Goal: Contribute content: Contribute content

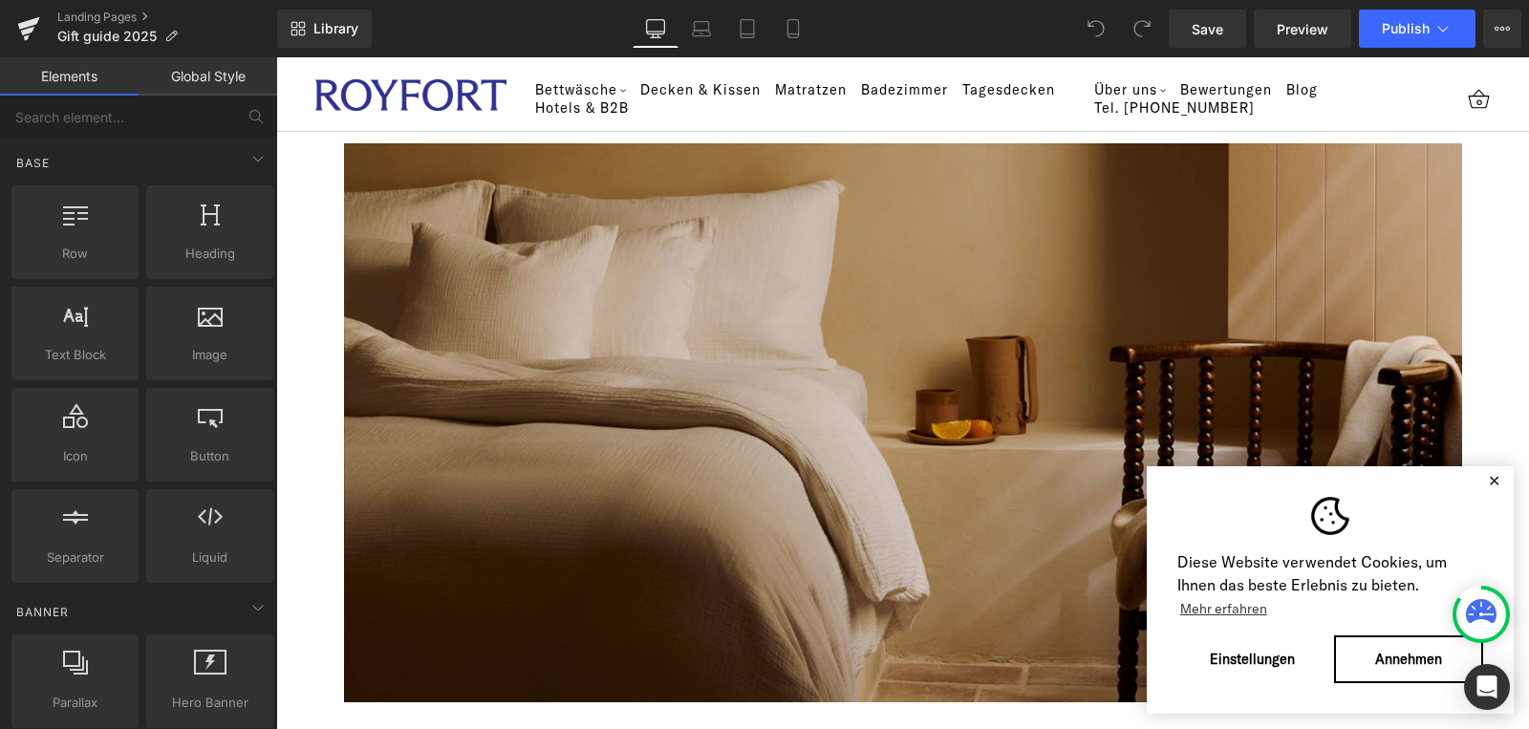
scroll to position [10, 0]
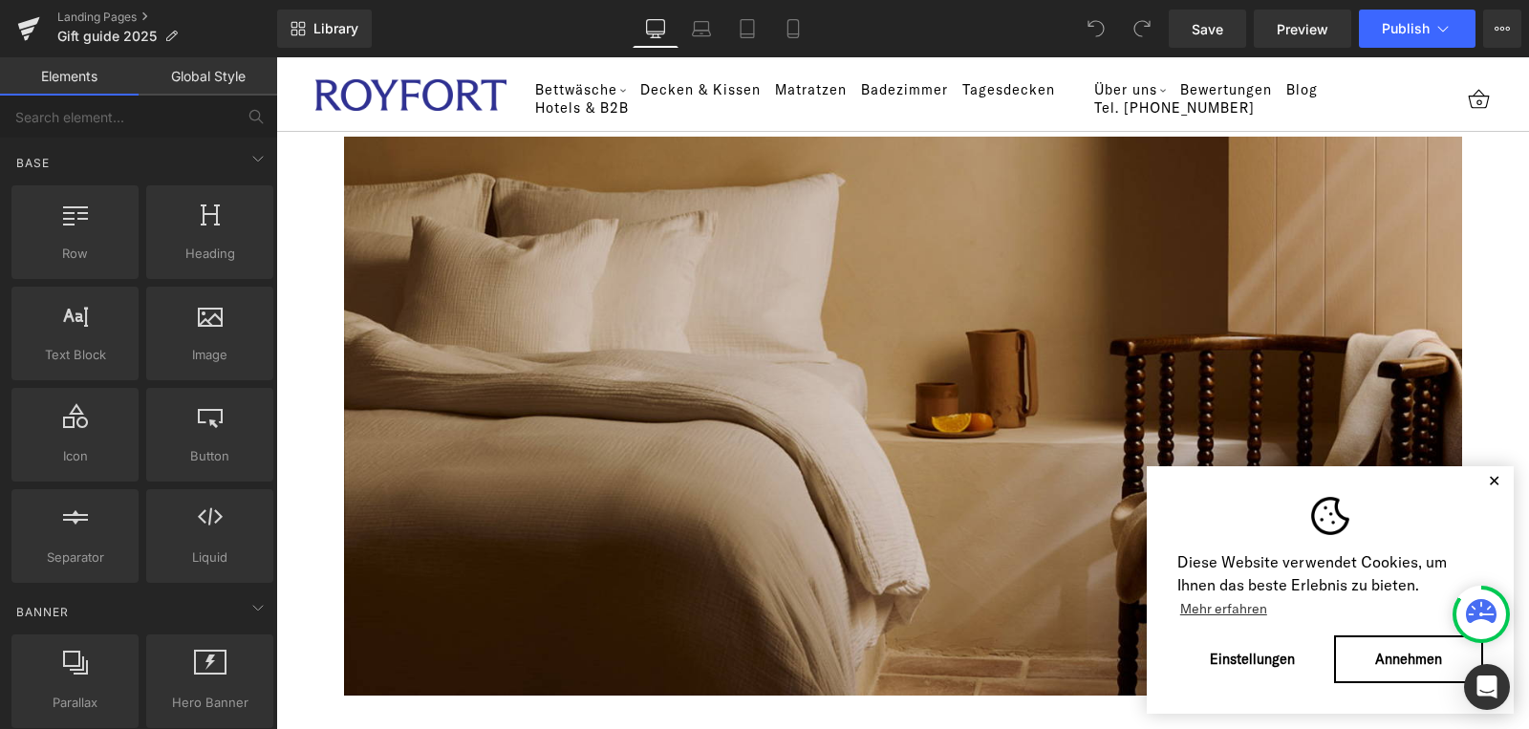
click at [1482, 481] on button "✕" at bounding box center [1494, 480] width 24 height 13
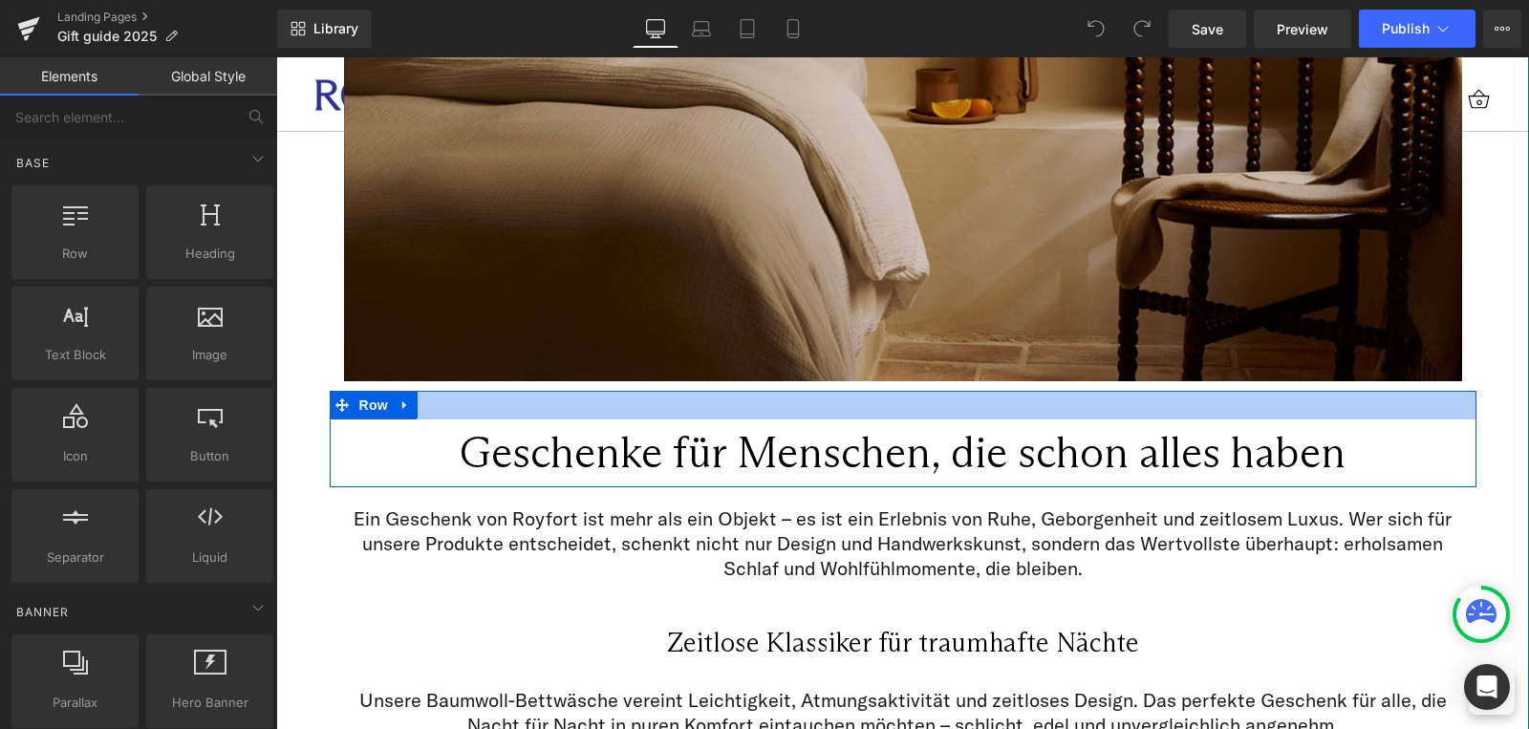
scroll to position [346, 0]
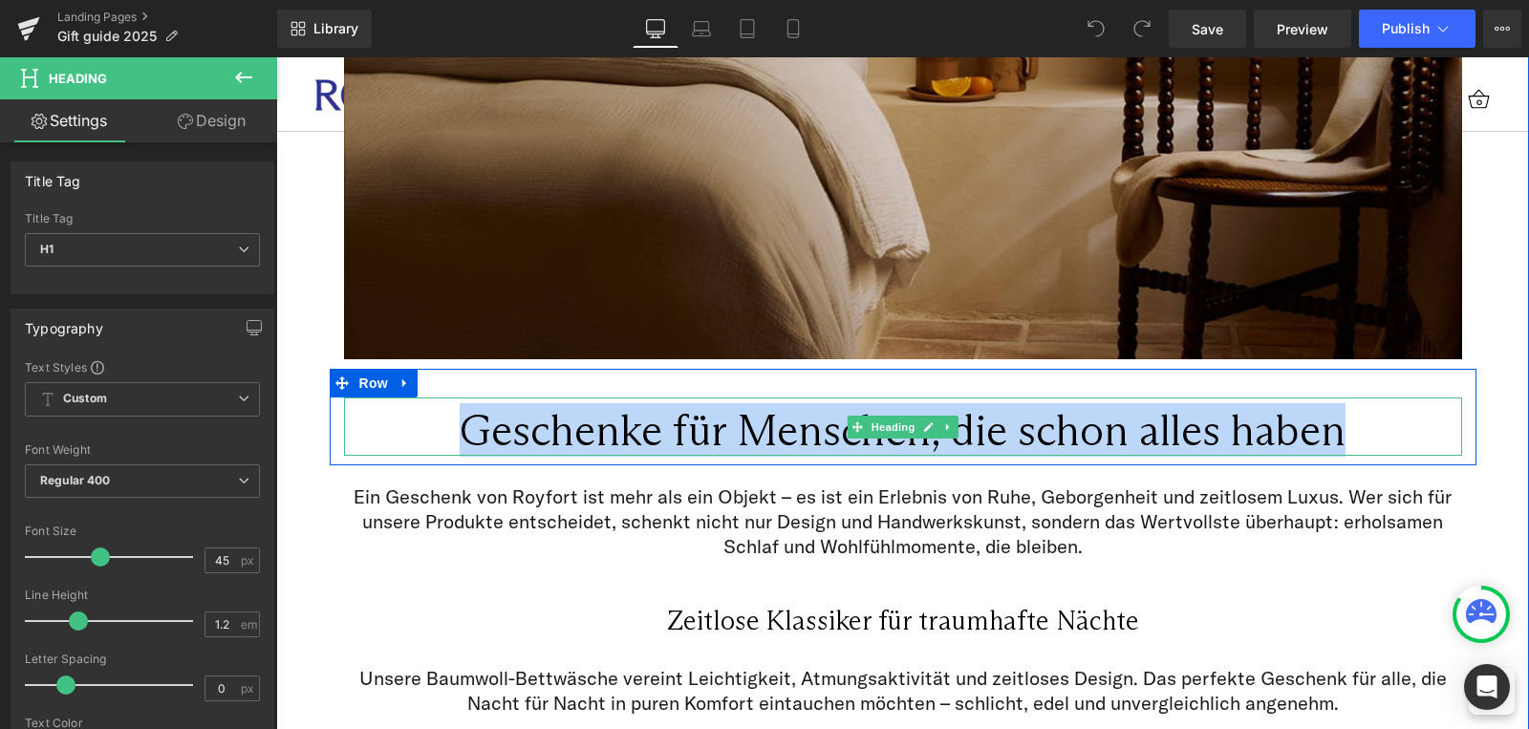
drag, startPoint x: 463, startPoint y: 421, endPoint x: 1343, endPoint y: 410, distance: 880.1
click at [1343, 410] on h1 "Geschenke für Menschen, die schon alles haben" at bounding box center [903, 430] width 1118 height 52
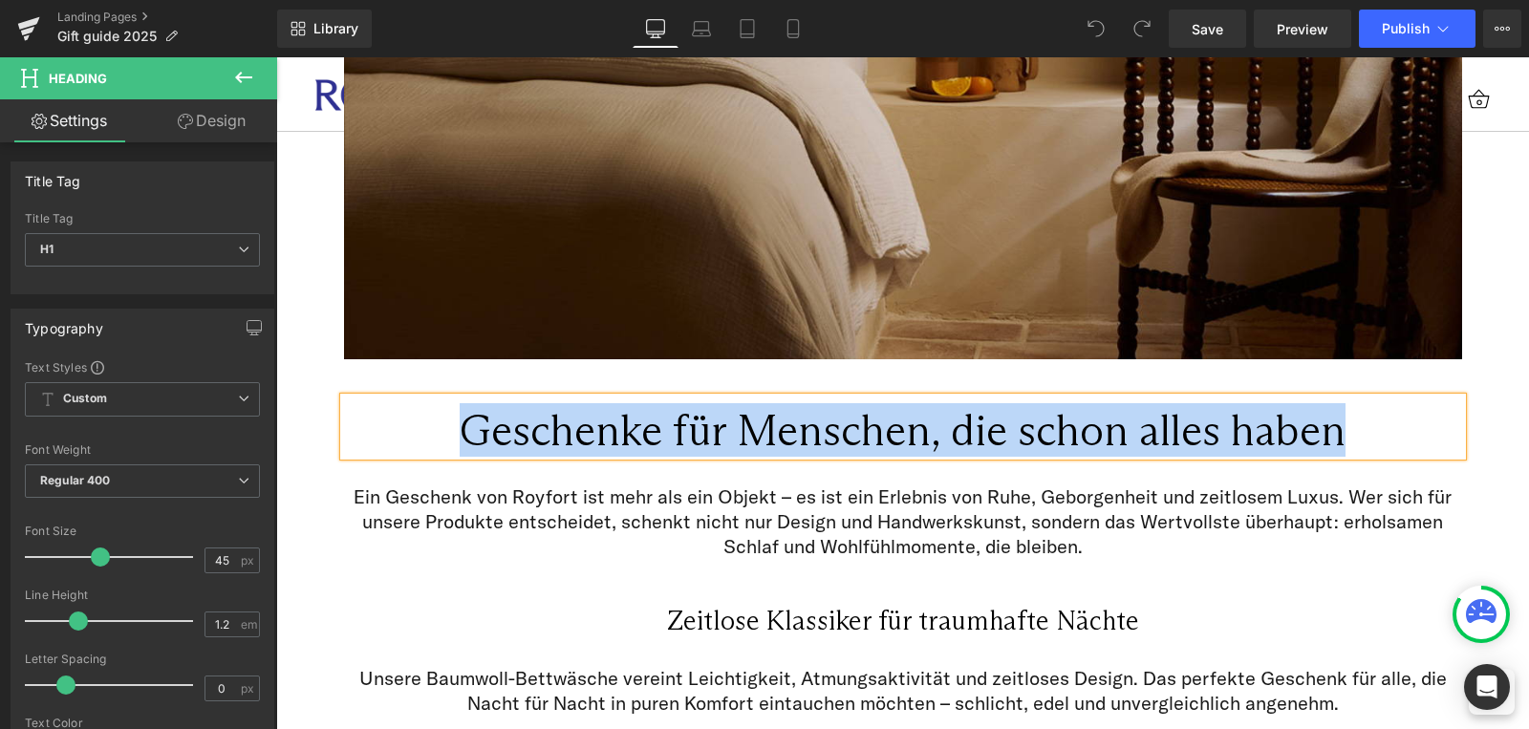
copy h1 "Geschenke für Menschen, die schon alles haben"
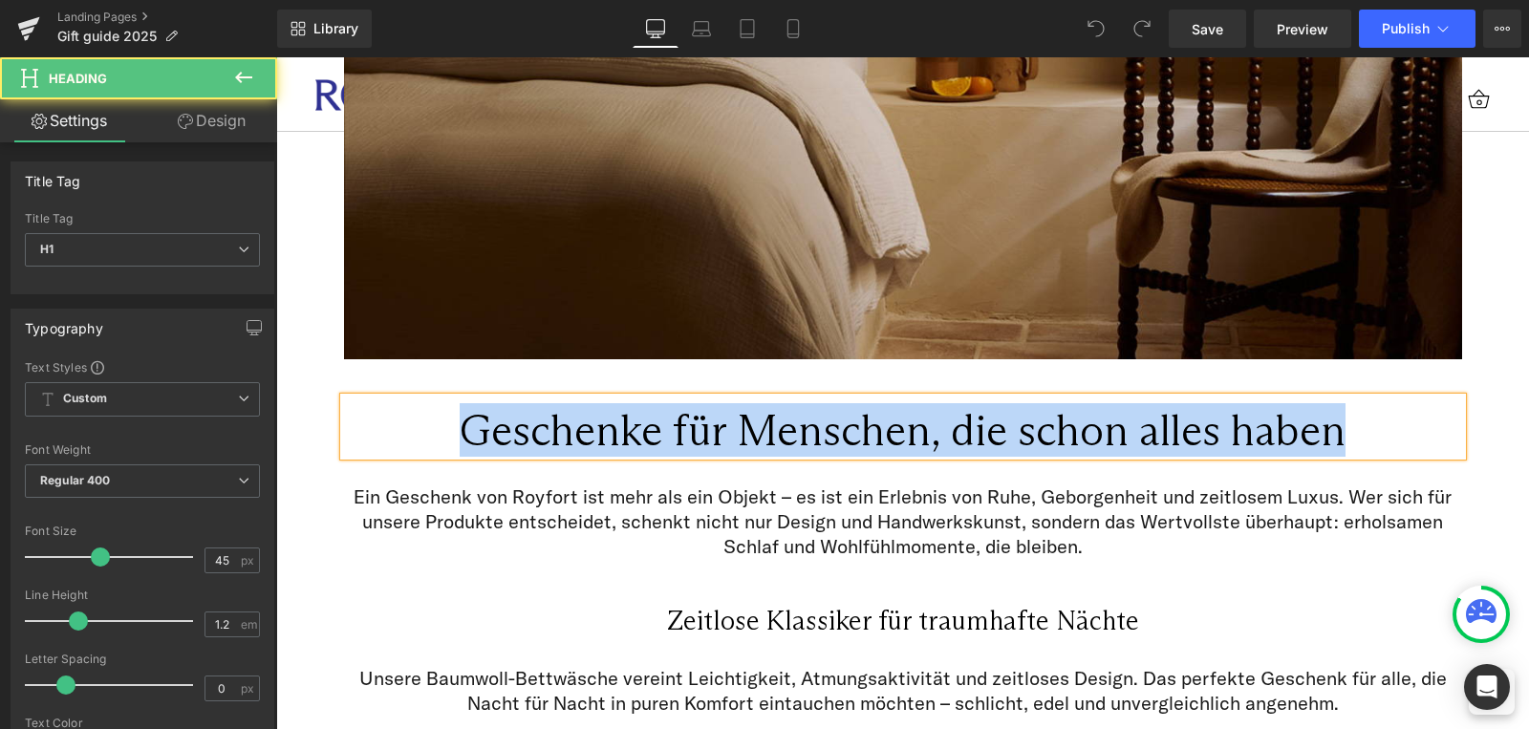
click at [1356, 418] on h1 "Geschenke für Menschen, die schon alles haben" at bounding box center [903, 430] width 1118 height 52
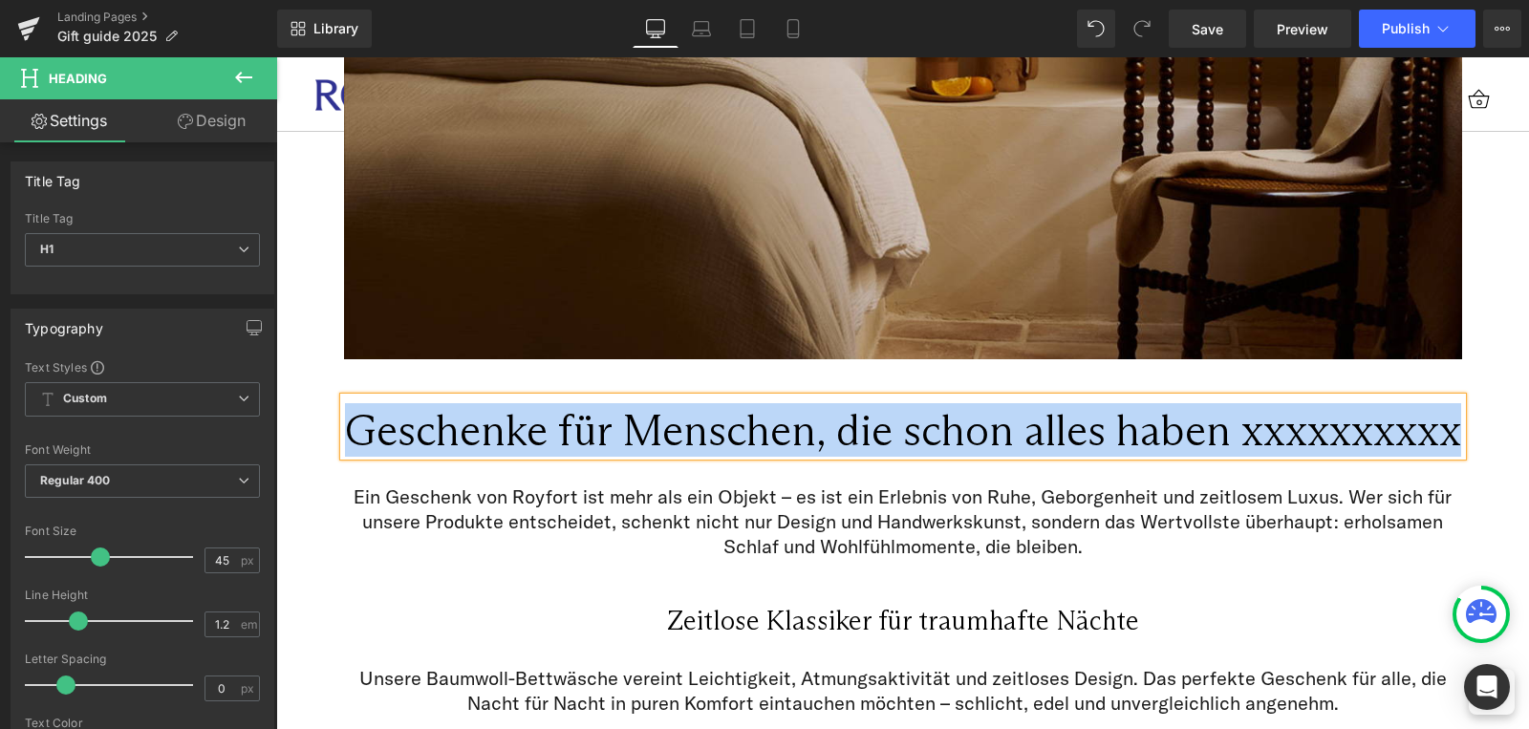
copy h1 "Geschenke für Menschen, die schon alles haben xxxxxxxxxx"
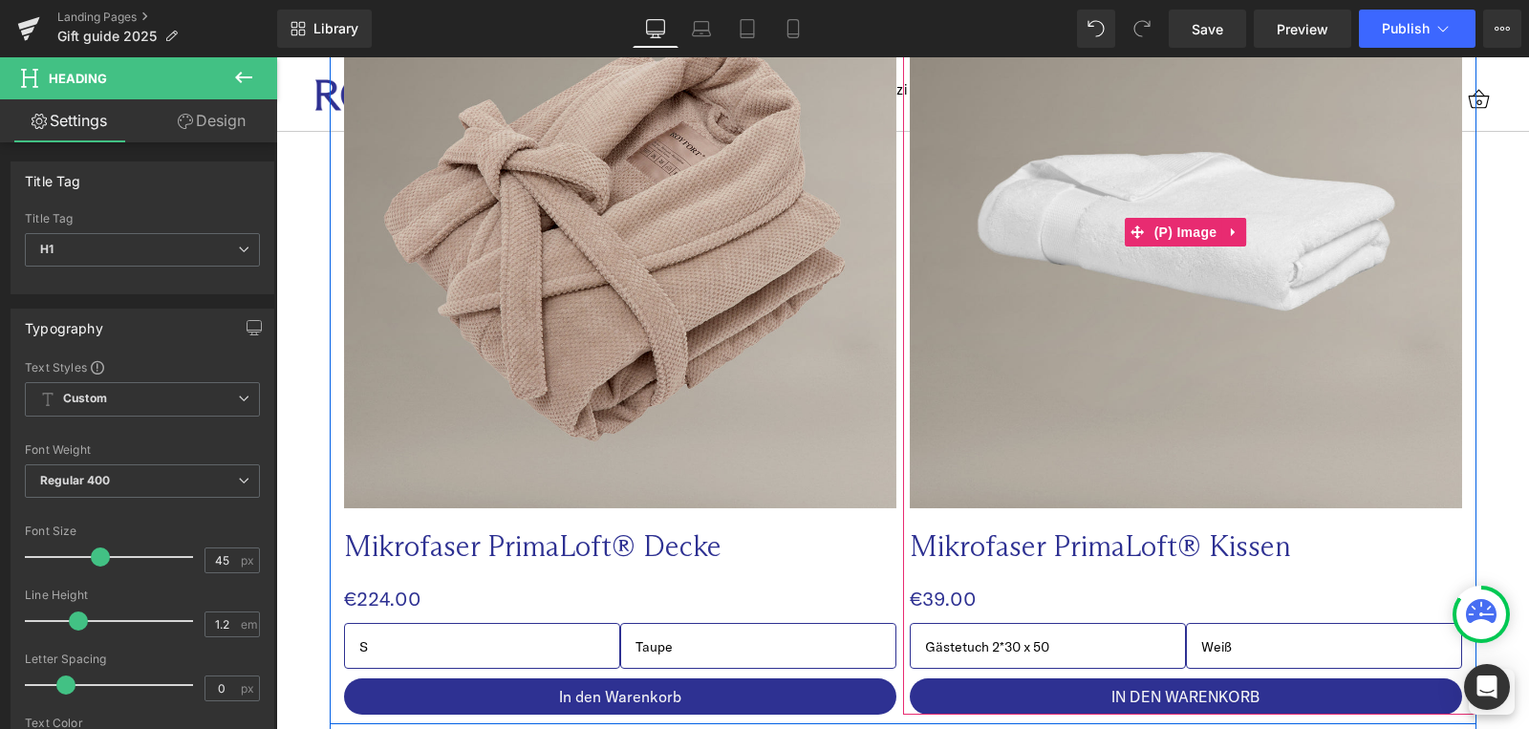
scroll to position [6061, 0]
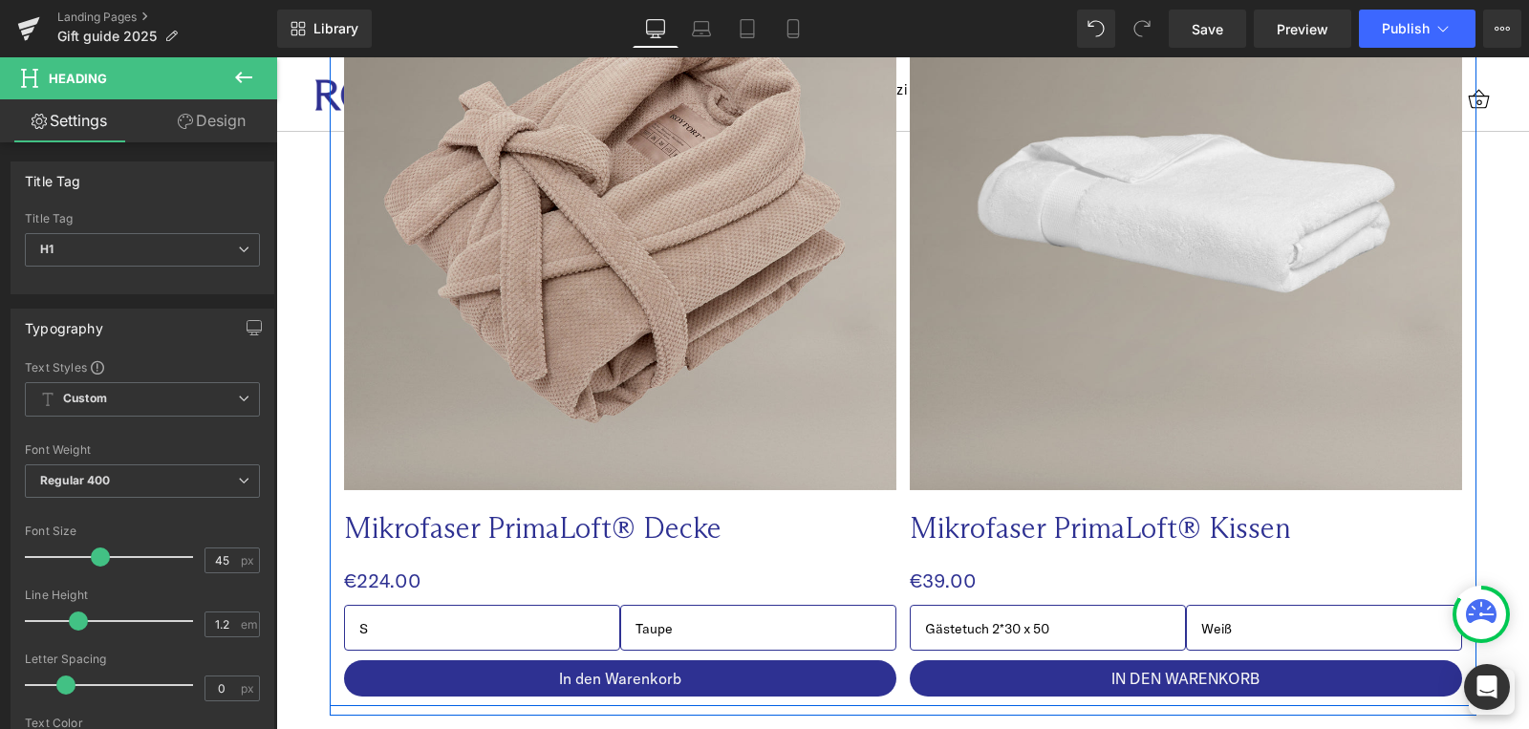
click at [538, 529] on p "Mikrofaser PrimaLoft® Decke" at bounding box center [582, 527] width 476 height 37
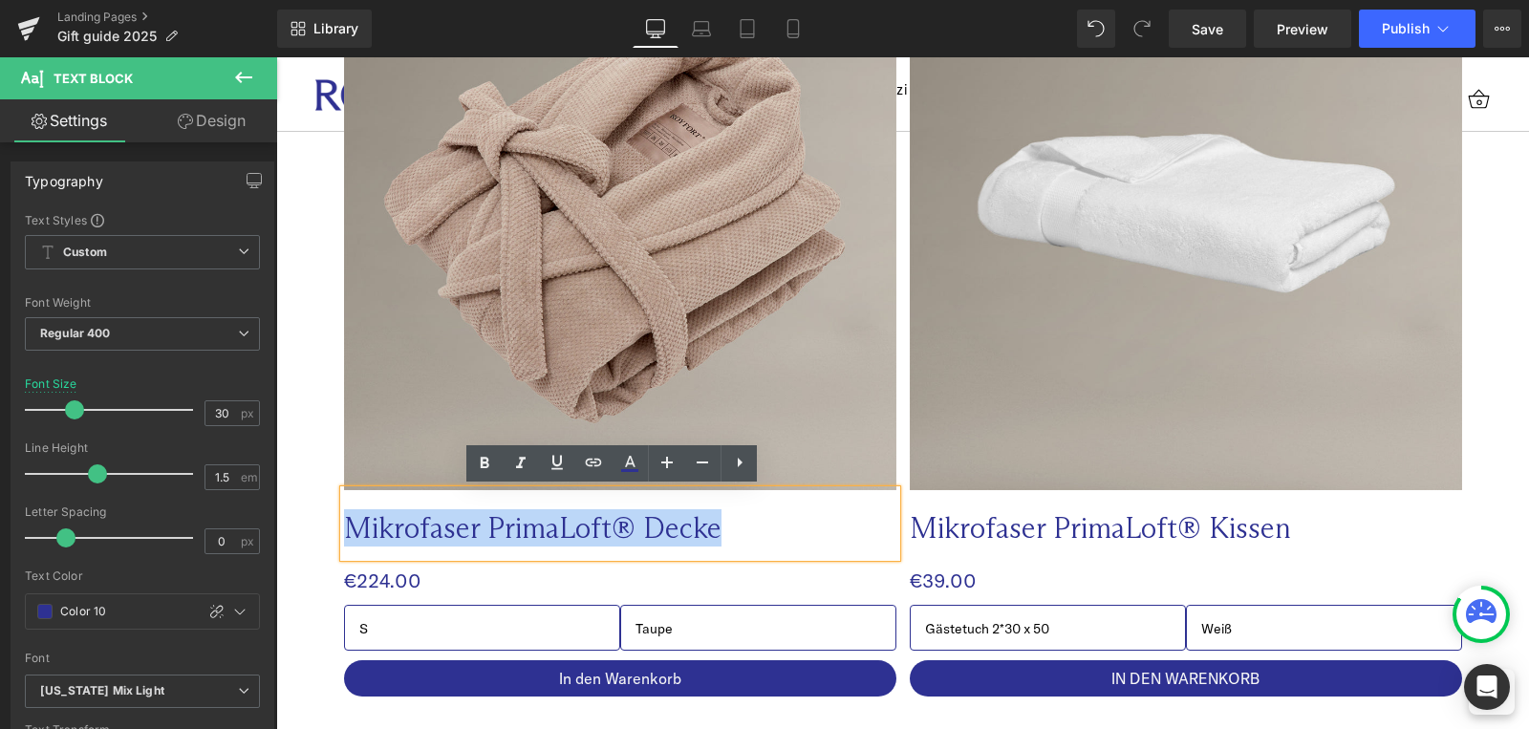
drag, startPoint x: 711, startPoint y: 527, endPoint x: 328, endPoint y: 526, distance: 383.2
click at [330, 526] on div "Sale Off (P) Image Mikrofaser PrimaLoft® Decke Text Block €0 €224.00 (P) Price" at bounding box center [616, 317] width 573 height 759
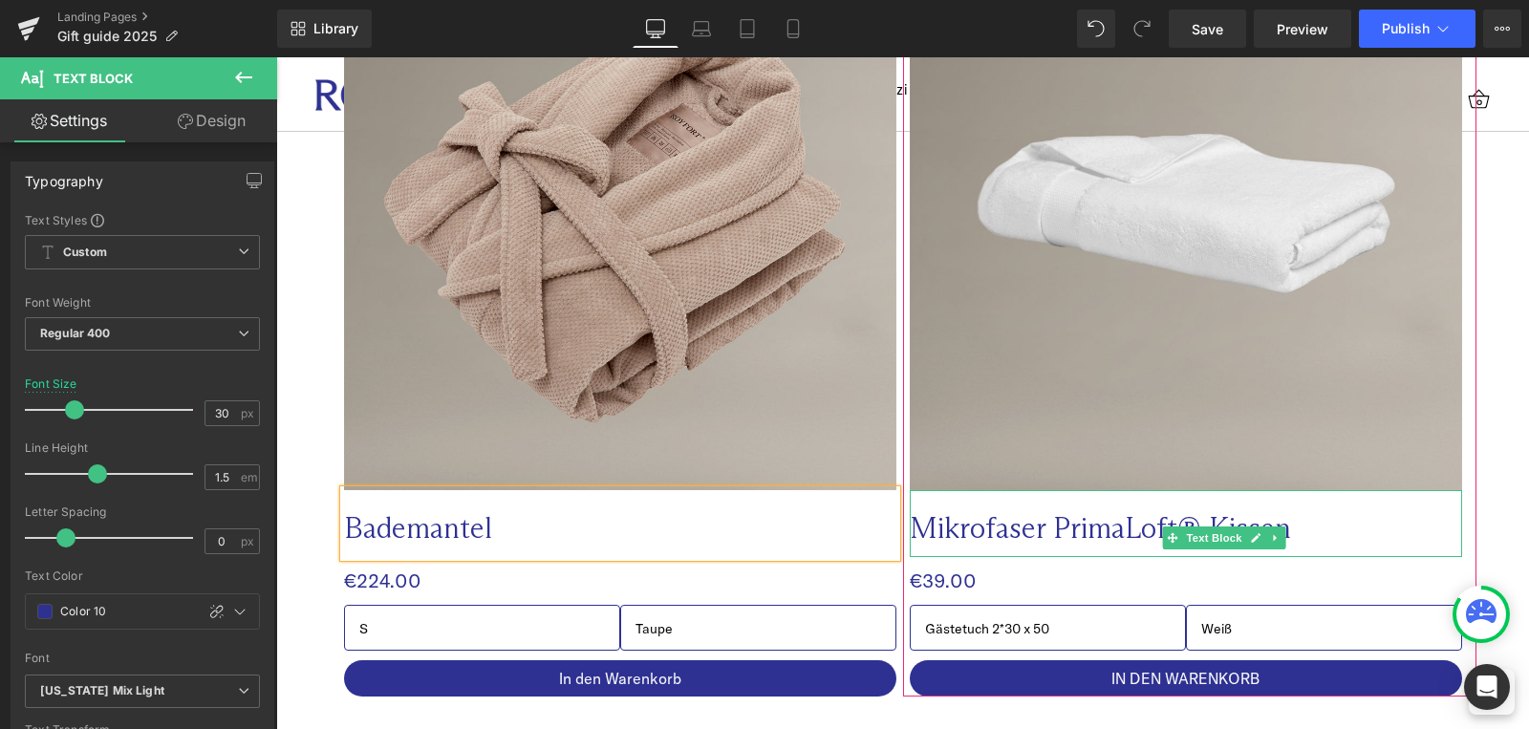
click at [1024, 521] on p "Mikrofaser PrimaLoft® Kissen" at bounding box center [1148, 527] width 476 height 37
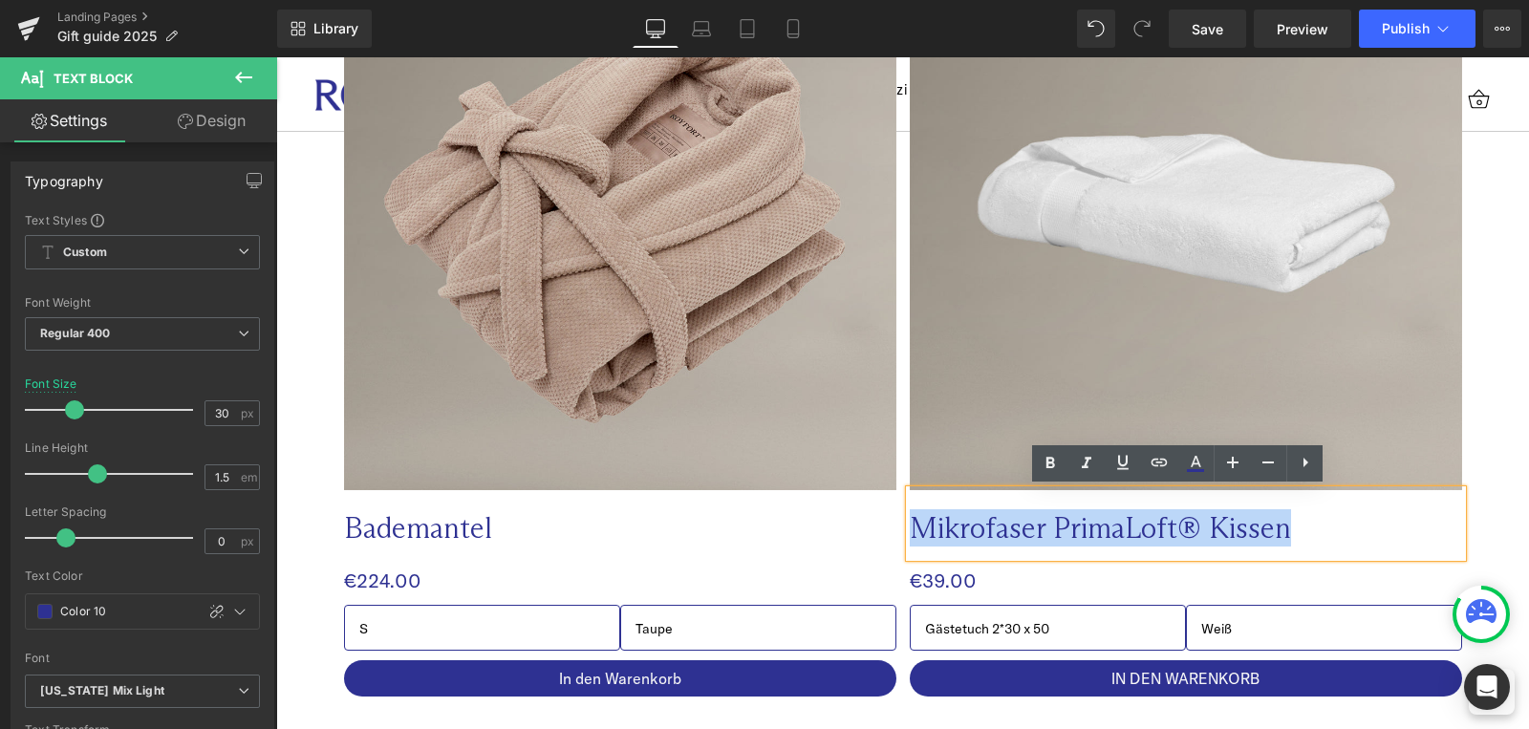
drag, startPoint x: 902, startPoint y: 525, endPoint x: 1298, endPoint y: 536, distance: 395.8
click at [1298, 536] on p "Mikrofaser PrimaLoft® Kissen" at bounding box center [1148, 527] width 476 height 37
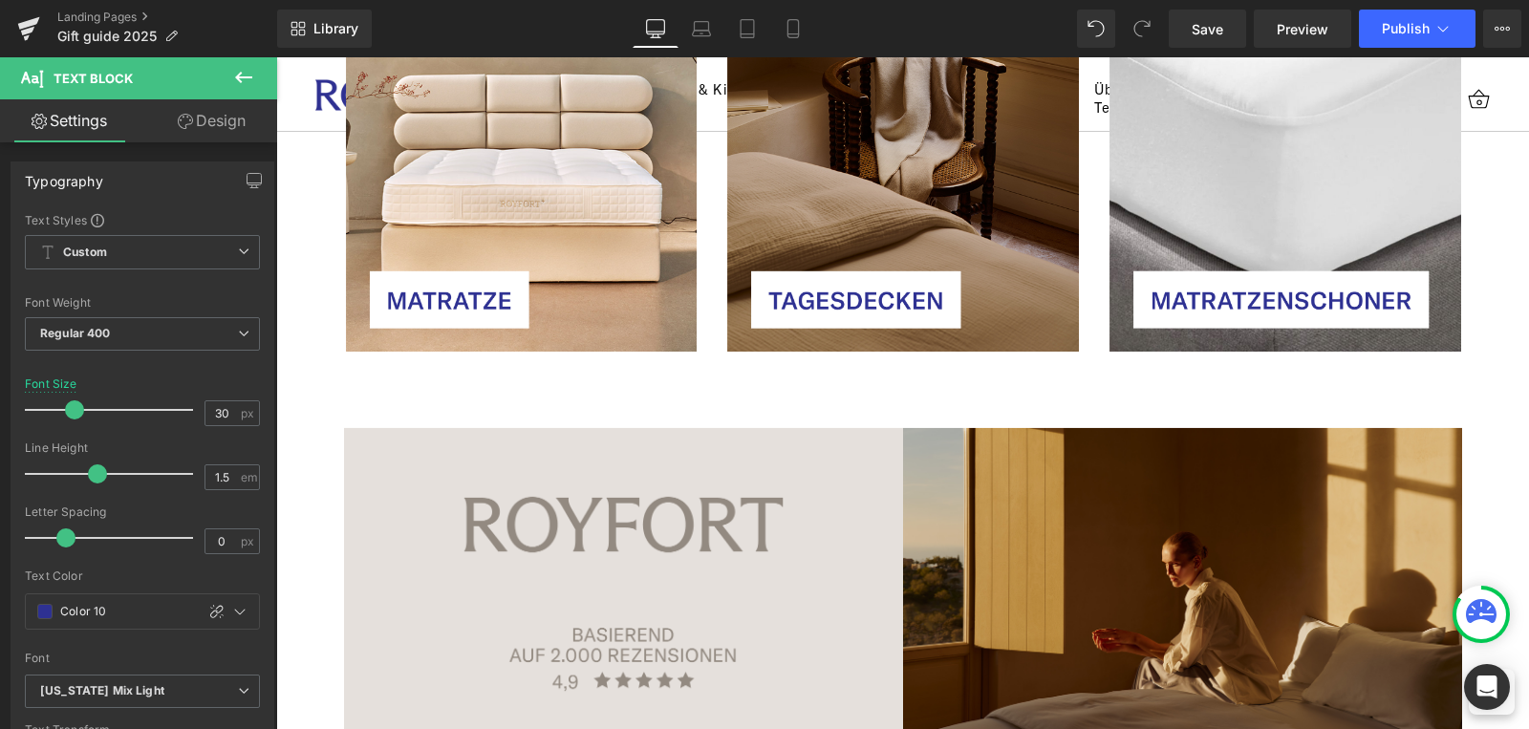
scroll to position [7598, 0]
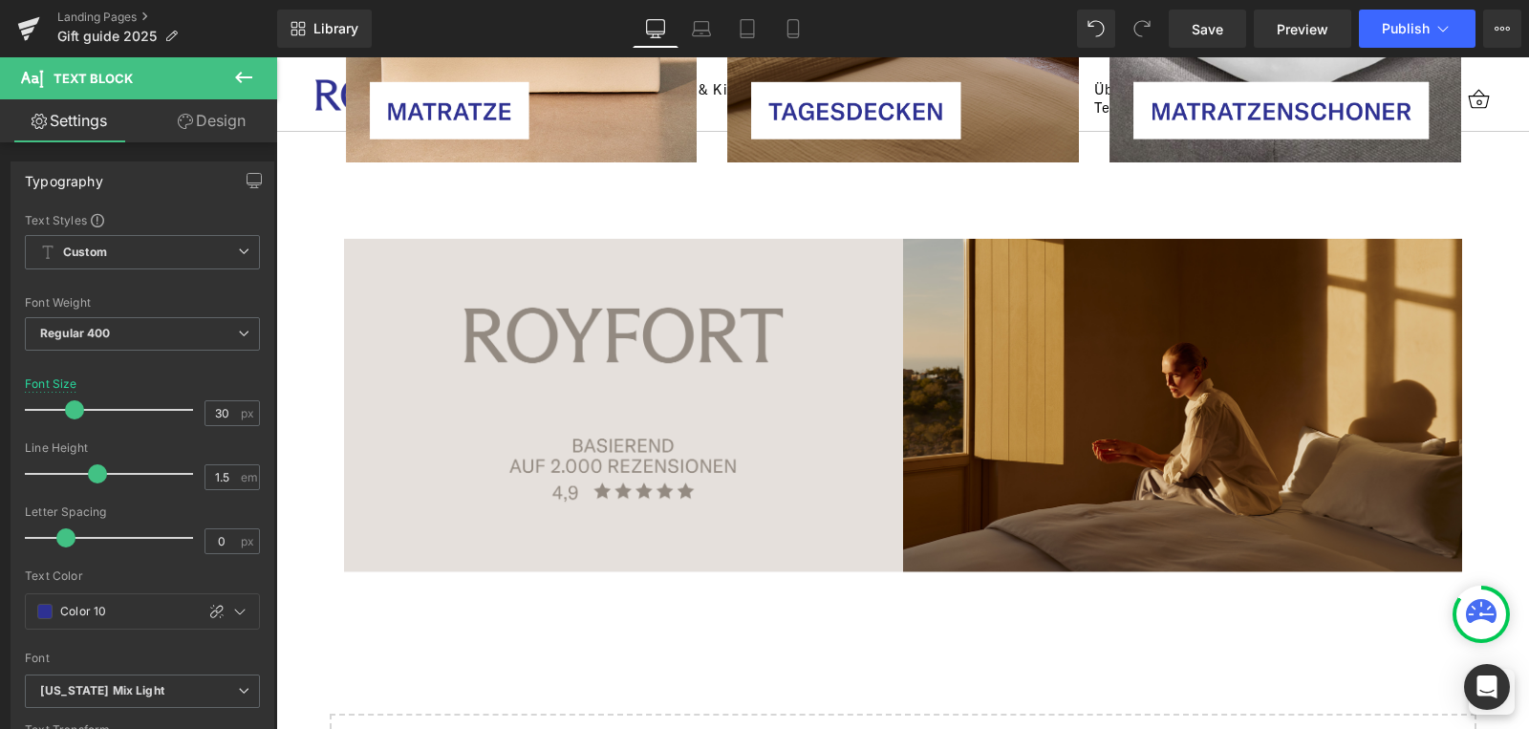
click at [1125, 443] on img at bounding box center [903, 405] width 1118 height 409
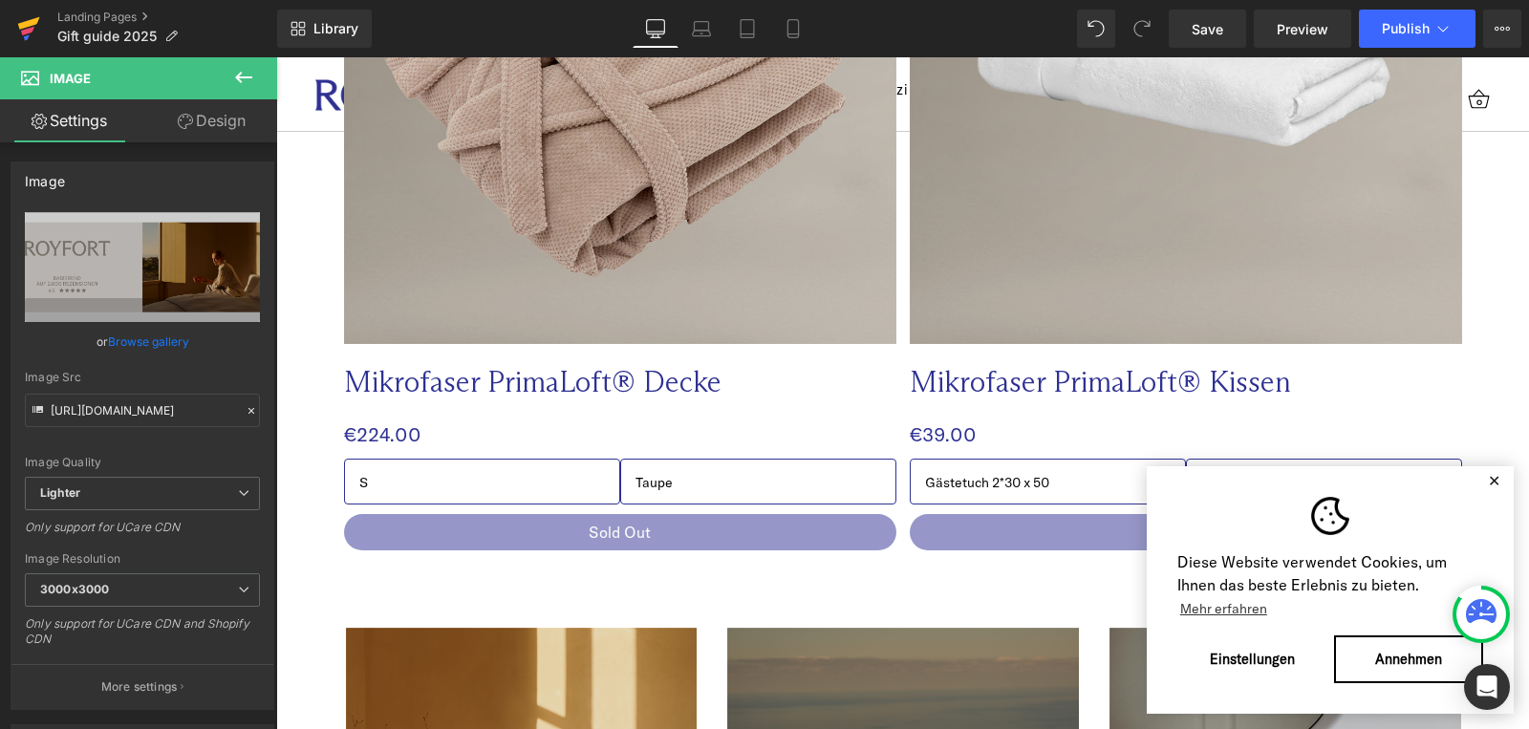
scroll to position [6194, 0]
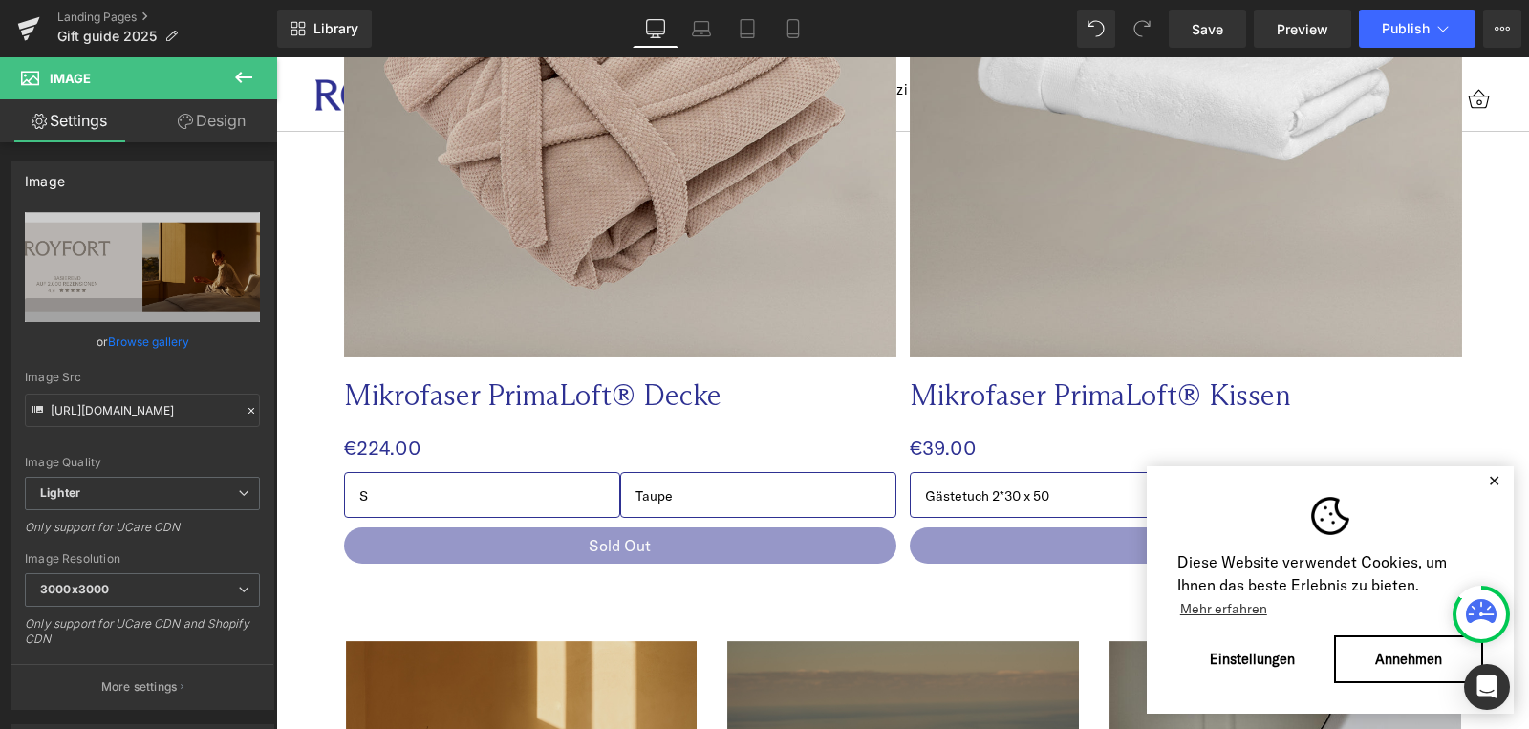
click at [617, 402] on div "Mikrofaser PrimaLoft® Decke Text Block" at bounding box center [620, 390] width 552 height 67
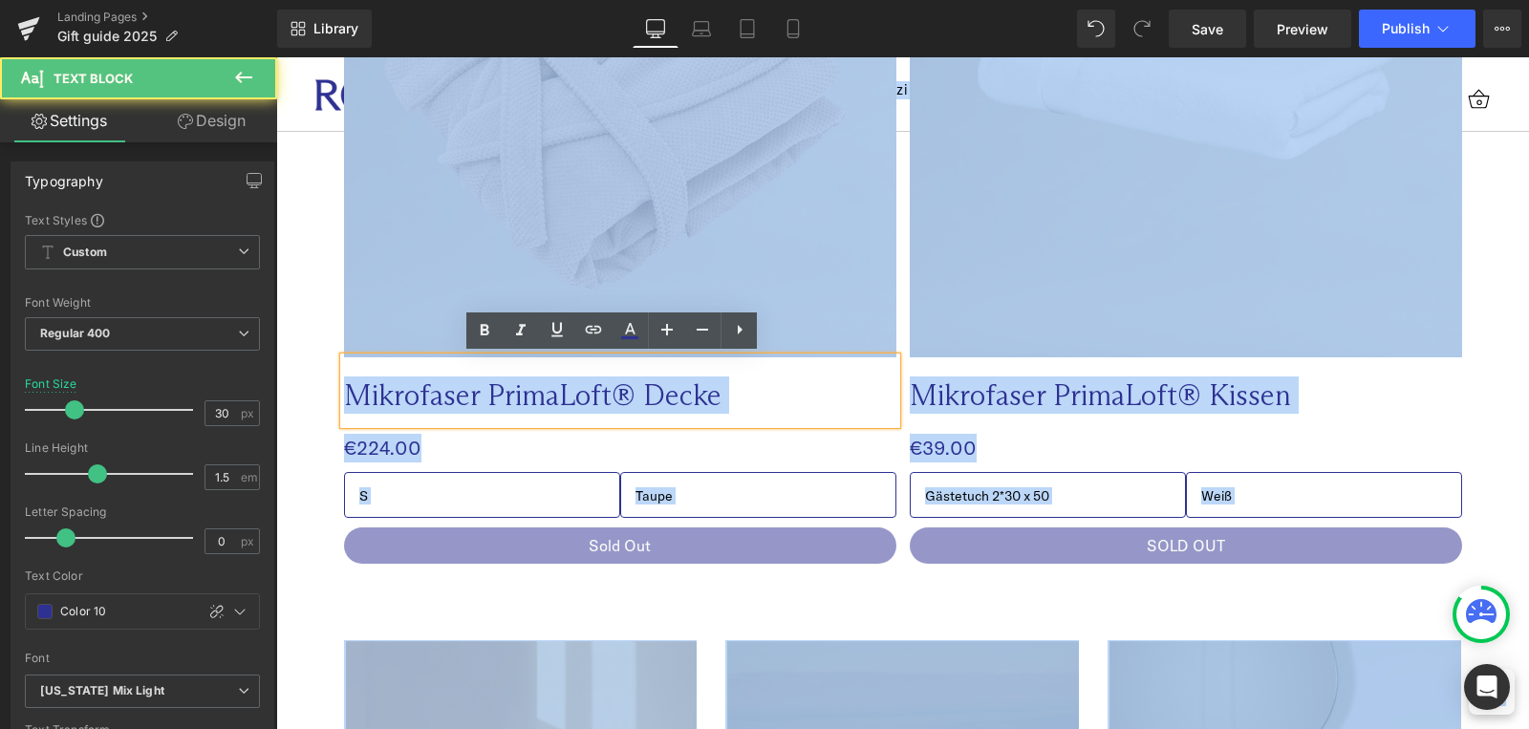
click at [659, 398] on p "Mikrofaser PrimaLoft® Decke" at bounding box center [582, 394] width 476 height 37
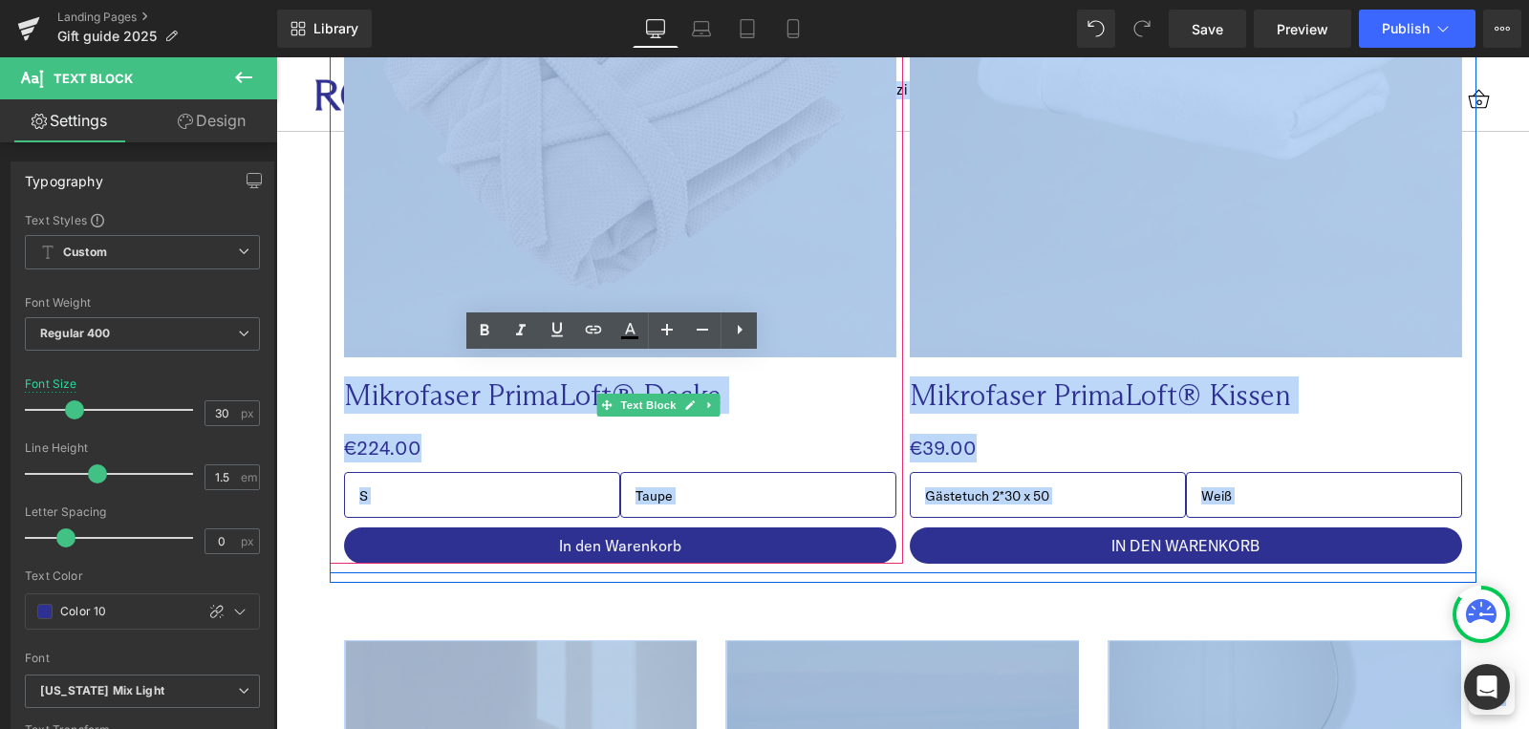
click at [571, 395] on p "Mikrofaser PrimaLoft® Decke" at bounding box center [582, 394] width 476 height 37
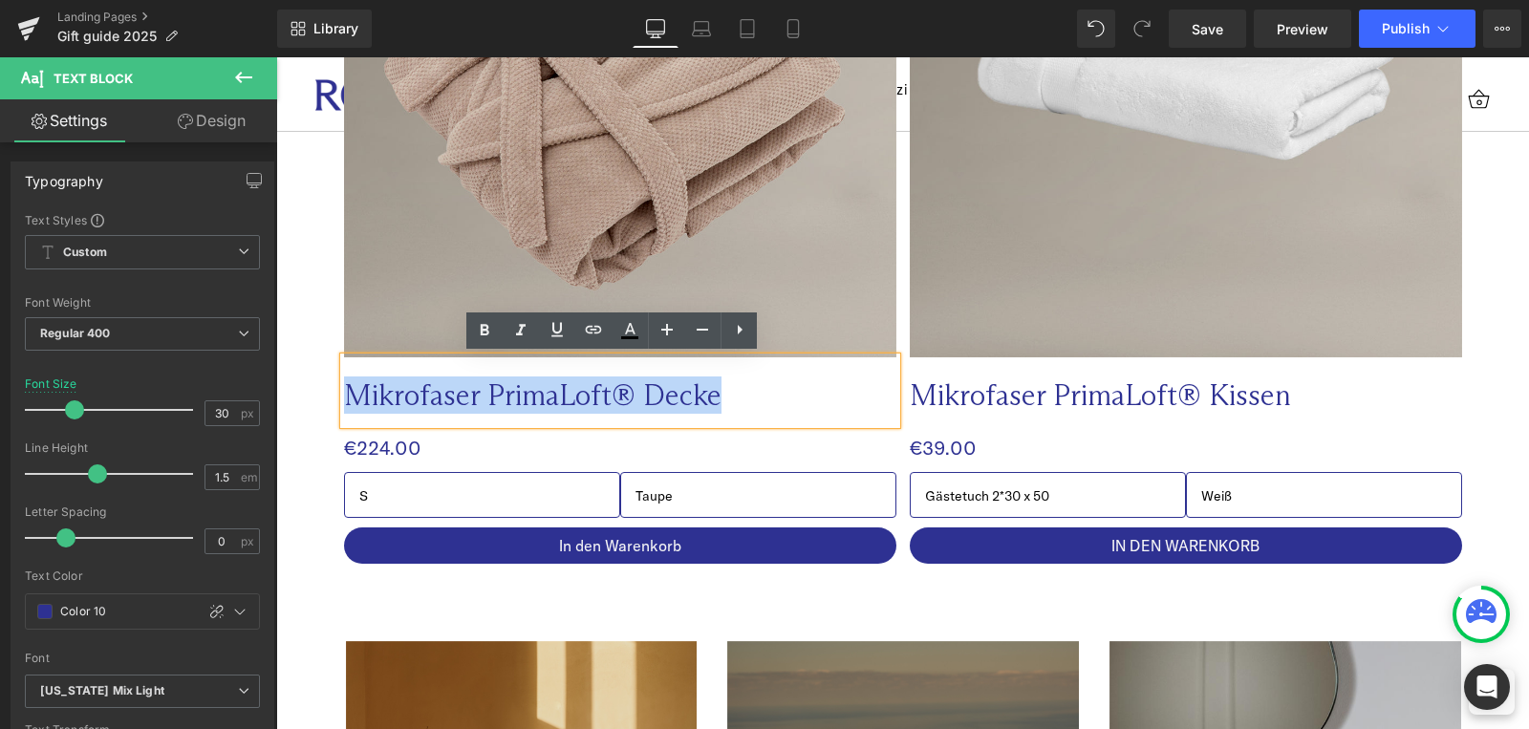
drag, startPoint x: 720, startPoint y: 402, endPoint x: 337, endPoint y: 389, distance: 382.4
click at [344, 389] on p "Mikrofaser PrimaLoft® Decke" at bounding box center [582, 394] width 476 height 37
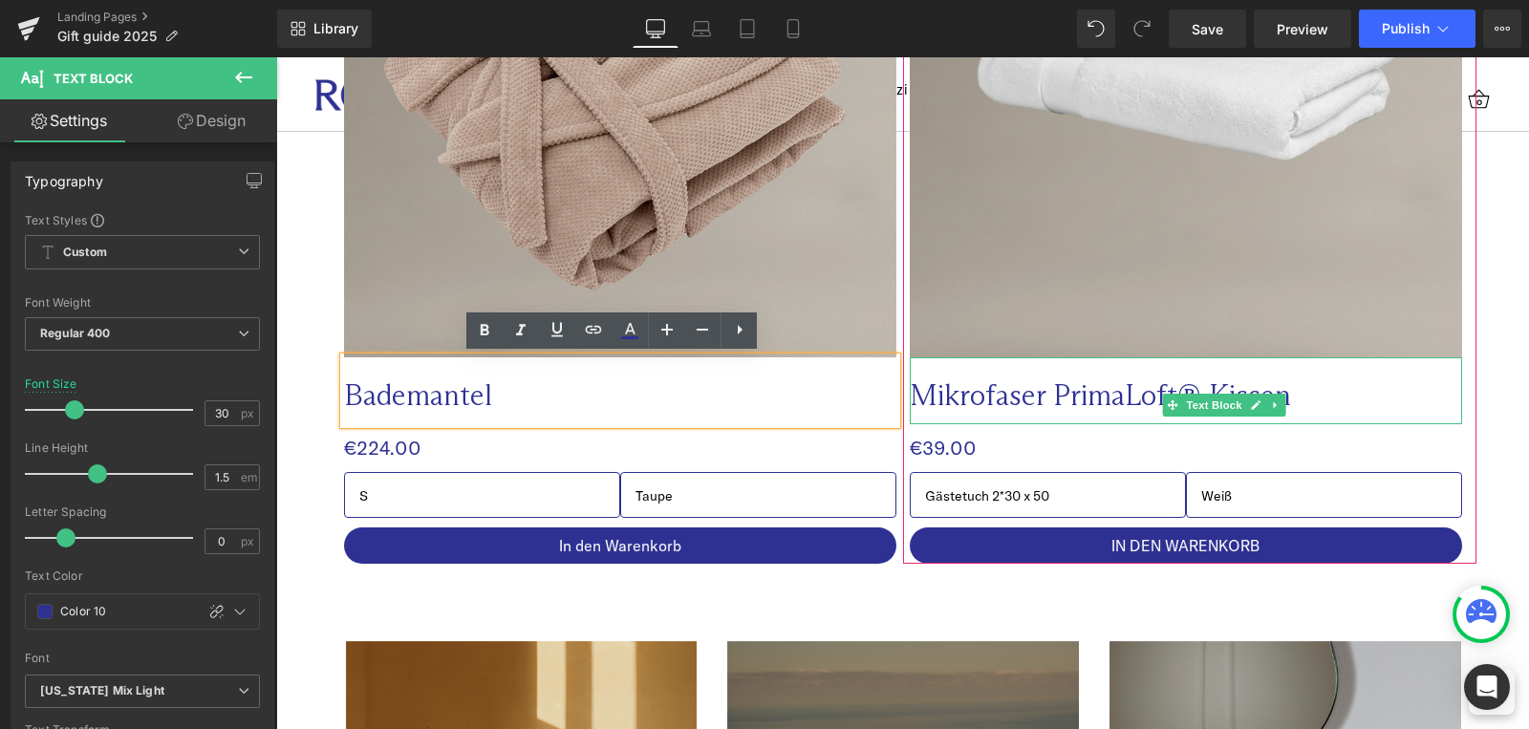
click at [968, 392] on p "Mikrofaser PrimaLoft® Kissen" at bounding box center [1148, 394] width 476 height 37
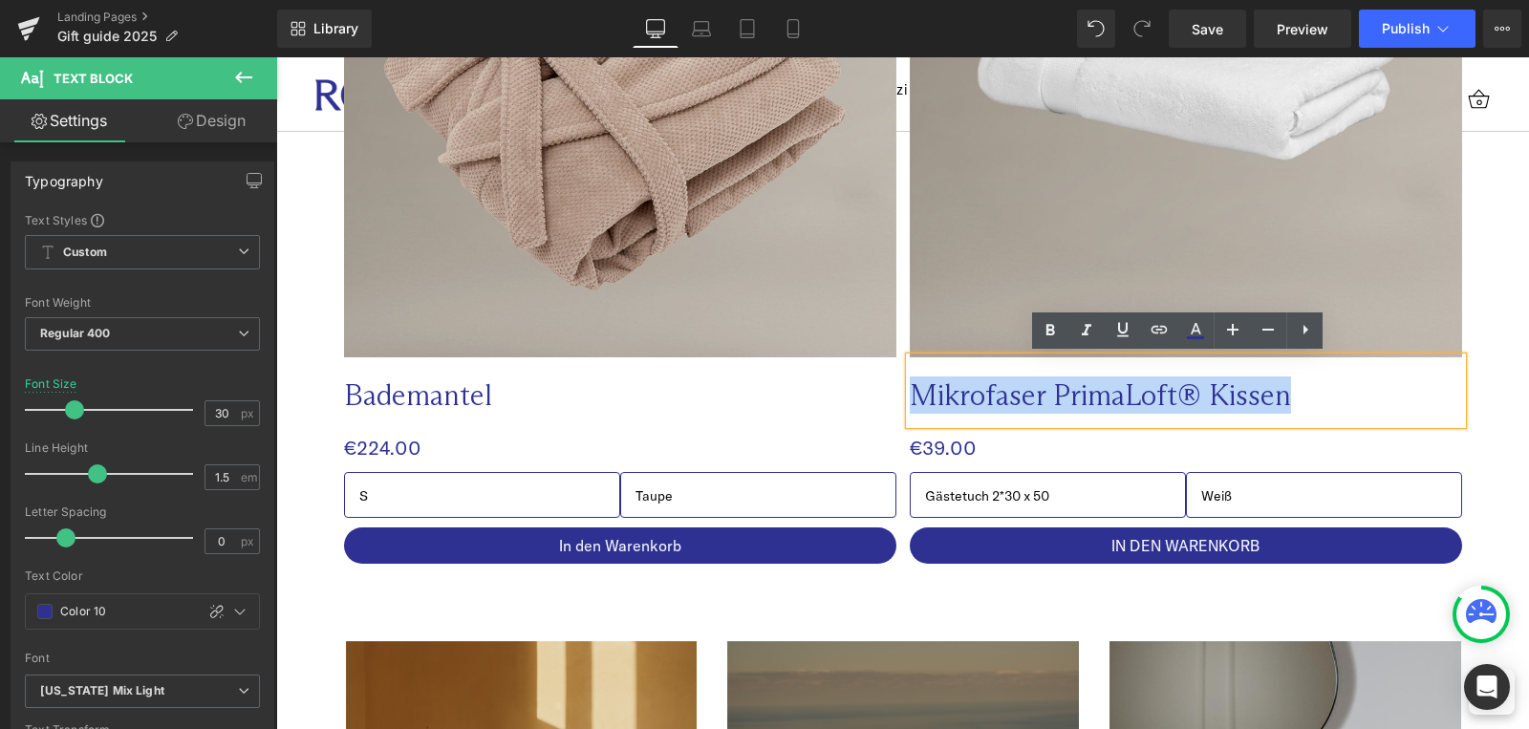
drag, startPoint x: 906, startPoint y: 392, endPoint x: 1285, endPoint y: 410, distance: 379.8
click at [1285, 410] on p "Mikrofaser PrimaLoft® Kissen" at bounding box center [1148, 394] width 476 height 37
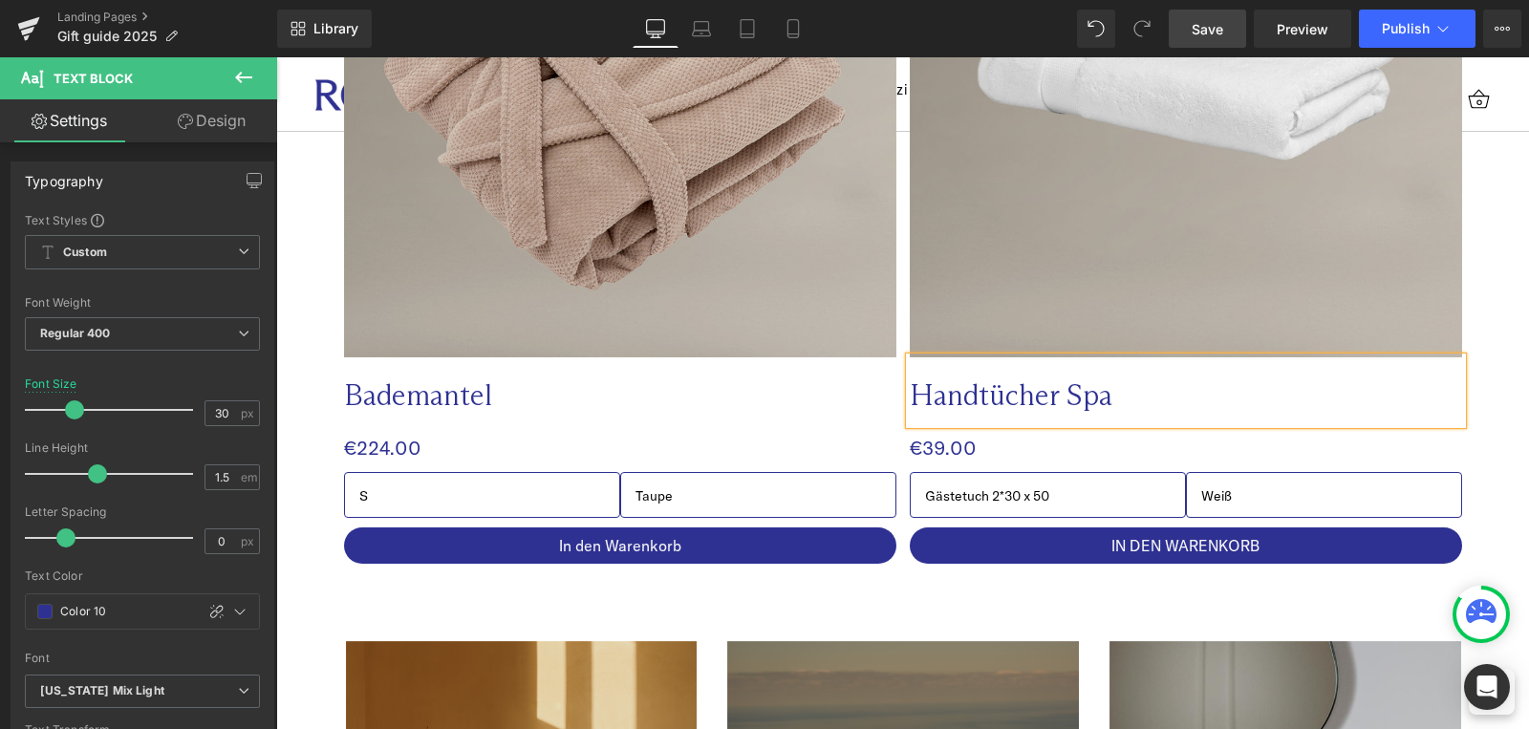
drag, startPoint x: 1219, startPoint y: 32, endPoint x: 871, endPoint y: 231, distance: 400.6
click at [1219, 32] on span "Save" at bounding box center [1208, 29] width 32 height 20
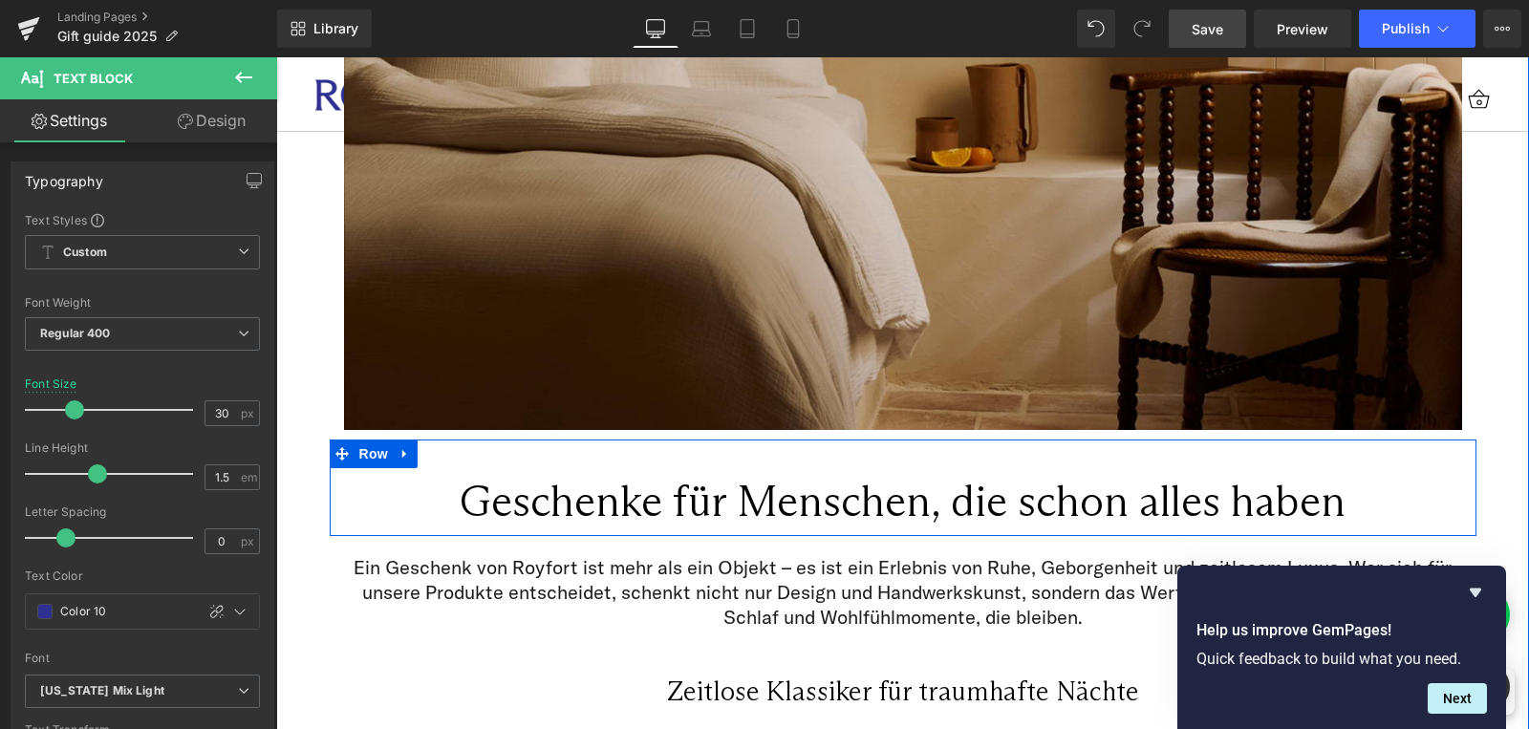
scroll to position [459, 0]
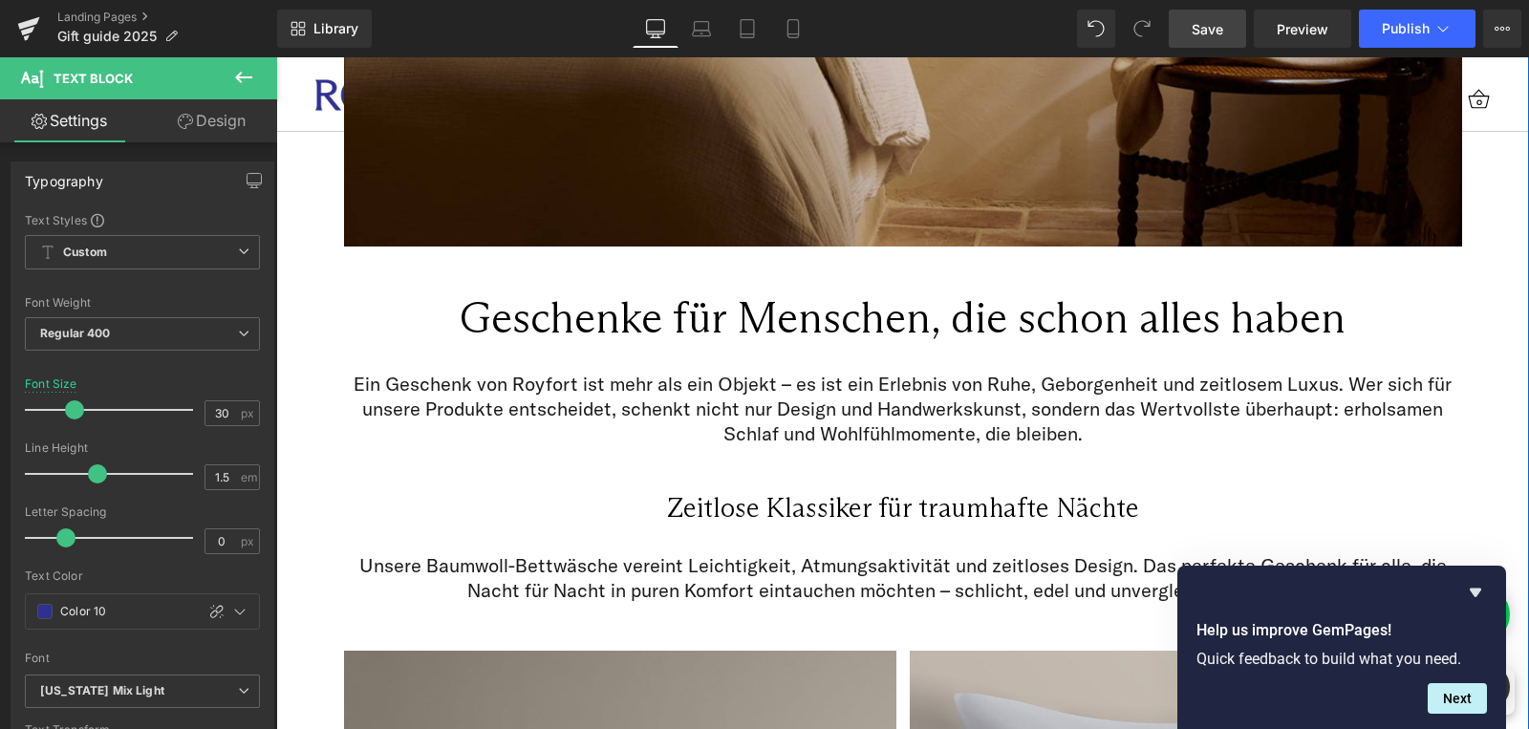
click at [868, 322] on div "Geschenke für Menschen, die schon alles haben Heading" at bounding box center [903, 314] width 1118 height 58
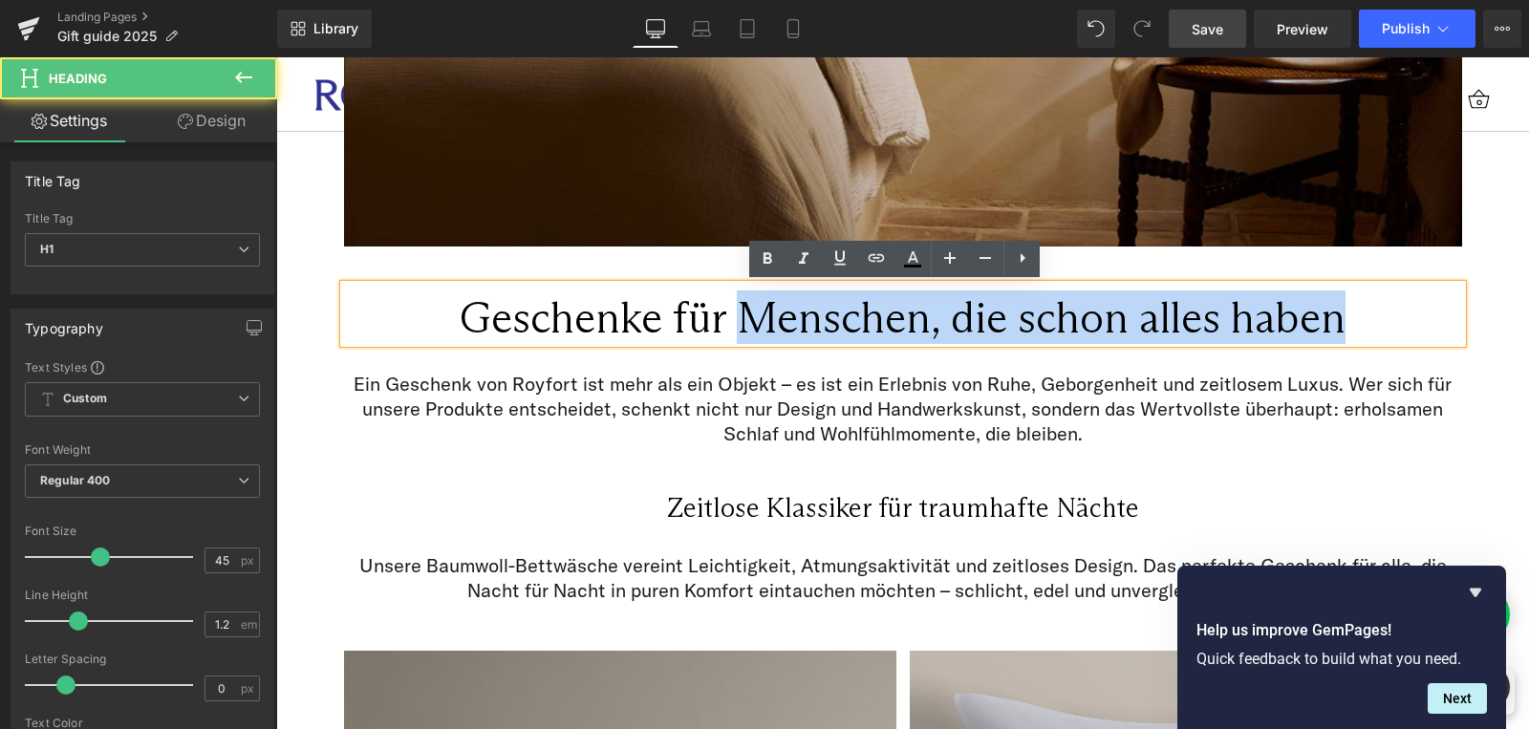
drag, startPoint x: 740, startPoint y: 317, endPoint x: 1332, endPoint y: 350, distance: 593.3
click at [1332, 350] on div "Geschenke für Menschen, die schon alles haben Heading Row" at bounding box center [903, 304] width 1147 height 97
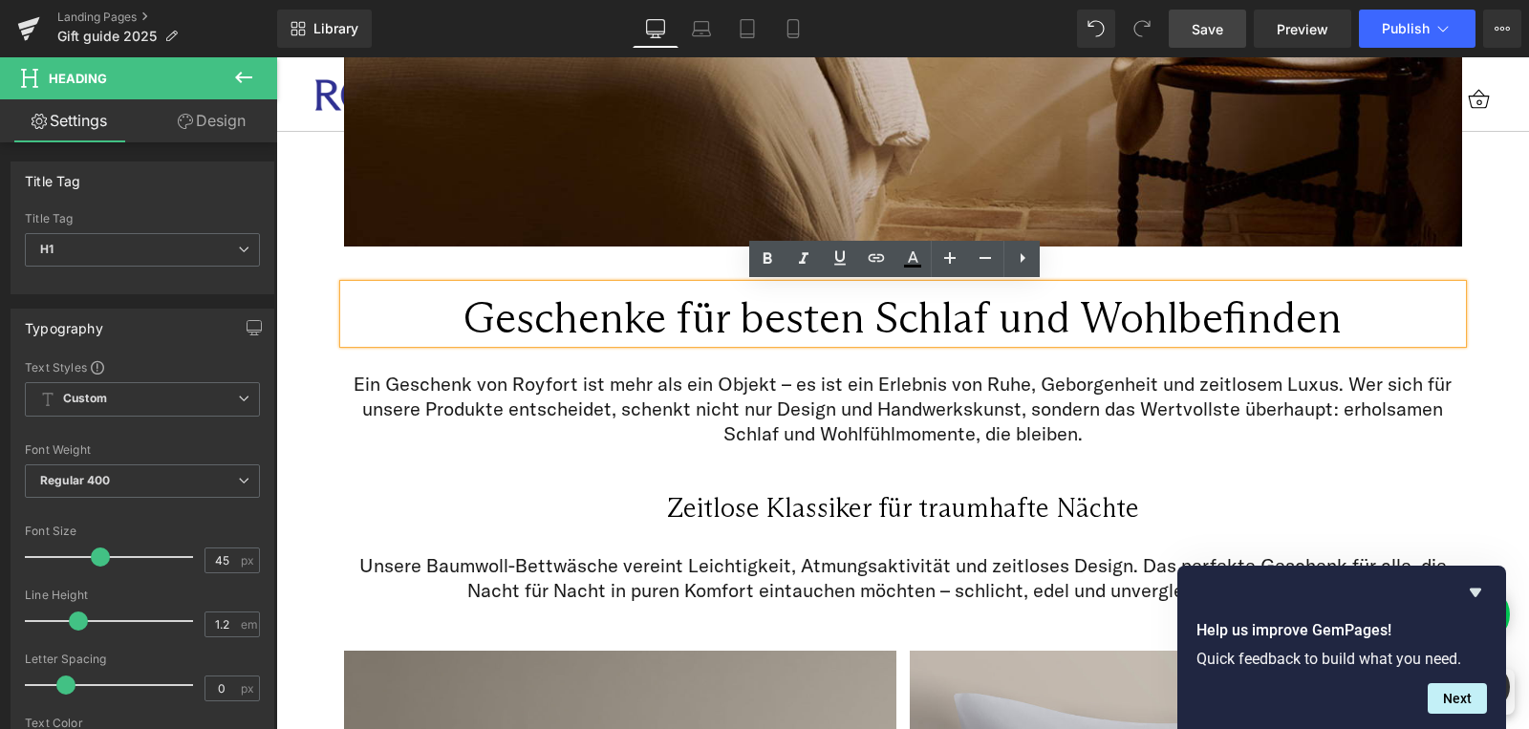
click at [1213, 452] on div "Ein Geschenk von Royfort ist mehr als ein Objekt – es ist ein Erlebnis von Ruhe…" at bounding box center [903, 404] width 1147 height 103
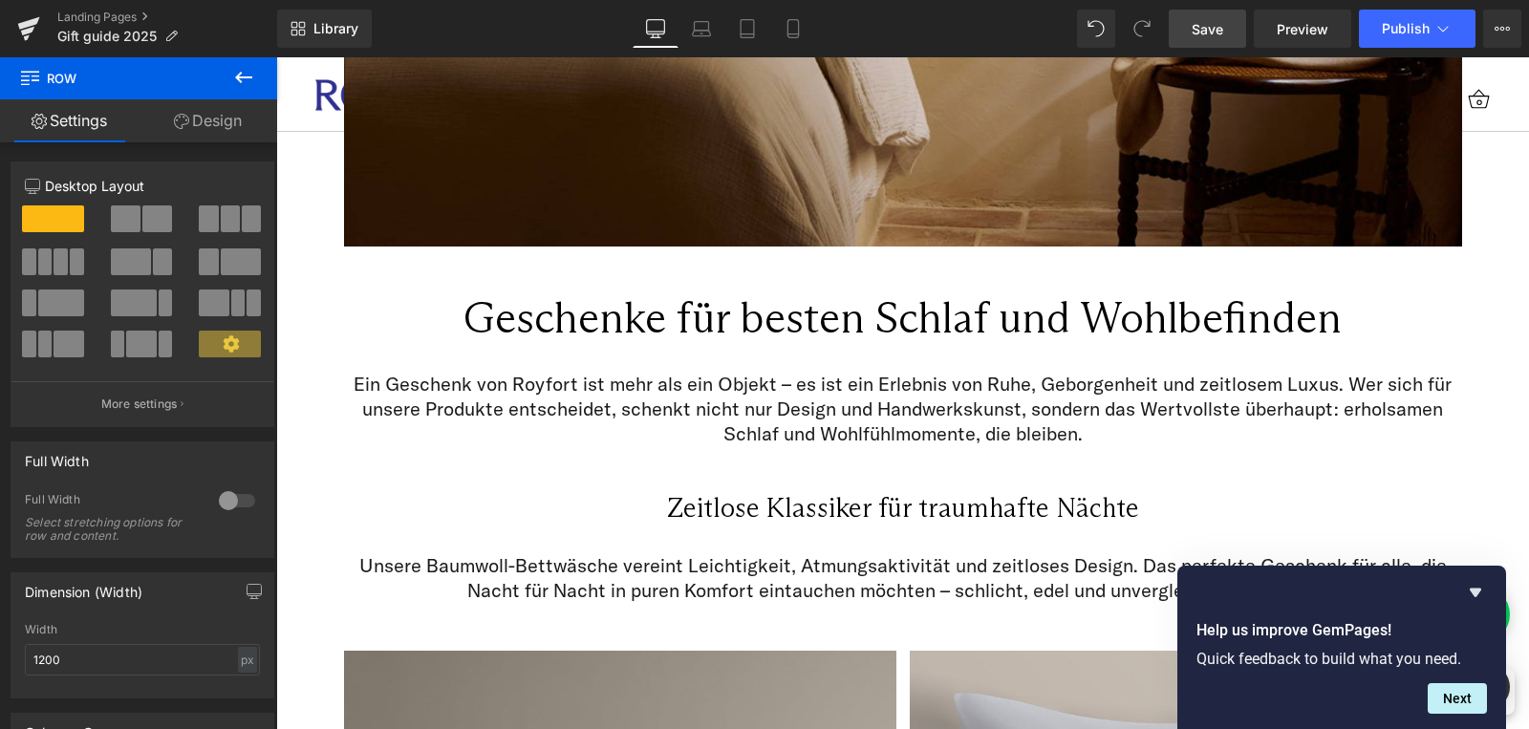
click at [1219, 26] on span "Save" at bounding box center [1208, 29] width 32 height 20
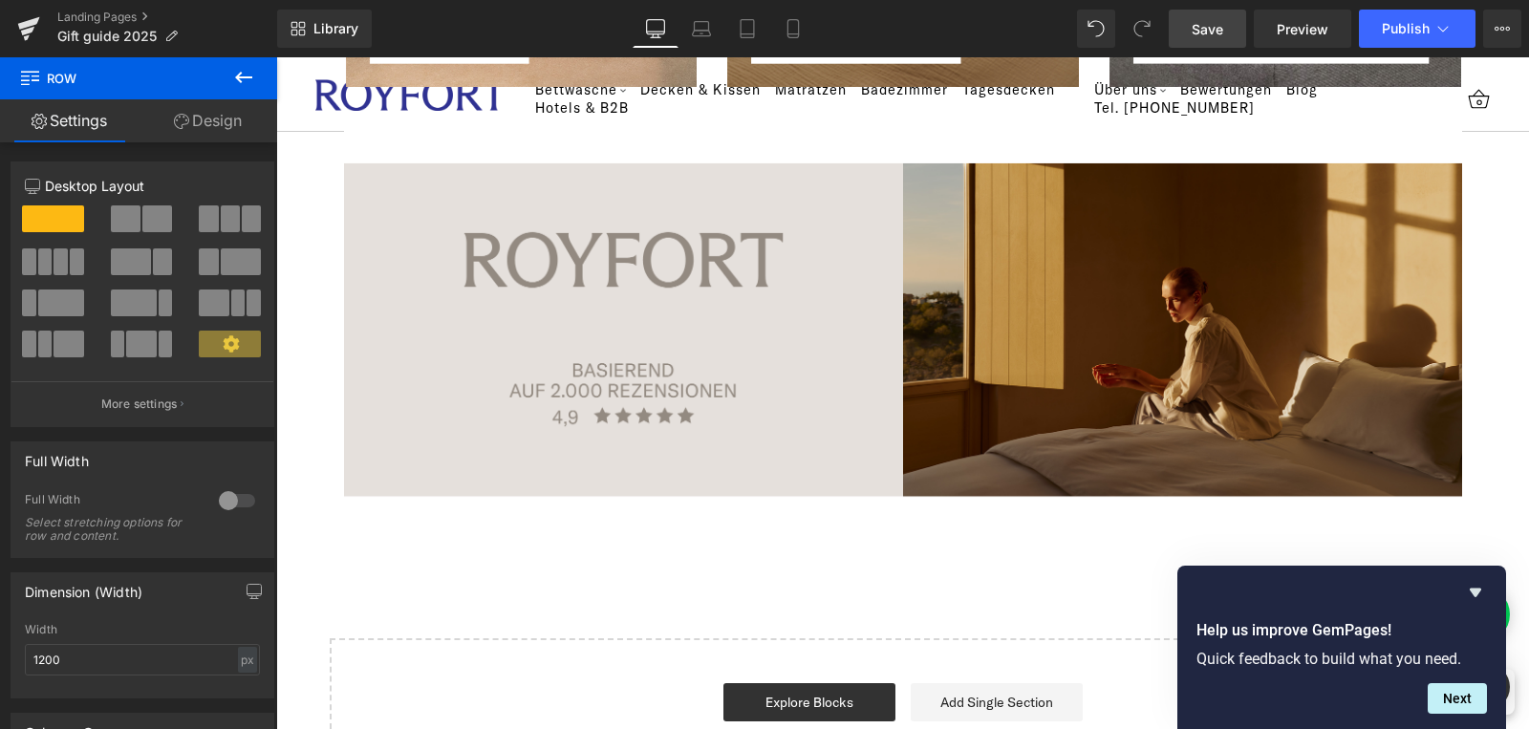
scroll to position [7588, 0]
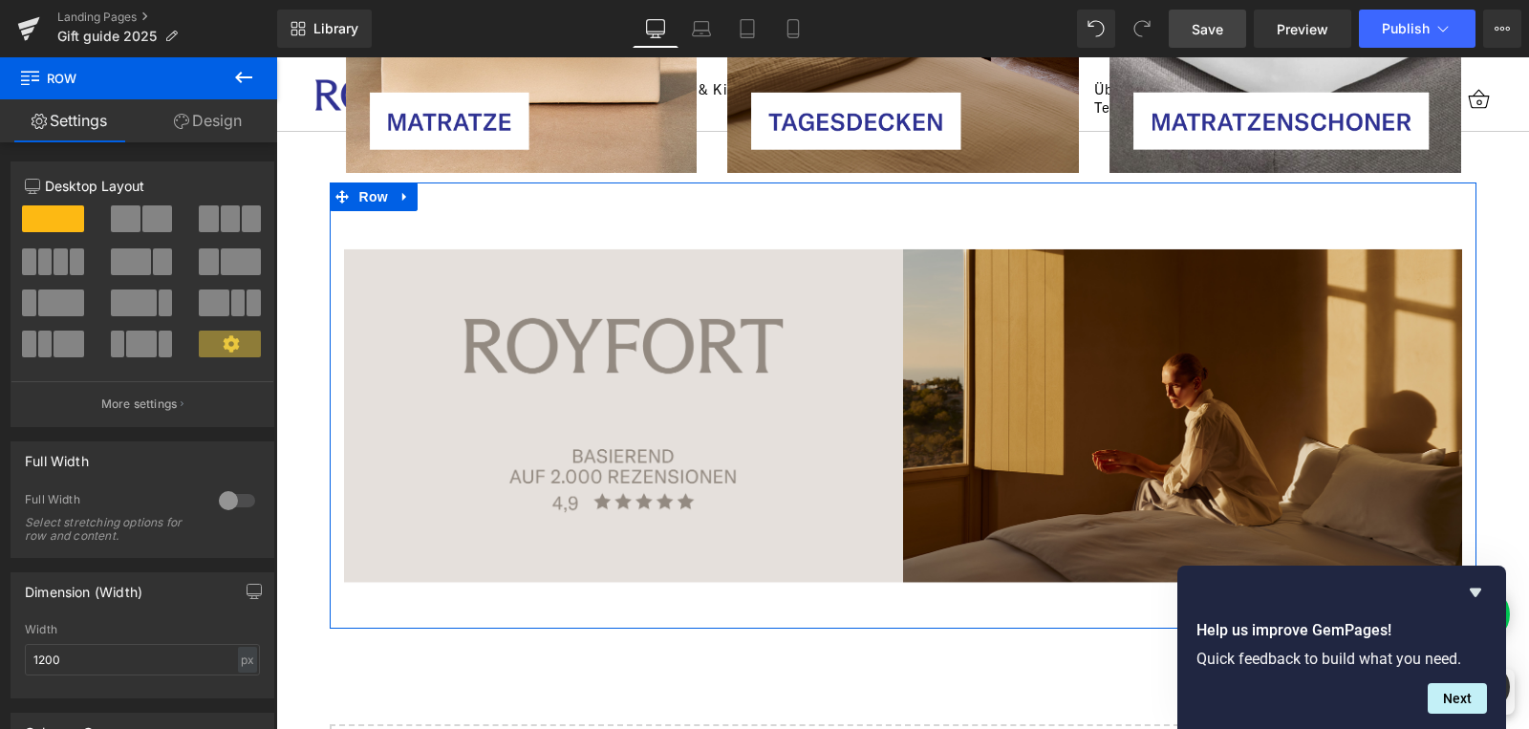
click at [1389, 192] on div "Image Row" at bounding box center [903, 406] width 1147 height 447
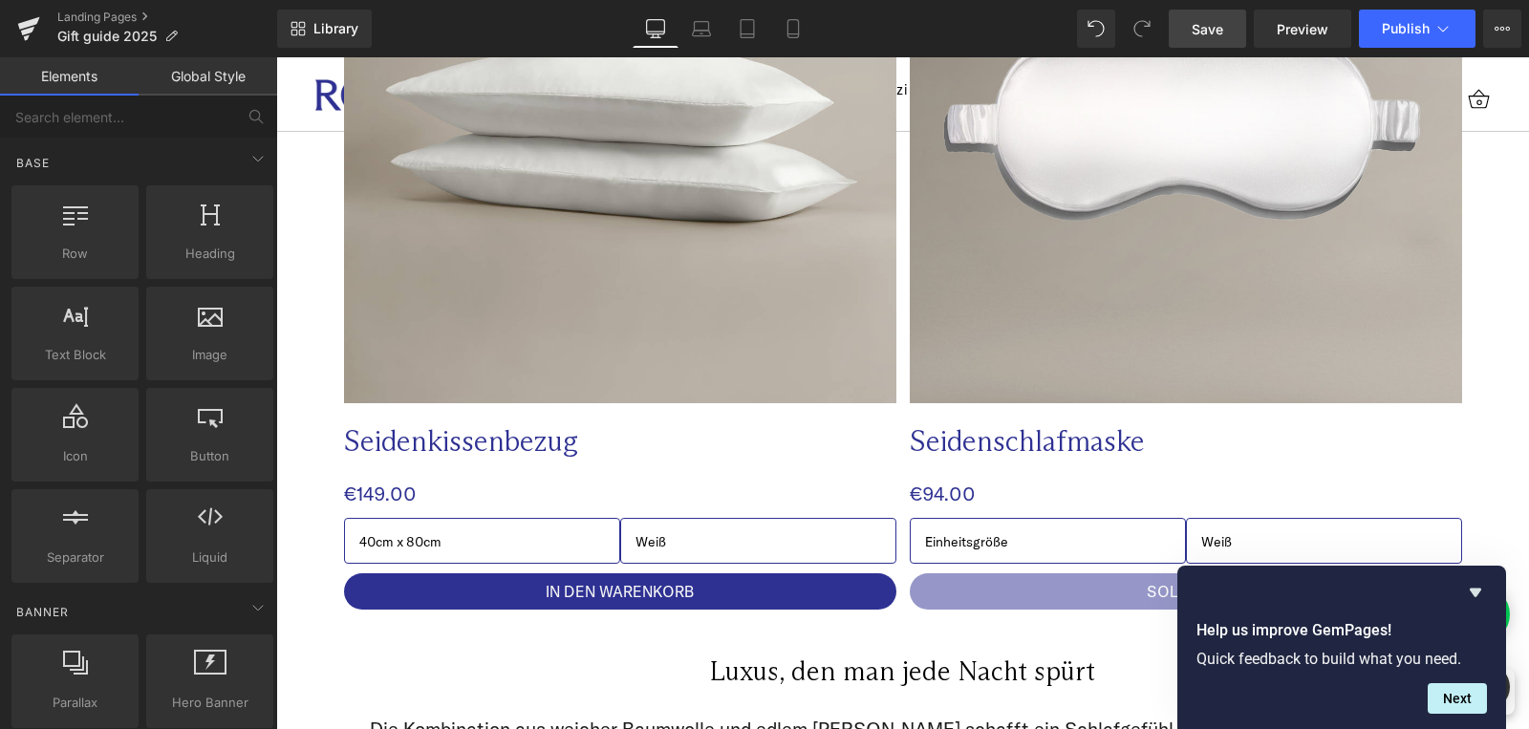
scroll to position [3232, 0]
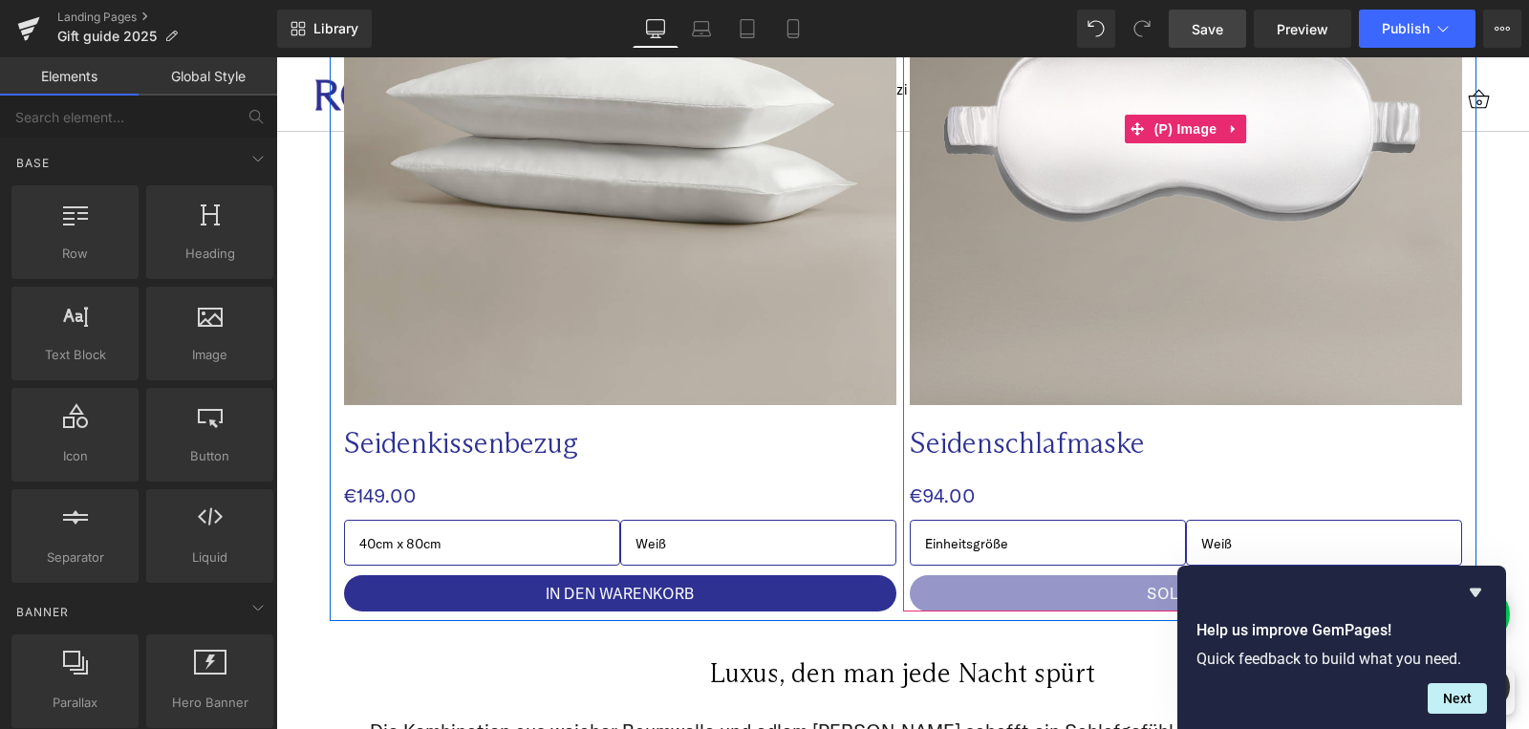
click at [1167, 231] on img at bounding box center [1186, 129] width 552 height 552
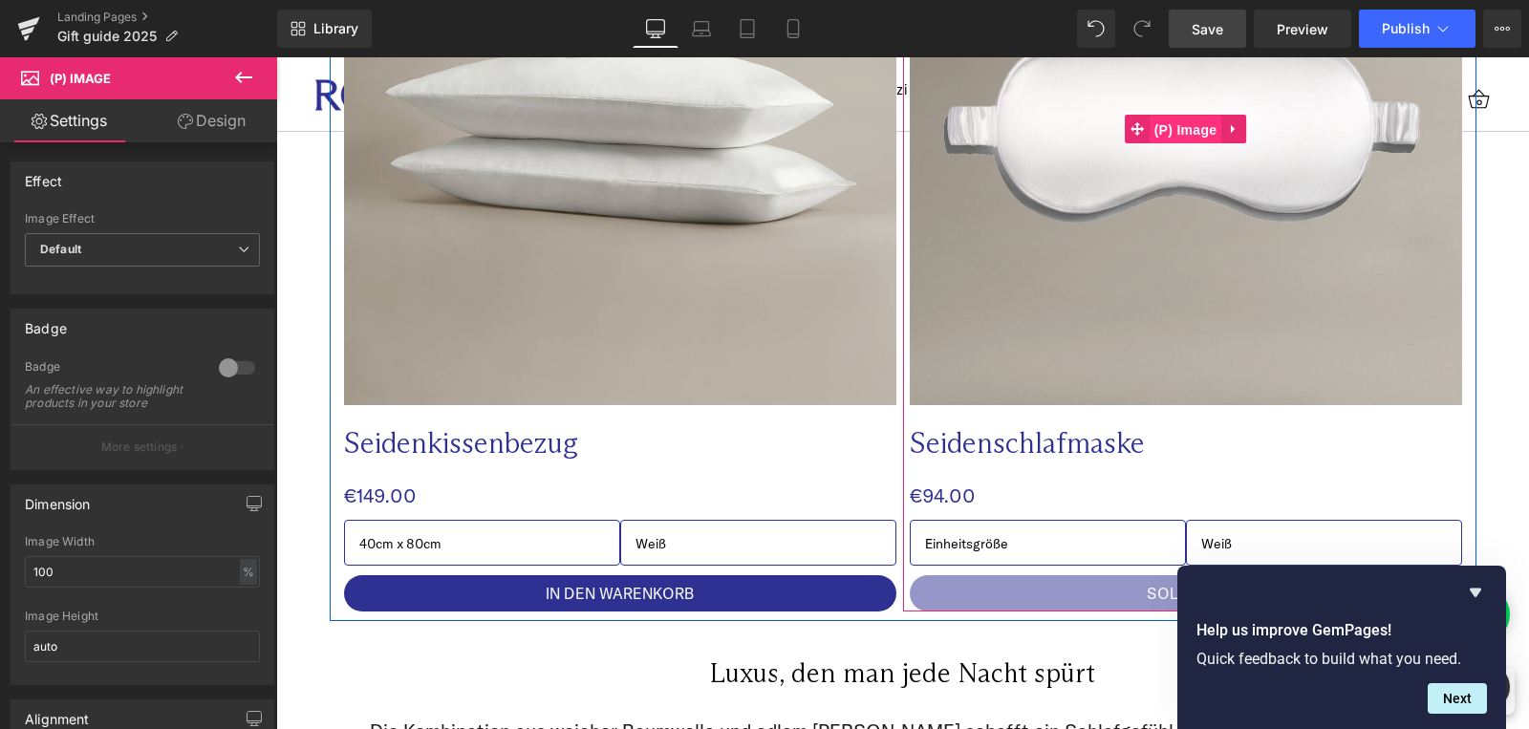
click at [1161, 131] on span "(P) Image" at bounding box center [1186, 130] width 73 height 29
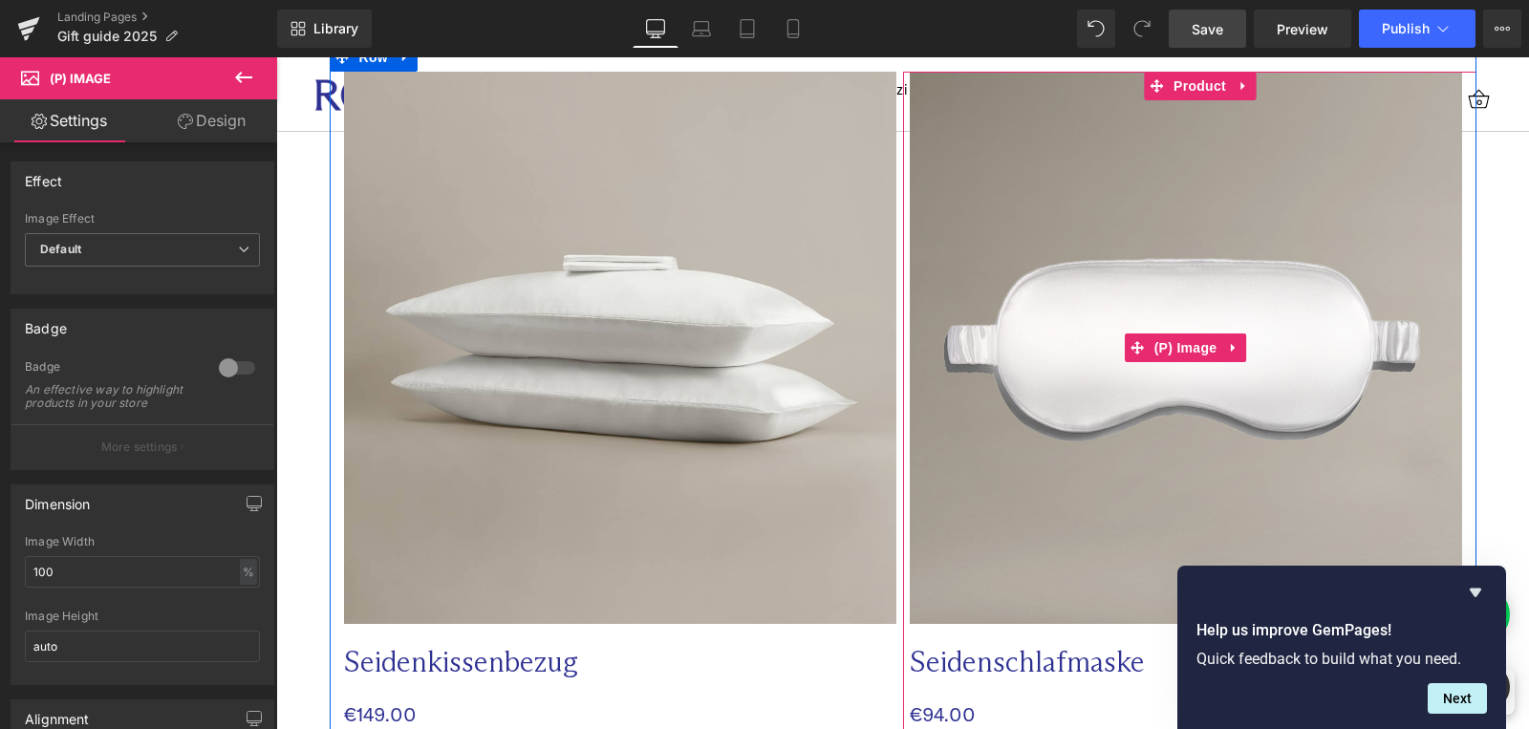
scroll to position [2916, 0]
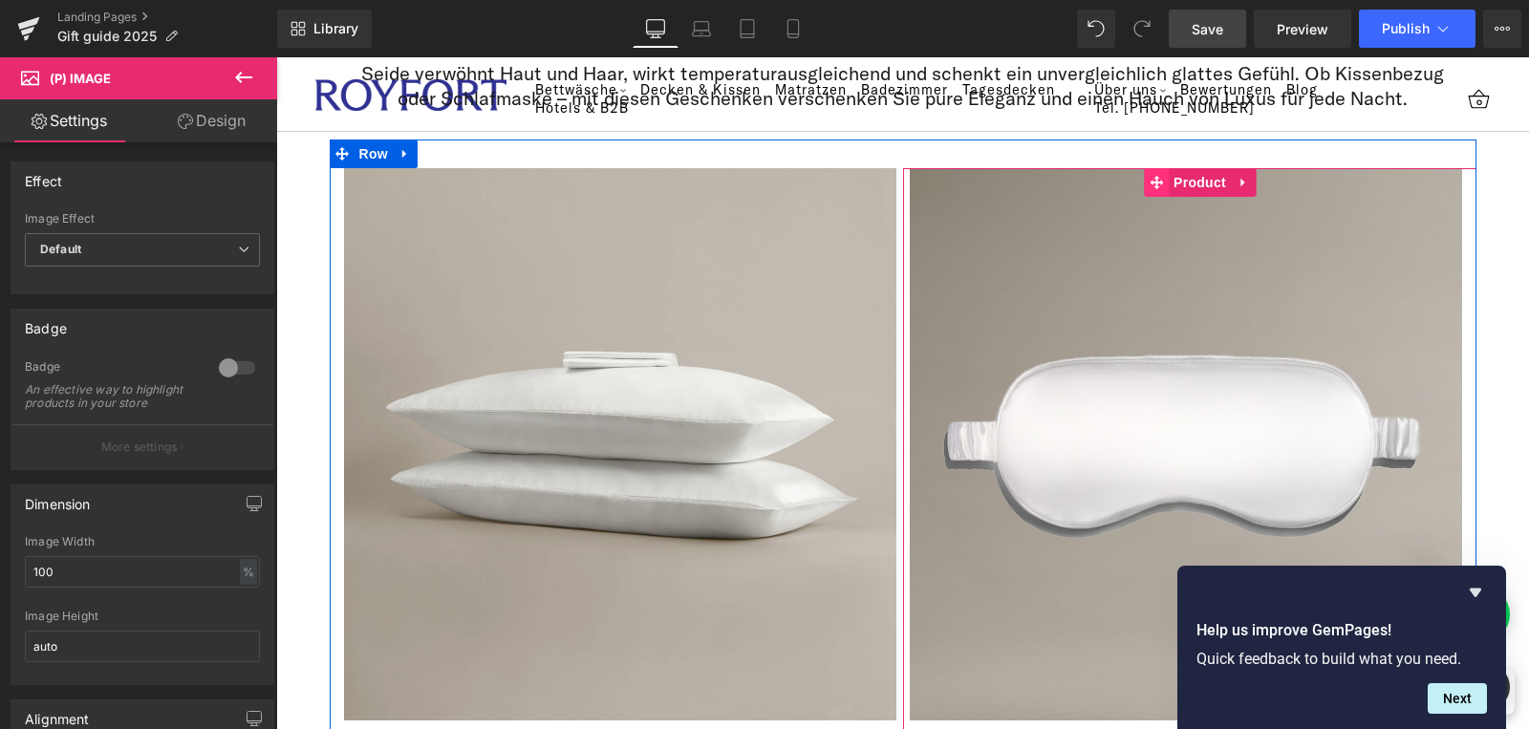
click at [1152, 183] on icon at bounding box center [1156, 182] width 13 height 13
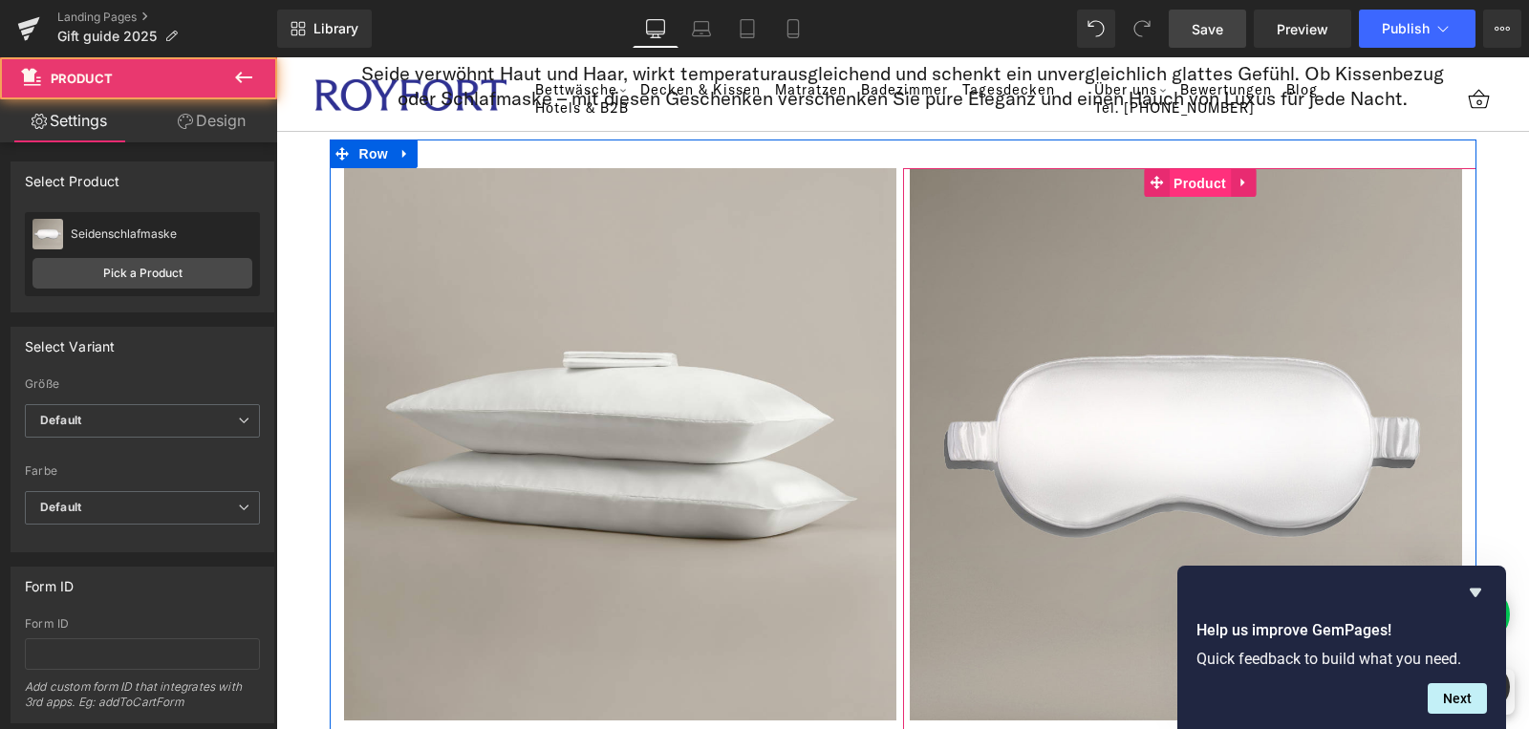
click at [1178, 183] on span "Product" at bounding box center [1200, 183] width 62 height 29
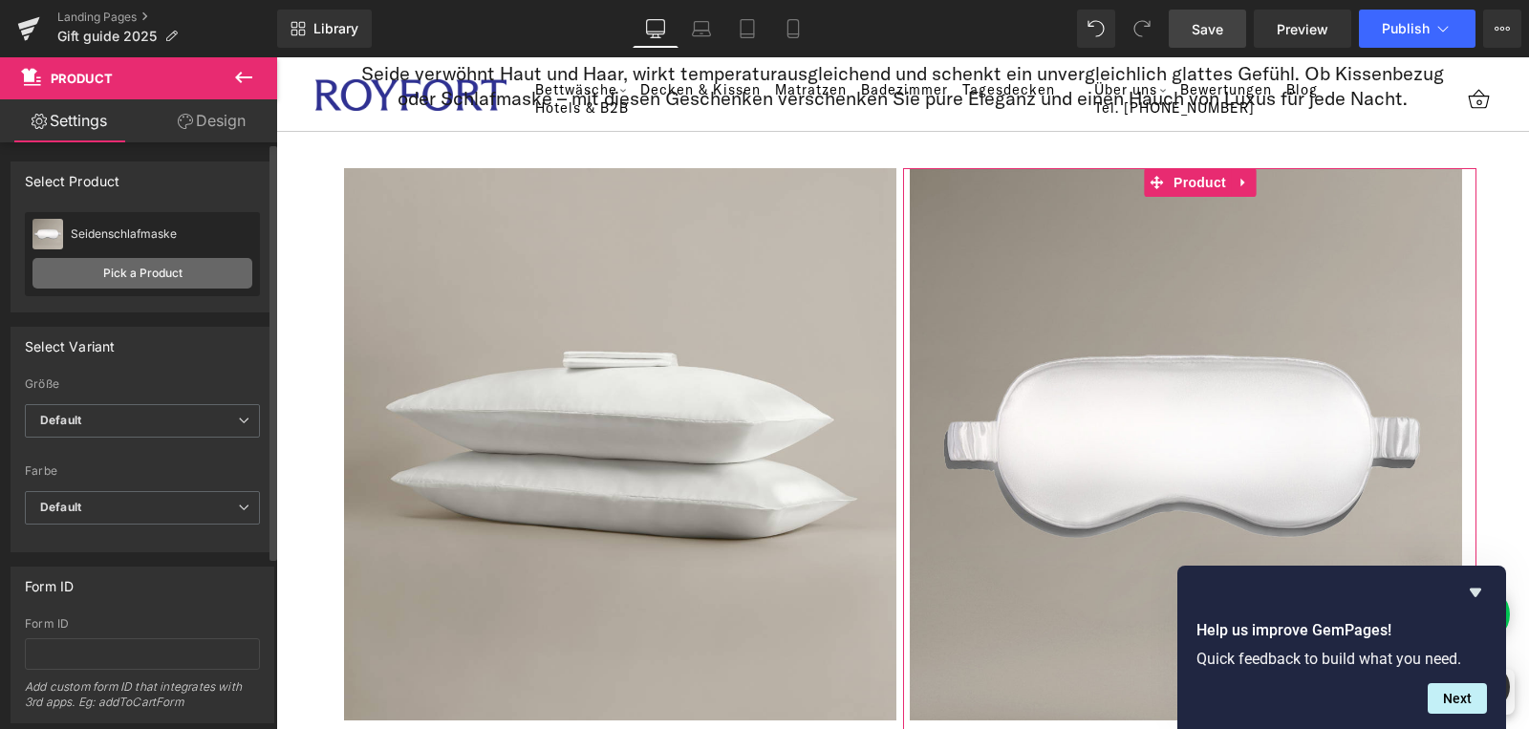
click at [158, 271] on link "Pick a Product" at bounding box center [142, 273] width 220 height 31
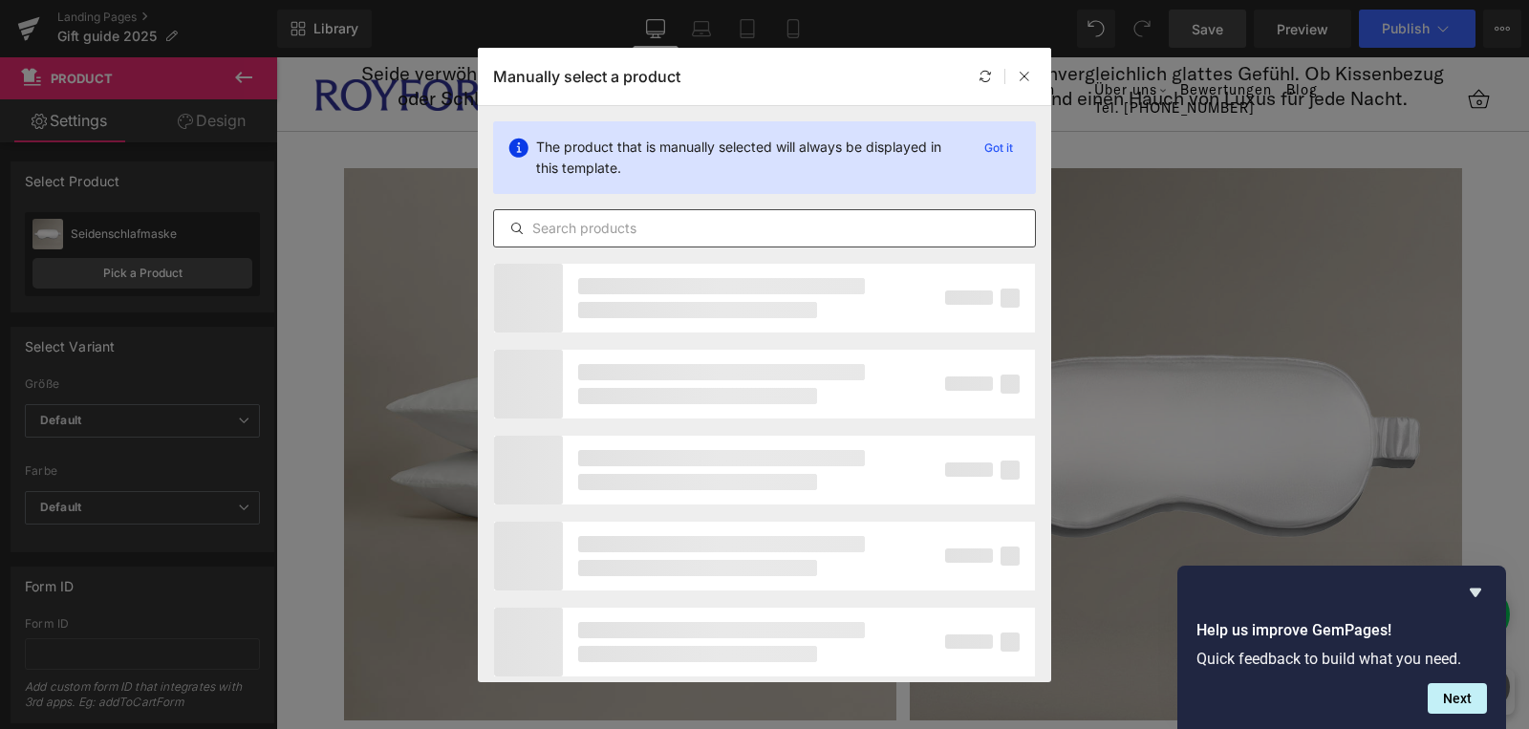
click at [723, 236] on input "text" at bounding box center [764, 228] width 541 height 23
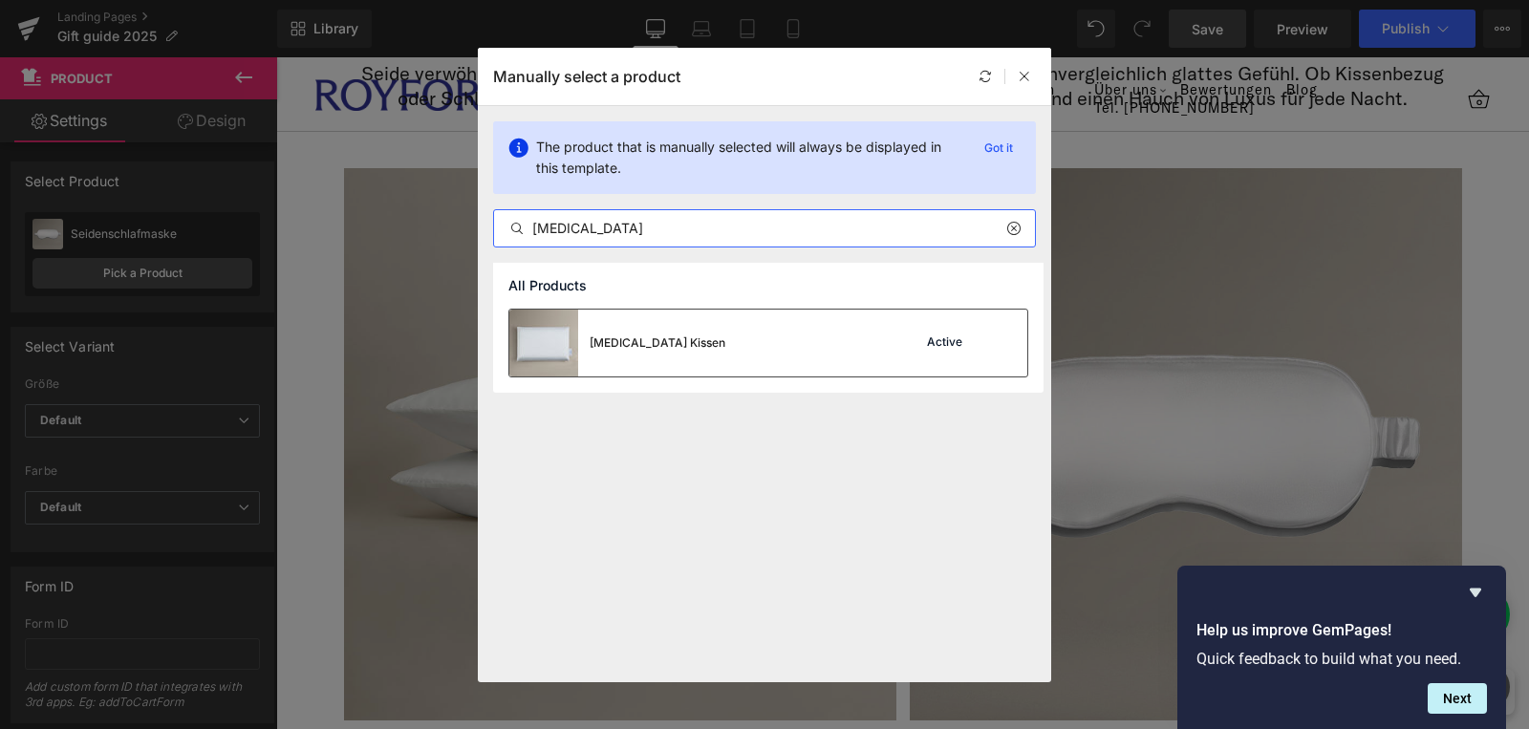
type input "memory foam"
click at [679, 344] on div "[MEDICAL_DATA] Kissen" at bounding box center [658, 342] width 136 height 17
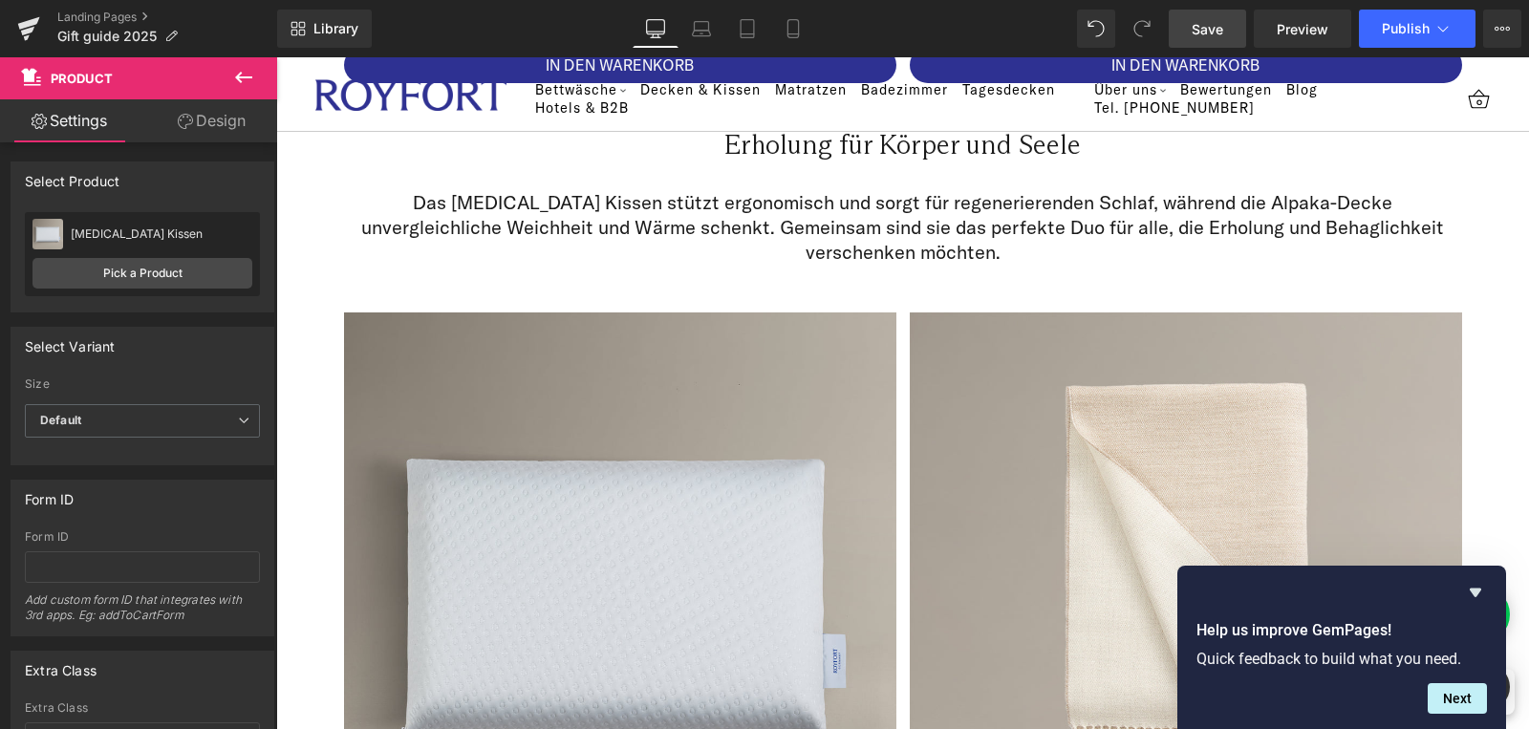
scroll to position [4922, 0]
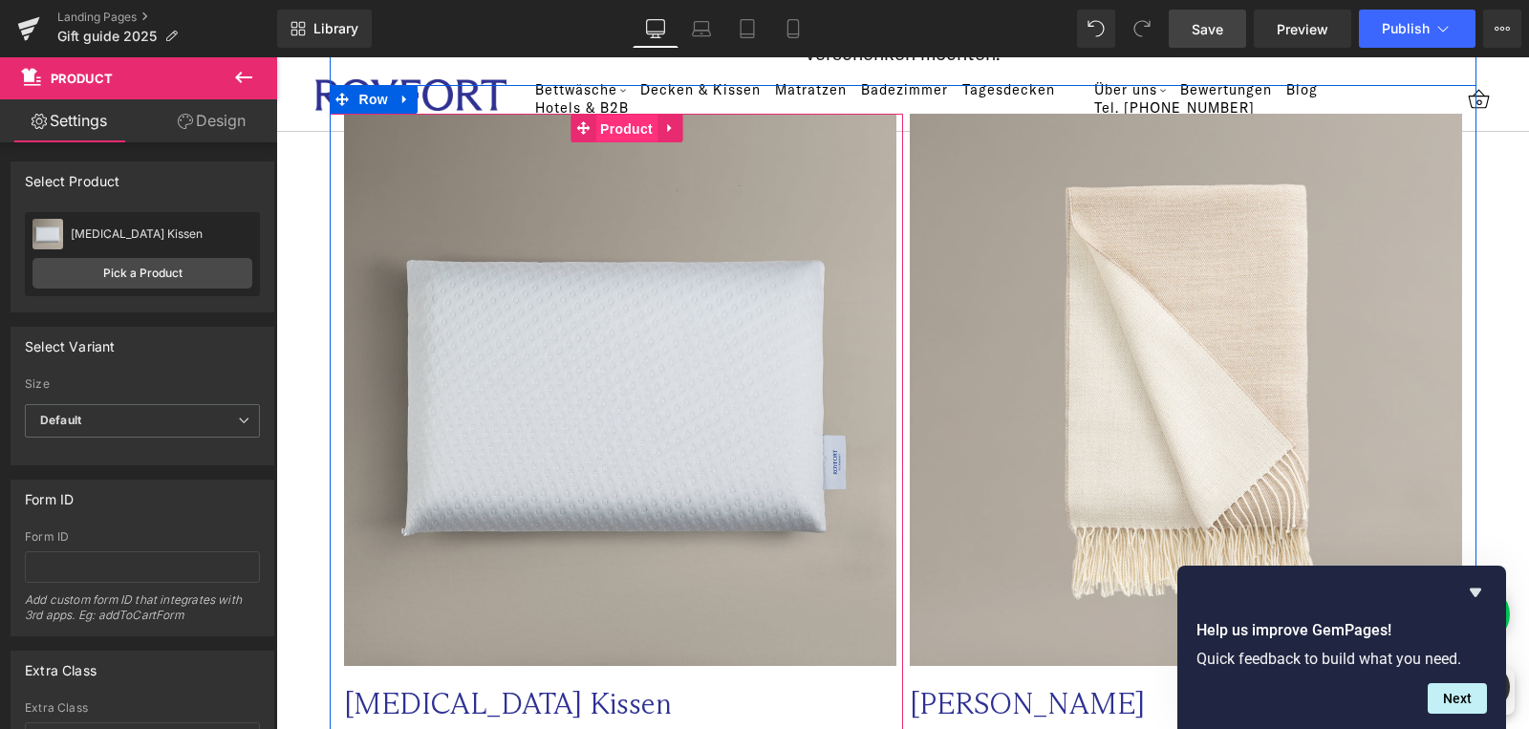
click at [618, 126] on span "Product" at bounding box center [626, 129] width 62 height 29
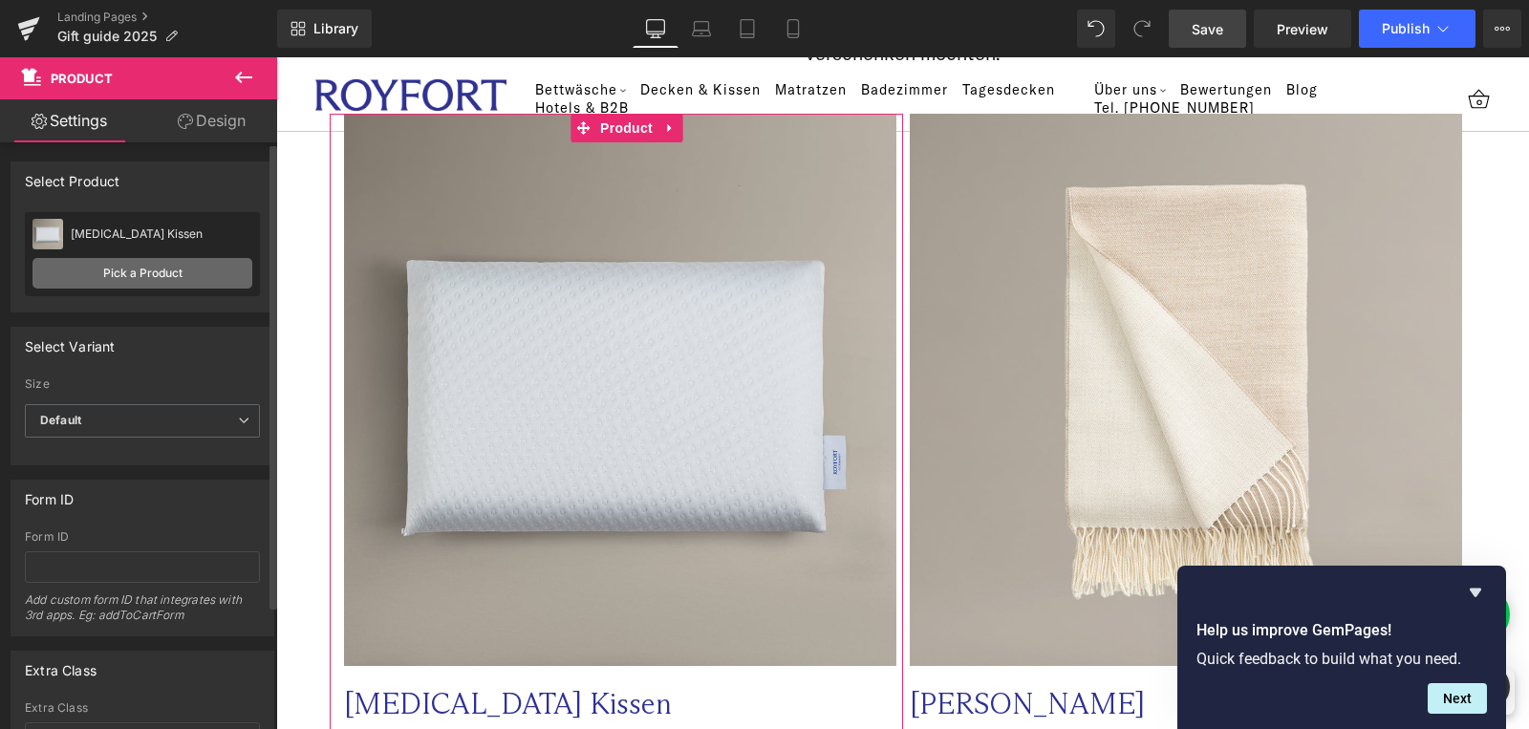
click at [116, 277] on link "Pick a Product" at bounding box center [142, 273] width 220 height 31
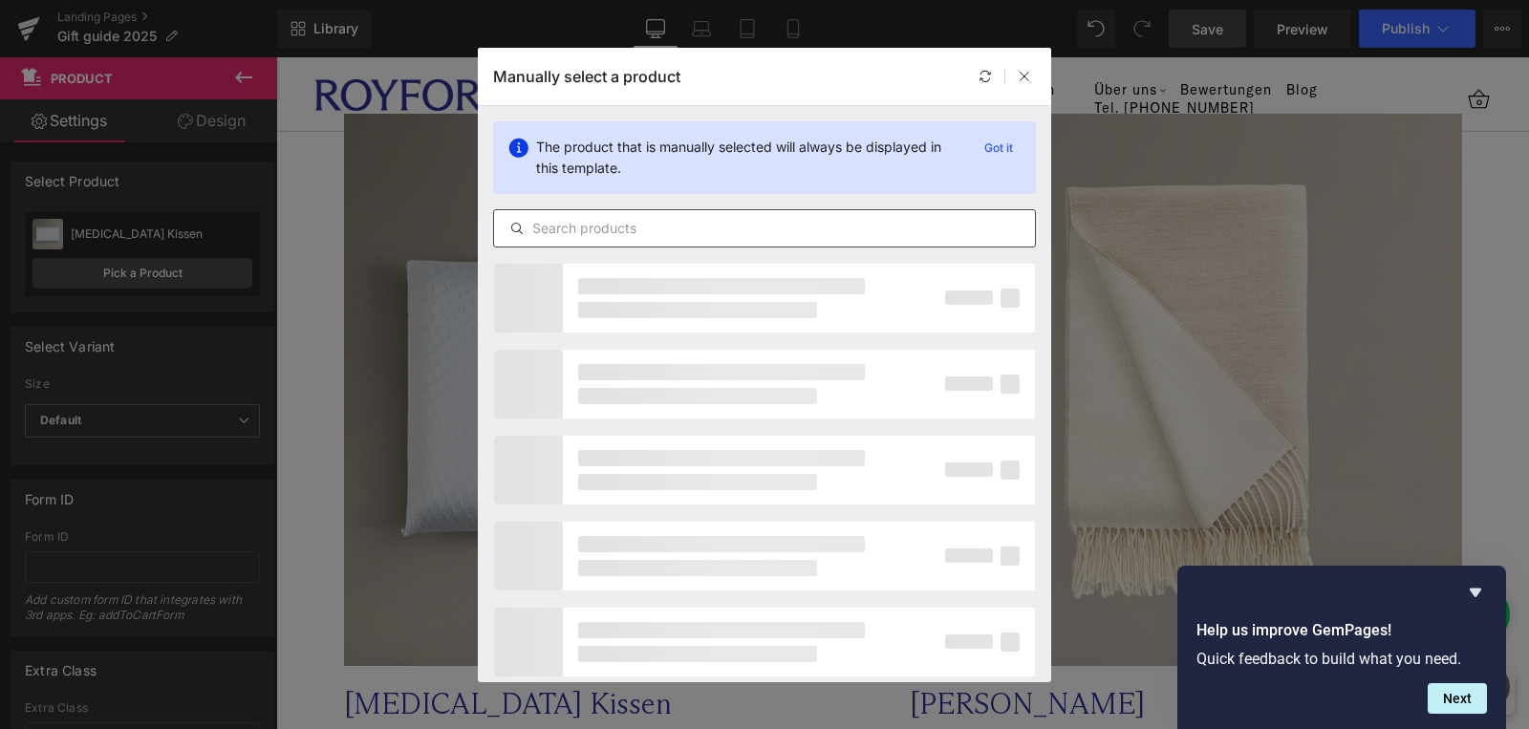
click at [690, 241] on div at bounding box center [764, 228] width 543 height 38
click at [690, 223] on input "text" at bounding box center [764, 228] width 541 height 23
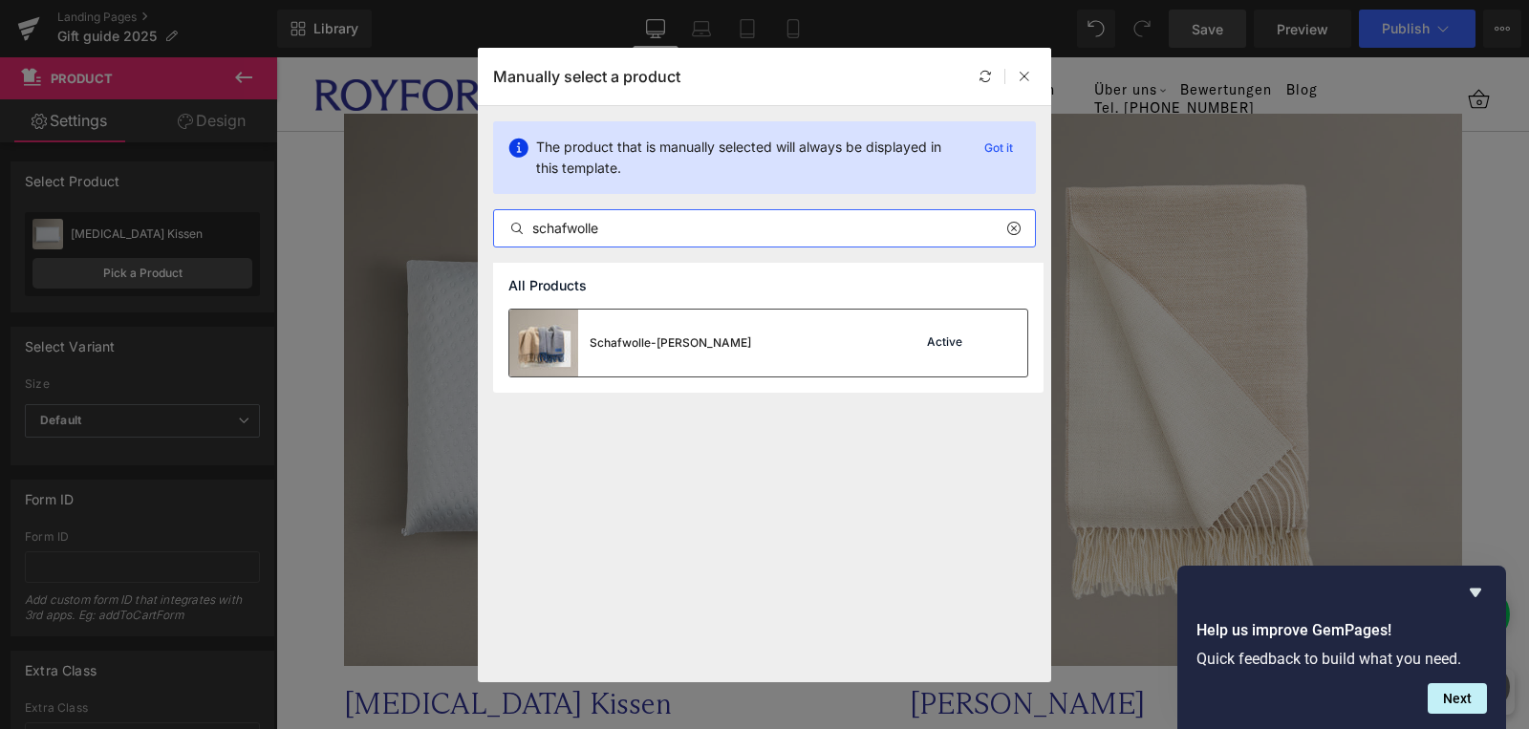
type input "schafwolle"
click at [678, 339] on div "Schafwolle-[PERSON_NAME]" at bounding box center [670, 342] width 161 height 17
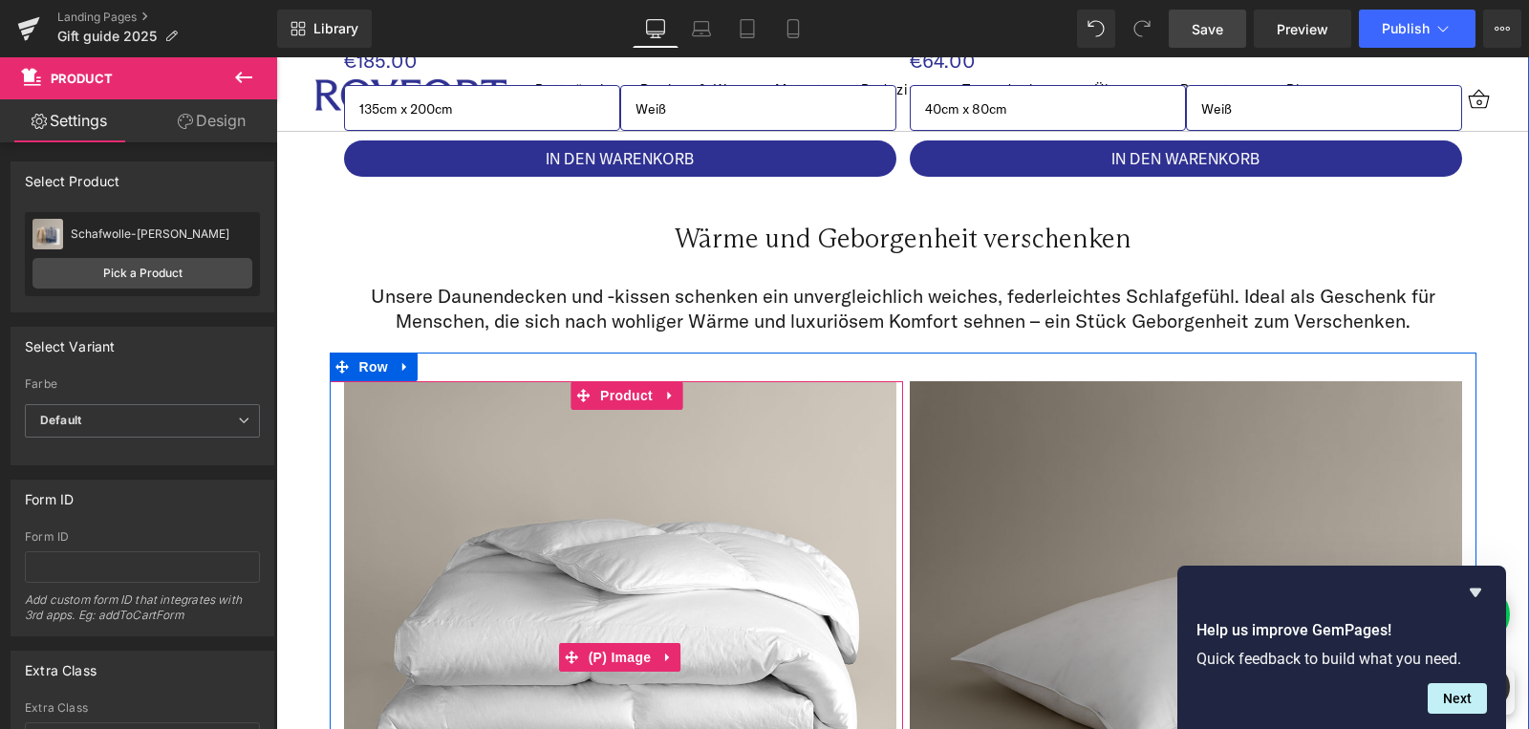
scroll to position [1686, 0]
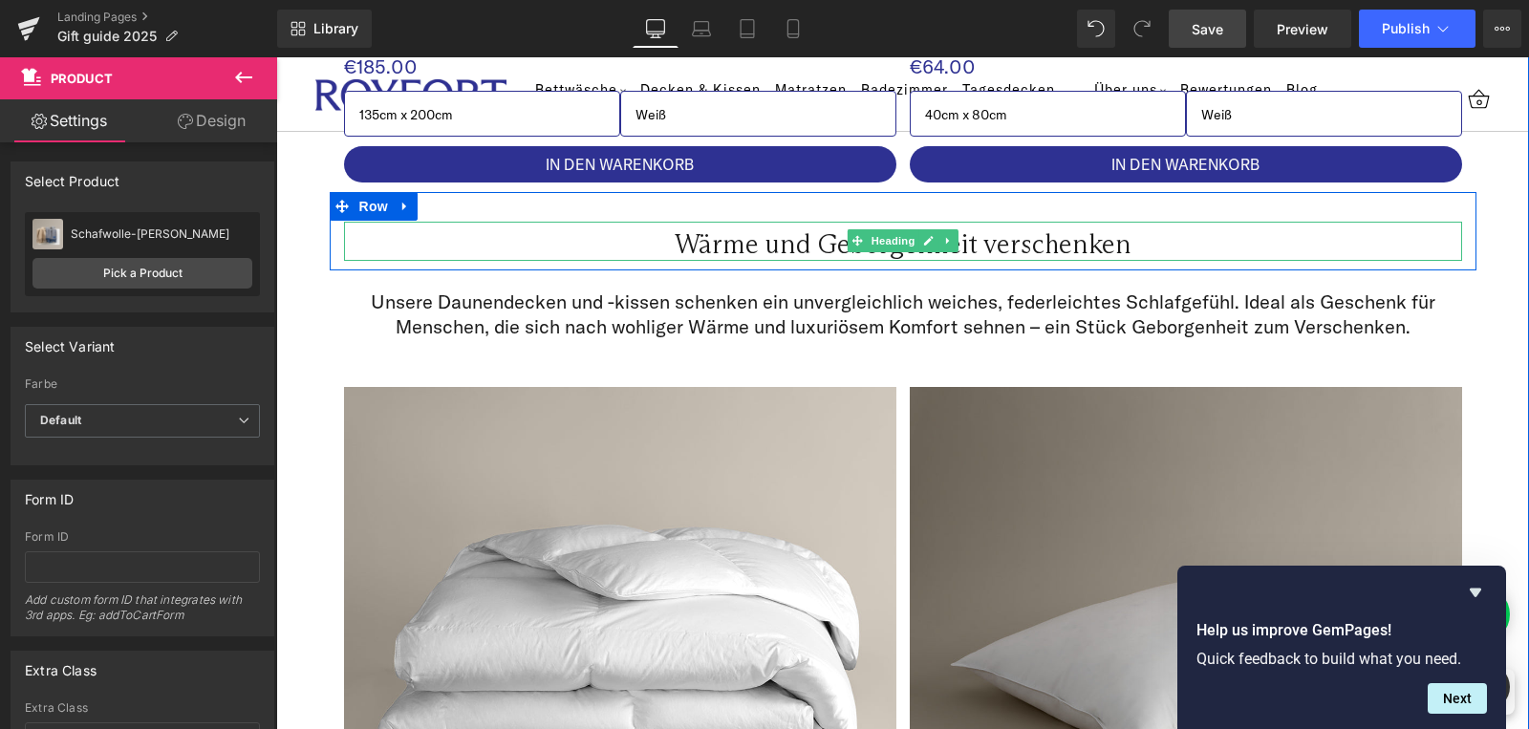
click at [1237, 247] on h2 "Wärme und Geborgenheit verschenken" at bounding box center [903, 244] width 1118 height 32
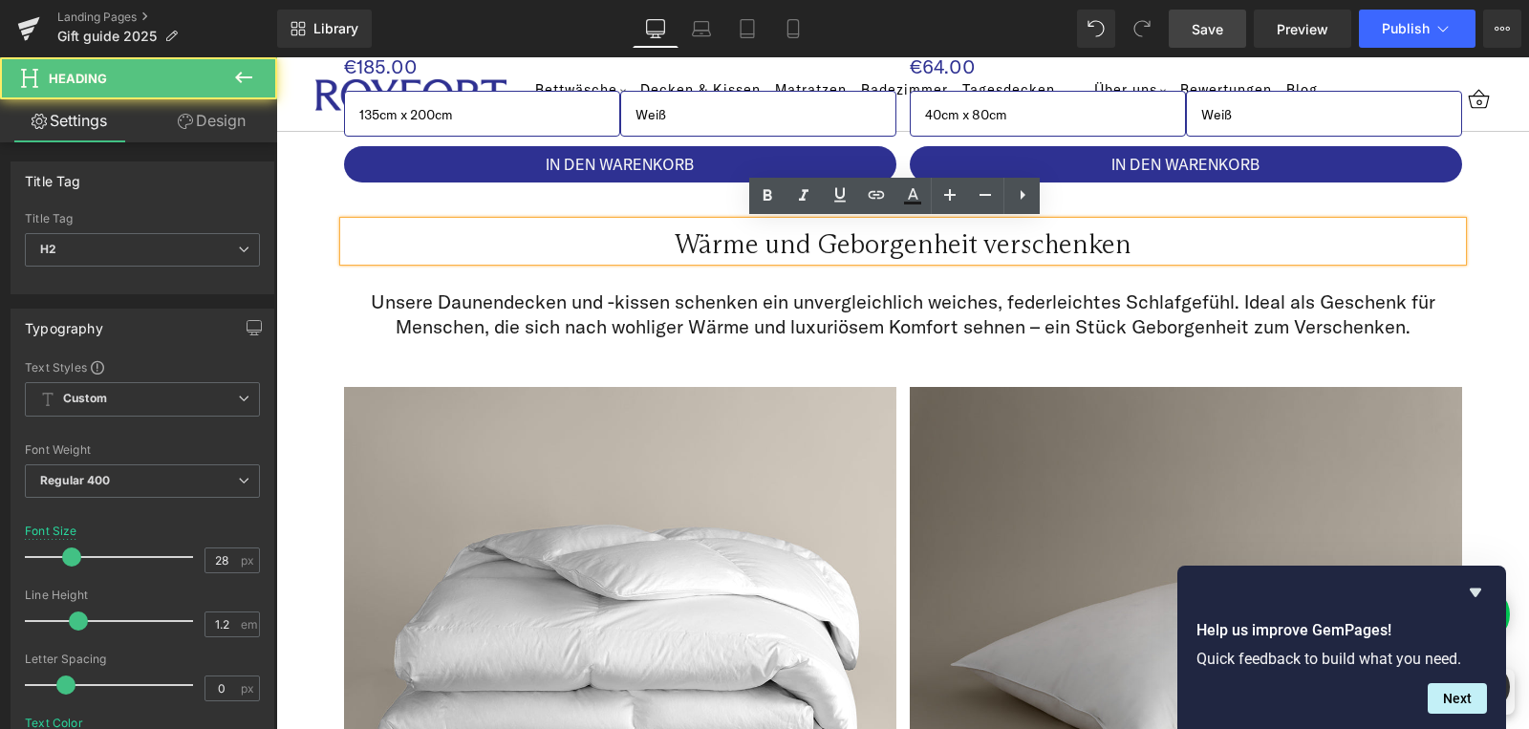
click at [1473, 305] on div "Wärme und Geborgenheit verschenken Heading Row Unsere Daunendecken und -kissen …" at bounding box center [902, 275] width 1253 height 166
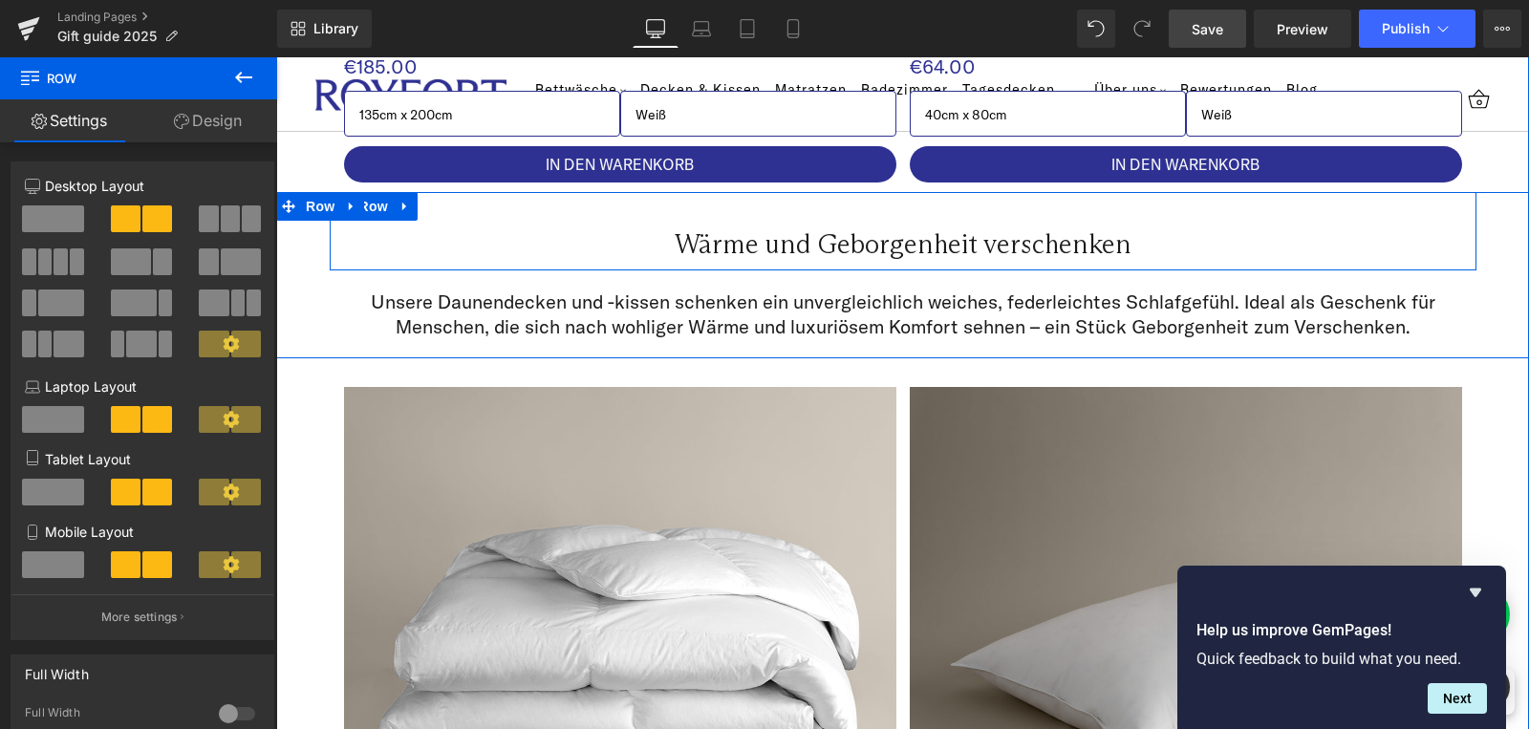
click at [1192, 201] on div "Wärme und Geborgenheit verschenken Heading Row" at bounding box center [903, 231] width 1147 height 78
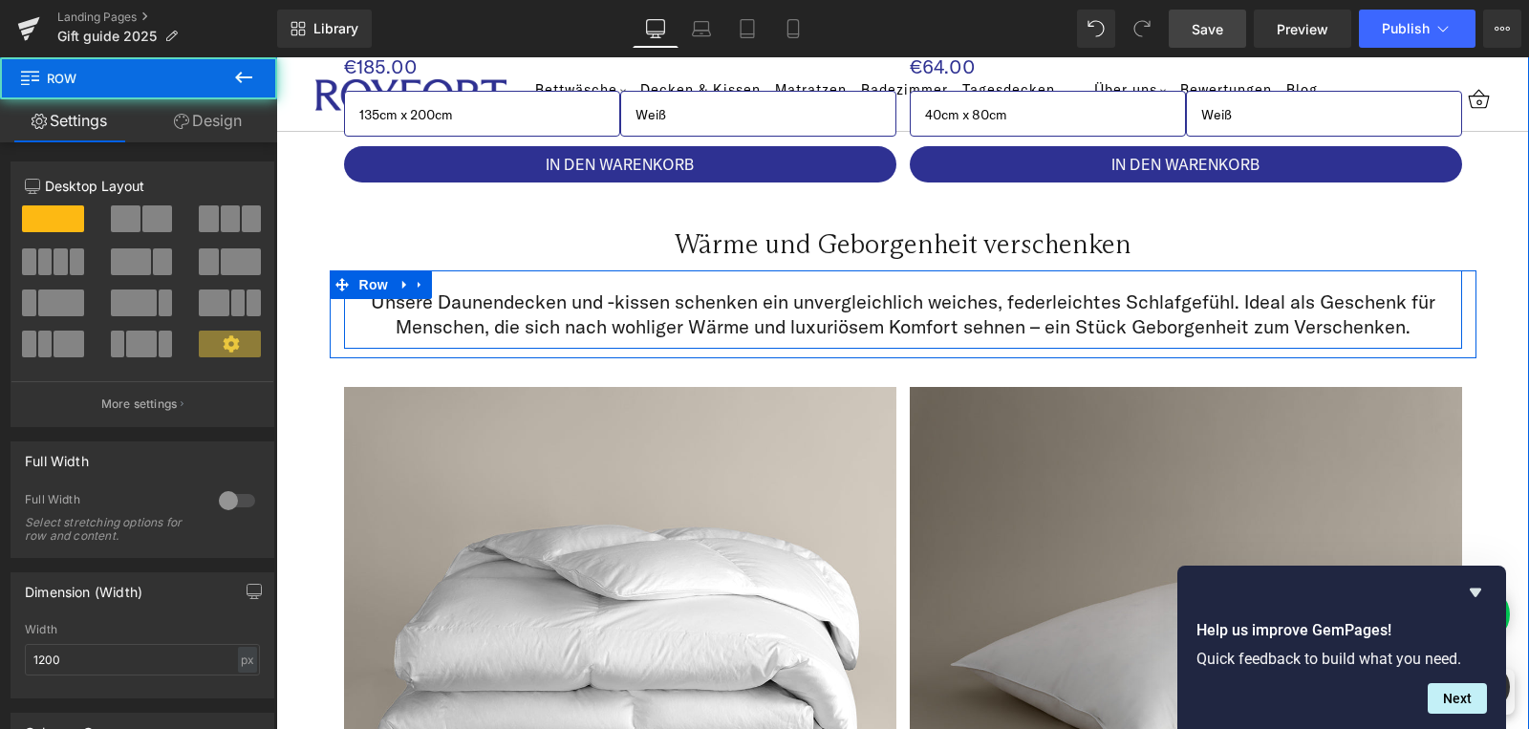
click at [1447, 310] on div "Unsere Daunendecken und -kissen schenken ein unvergleichlich weiches, federleic…" at bounding box center [903, 315] width 1118 height 50
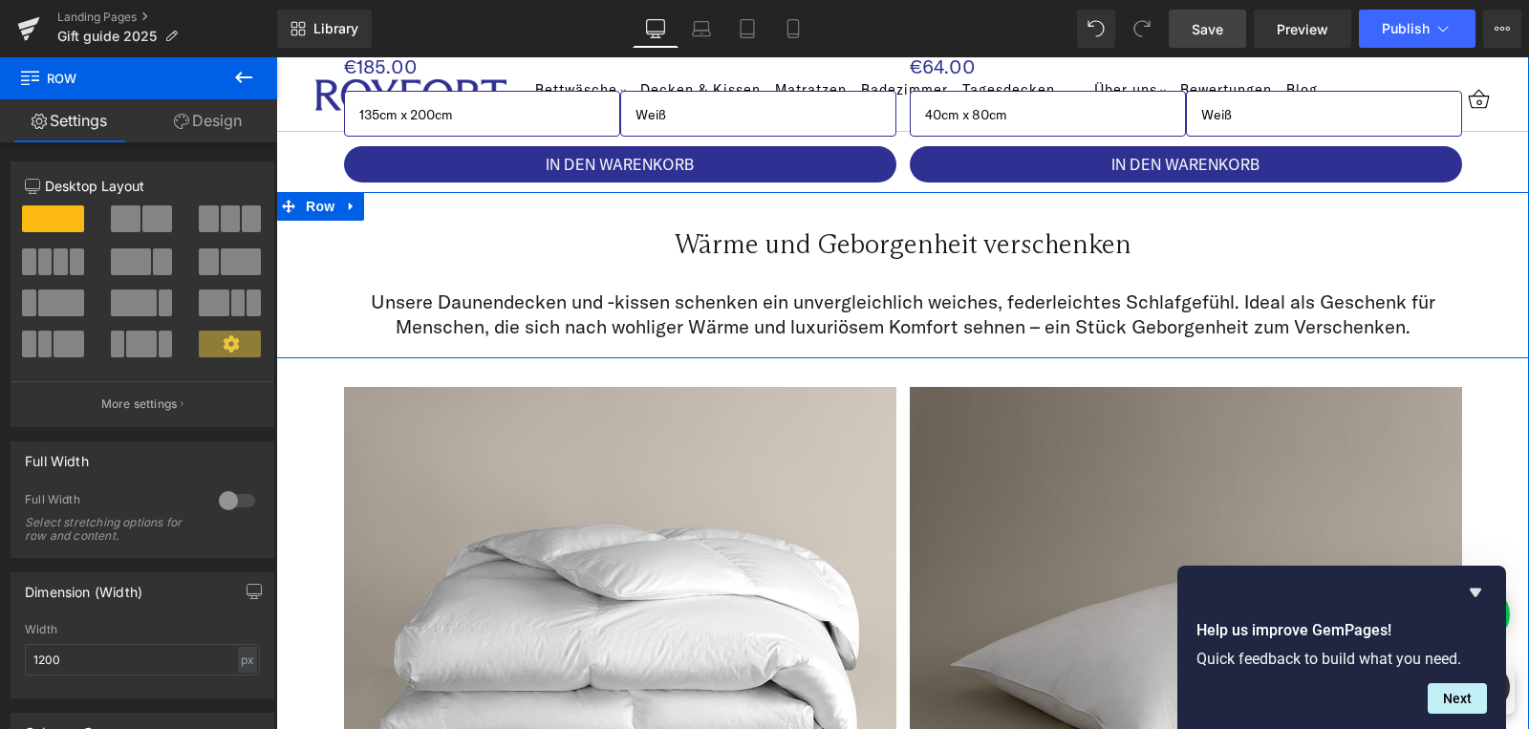
click at [1479, 232] on div "Wärme und Geborgenheit verschenken Heading Row Unsere Daunendecken und -kissen …" at bounding box center [902, 275] width 1253 height 166
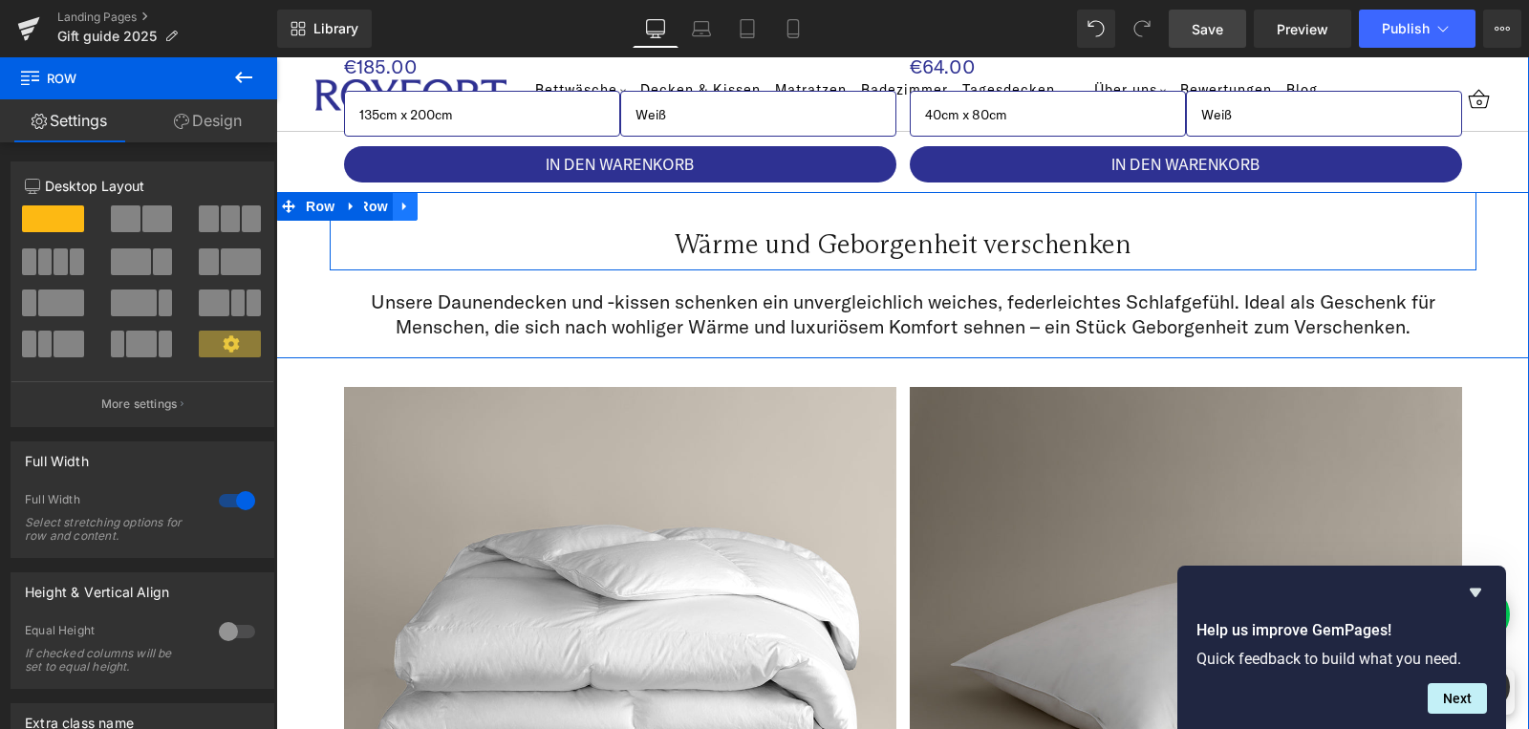
click at [400, 206] on icon at bounding box center [404, 206] width 13 height 14
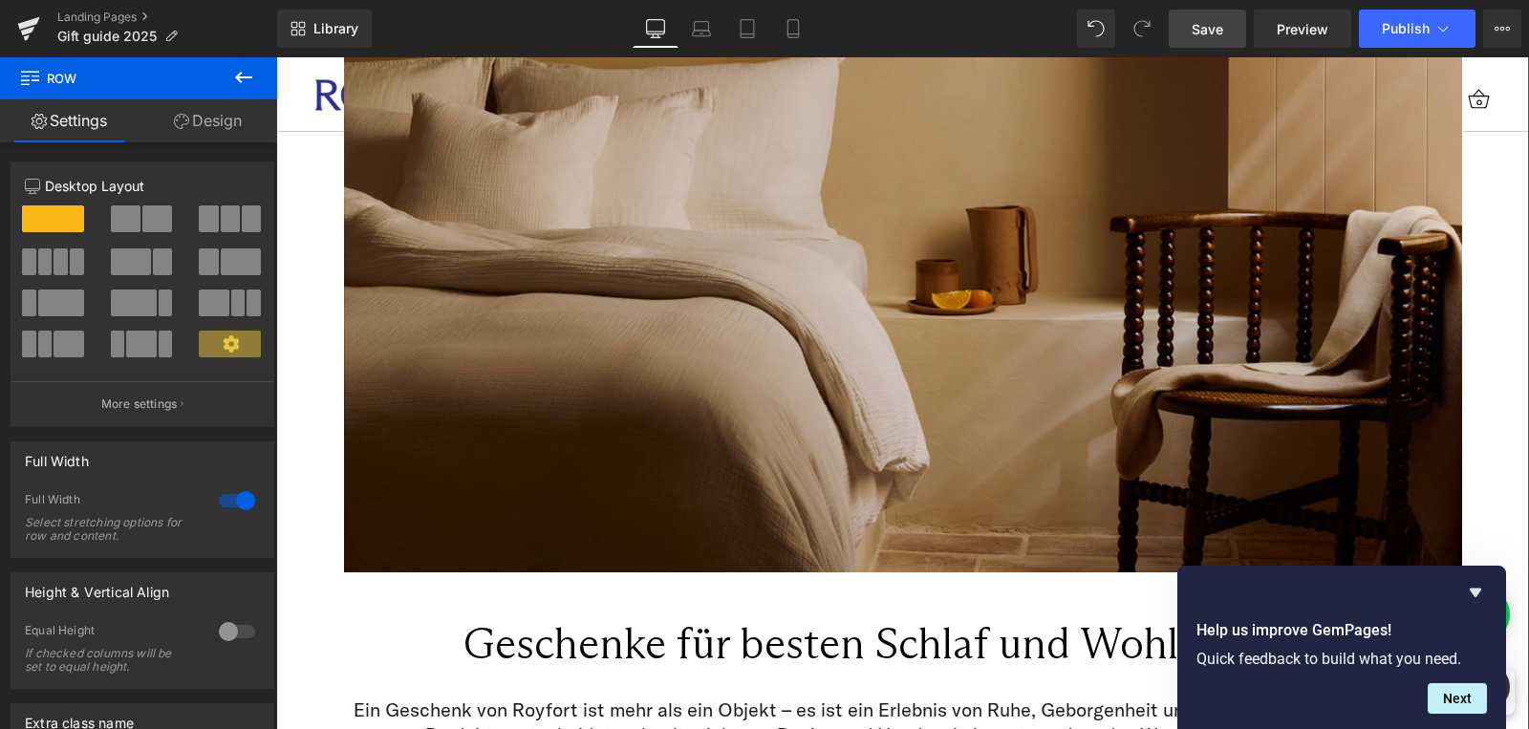
scroll to position [0, 0]
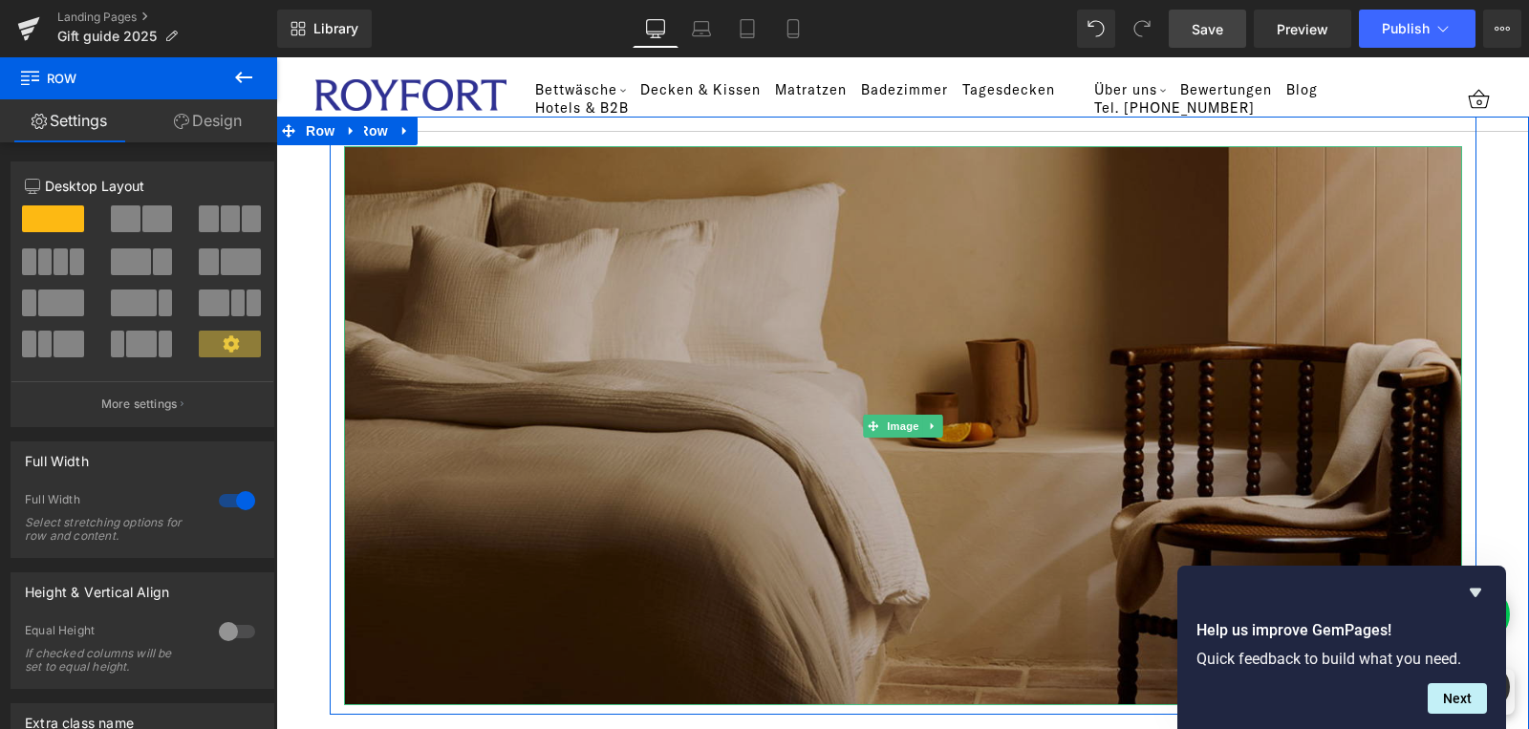
click at [989, 333] on img at bounding box center [903, 425] width 1118 height 559
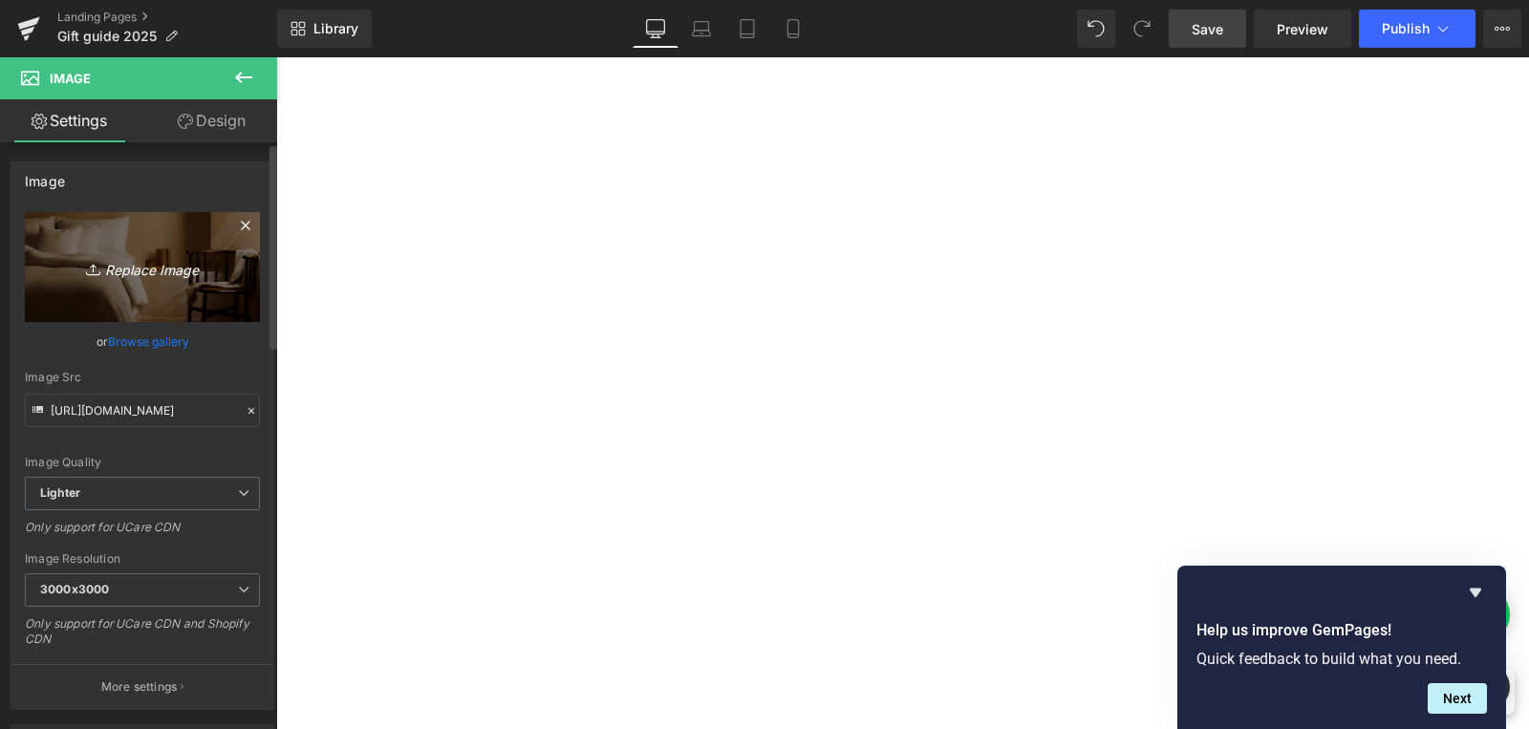
click at [150, 269] on icon "Replace Image" at bounding box center [142, 267] width 153 height 24
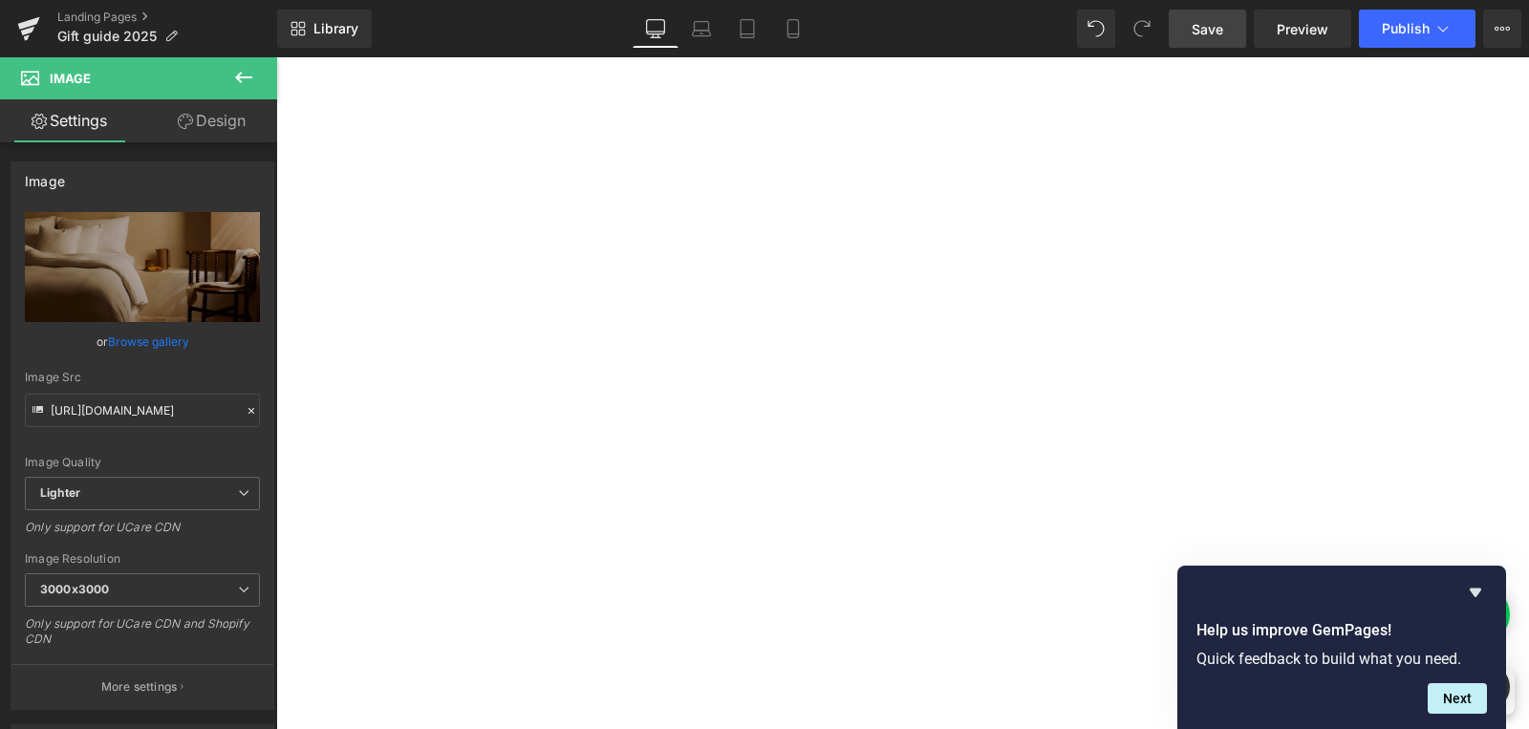
type input "C:\fakepath\Royfort_1080x1350-49.jpg"
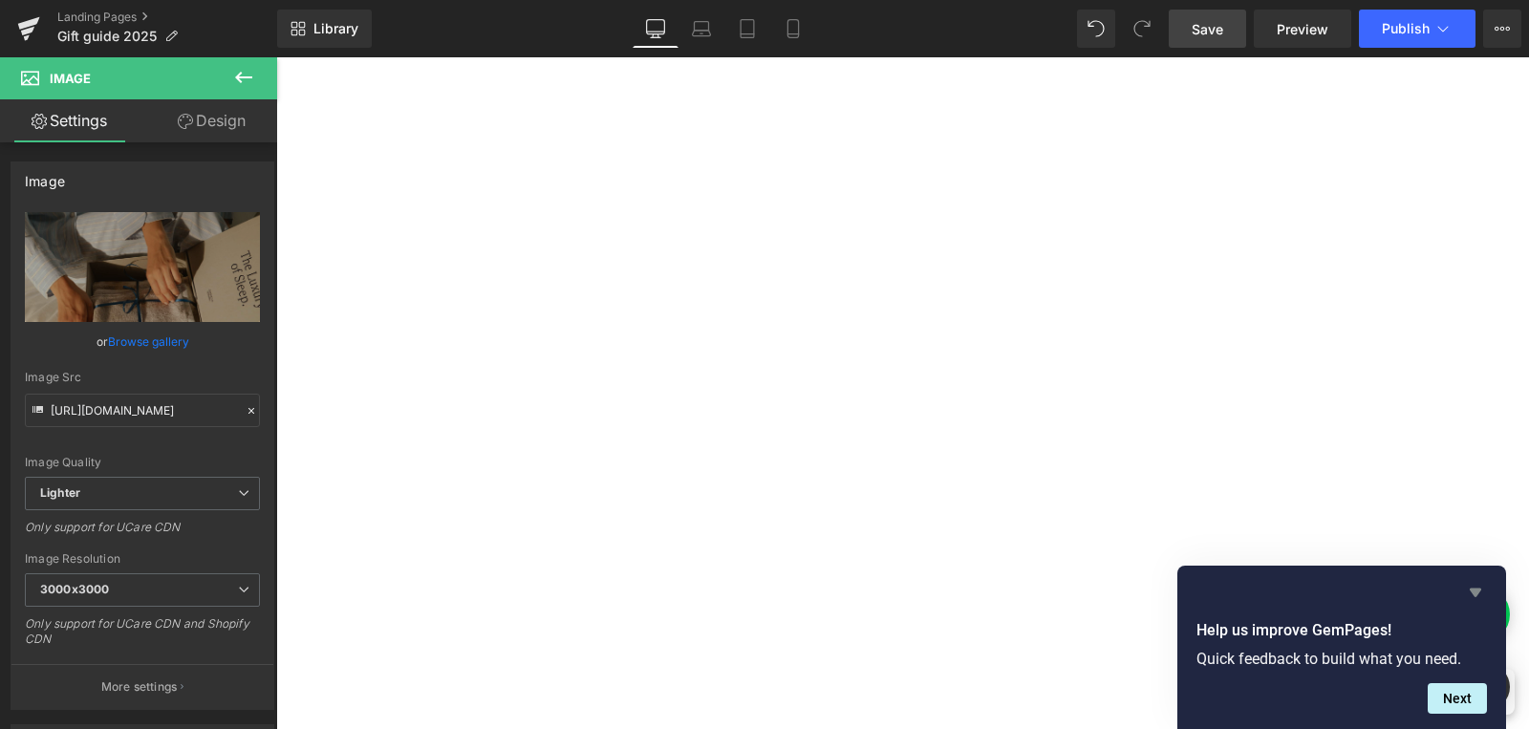
click at [1479, 592] on icon "Hide survey" at bounding box center [1475, 592] width 23 height 23
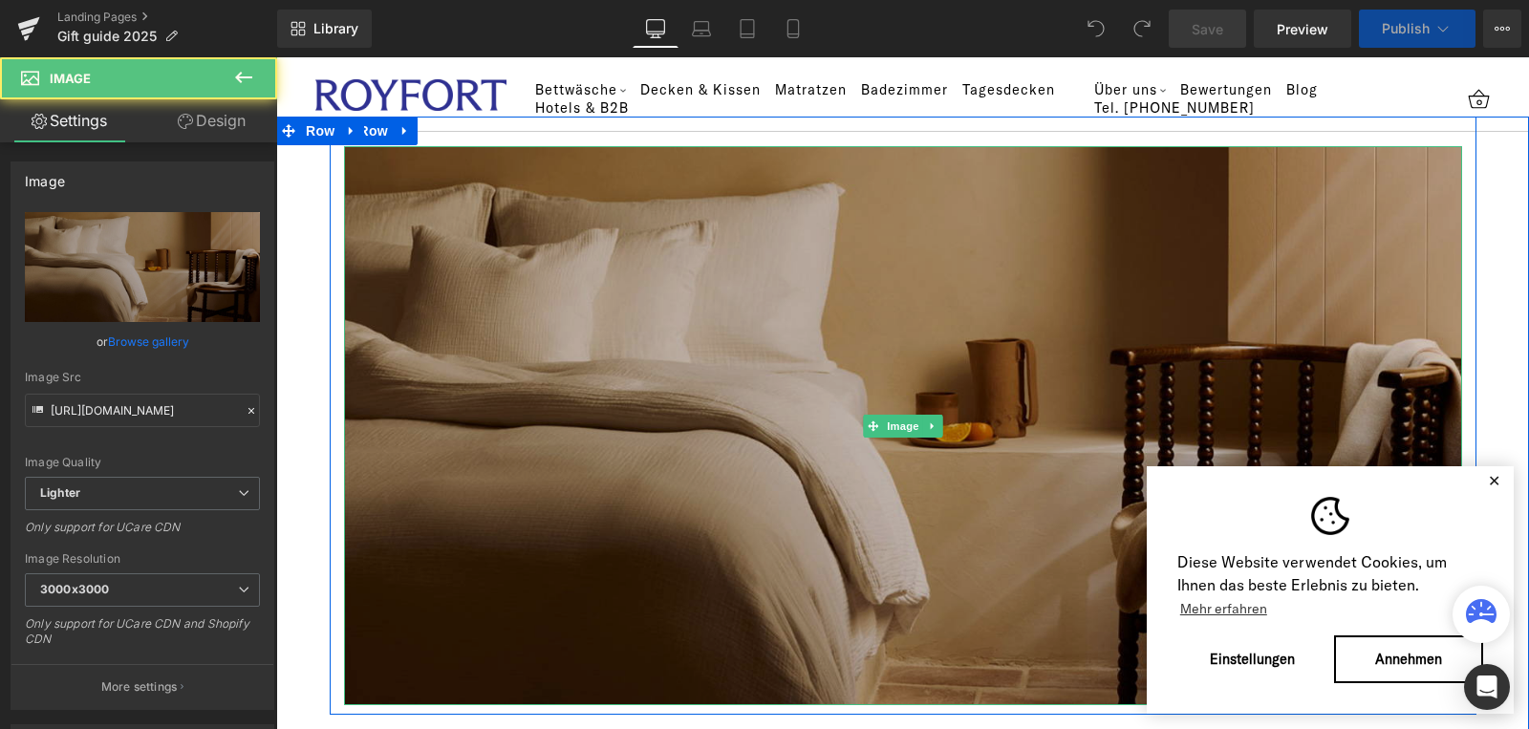
click at [945, 324] on img at bounding box center [903, 425] width 1118 height 559
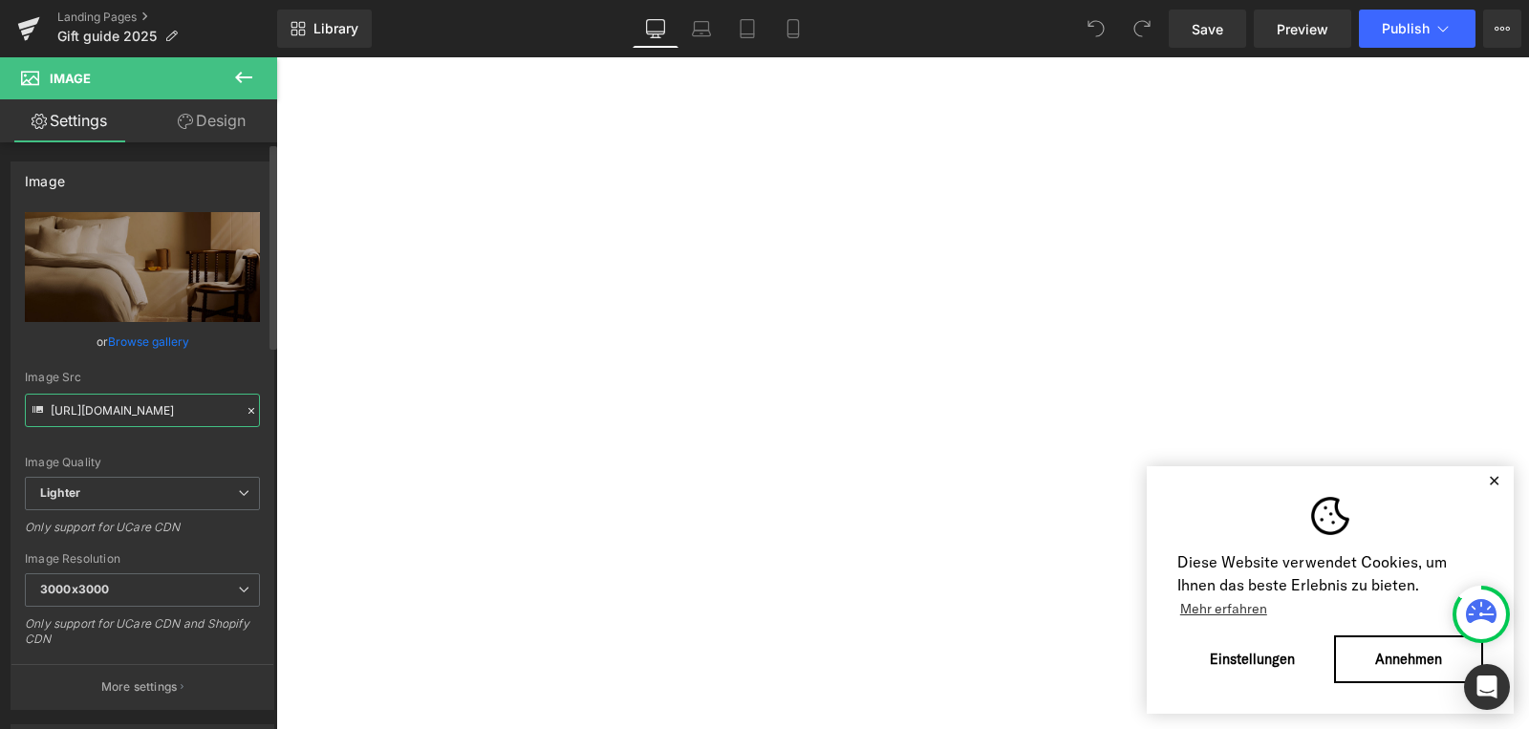
click at [139, 406] on input "https://ucarecdn.com/63c9d594-5bc9-478f-89f3-937411b8a482/-/format/auto/-/previ…" at bounding box center [142, 410] width 235 height 33
click at [148, 410] on input "https://ucarecdn.com/63c9d594-5bc9-478f-89f3-937411b8a482/-/format/auto/-/previ…" at bounding box center [142, 410] width 235 height 33
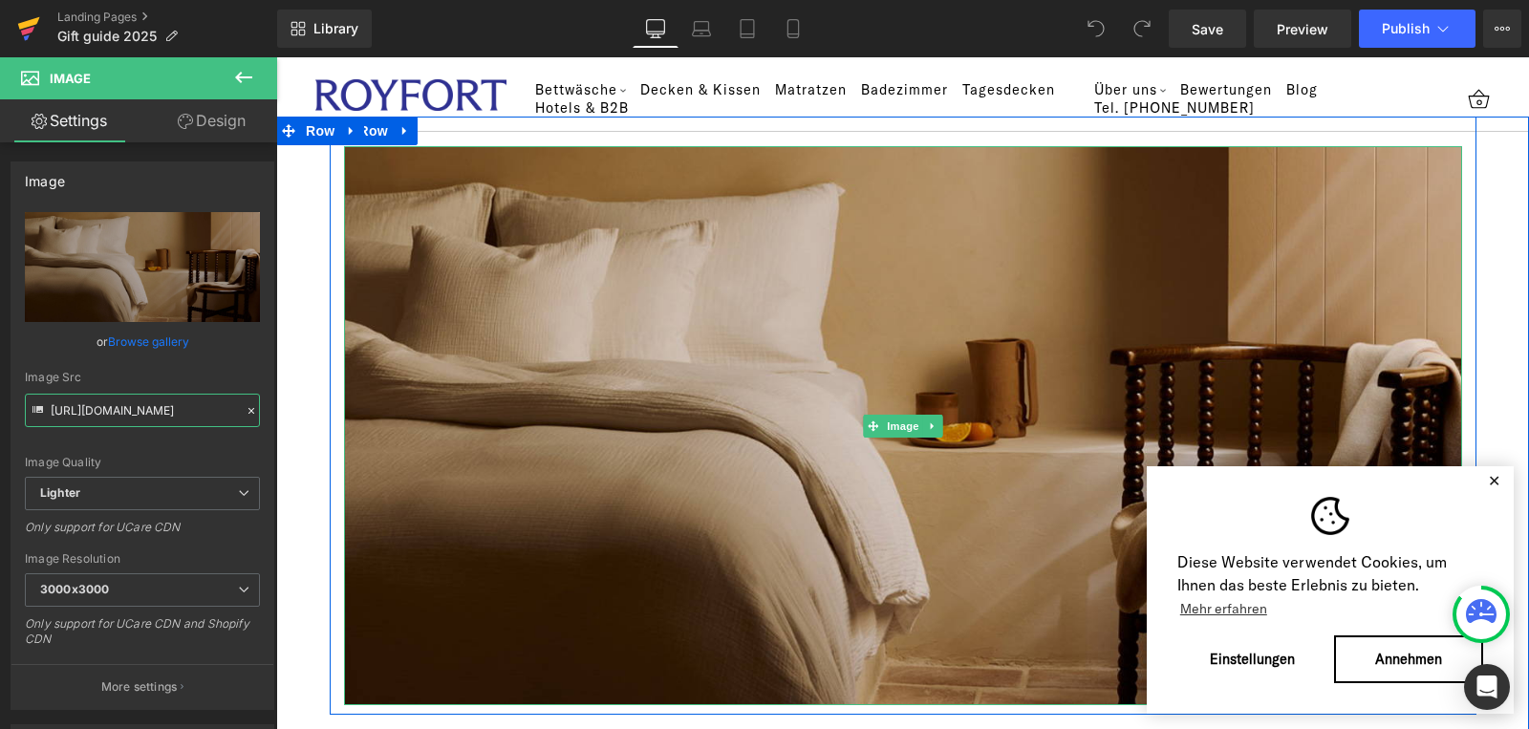
scroll to position [0, 0]
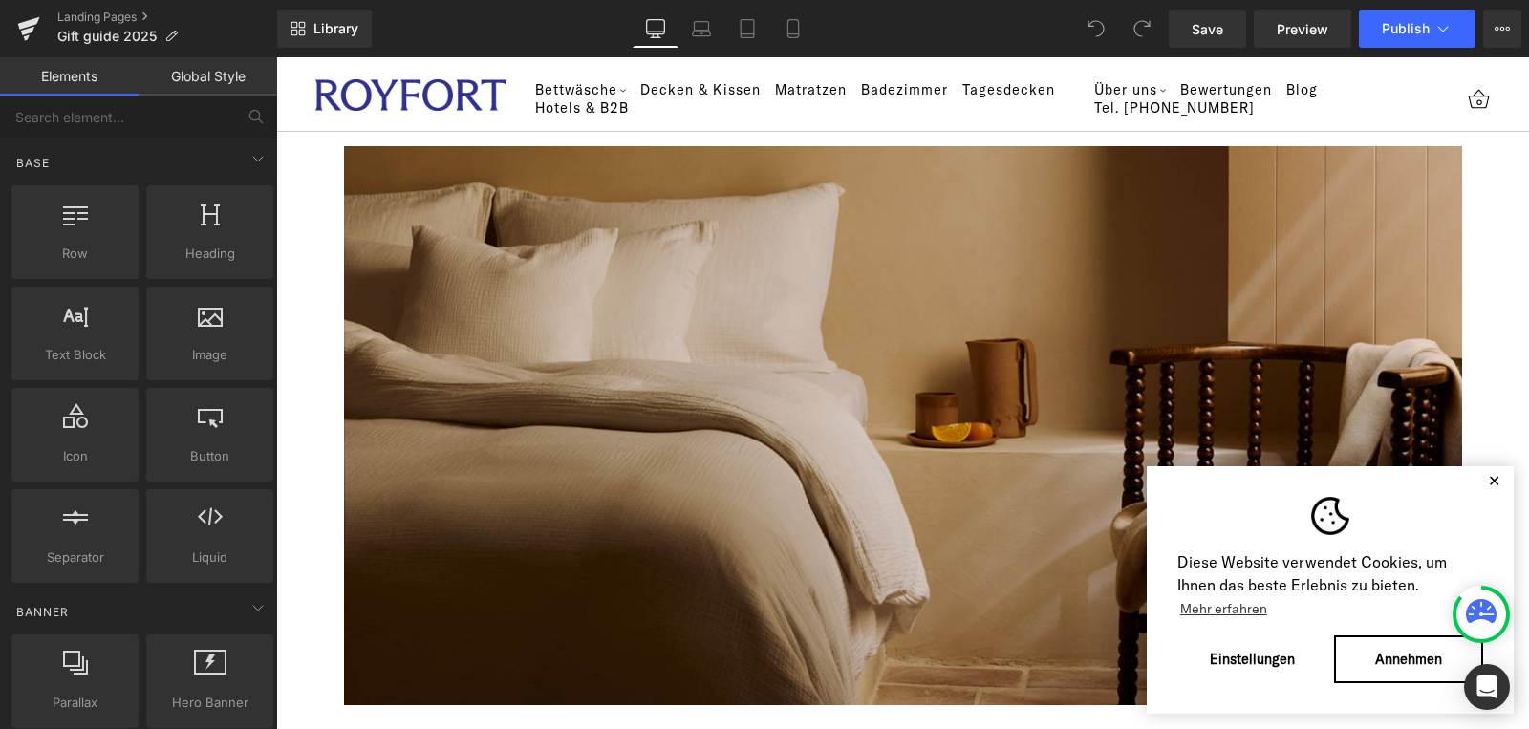
click at [1482, 479] on button "✕" at bounding box center [1494, 480] width 24 height 13
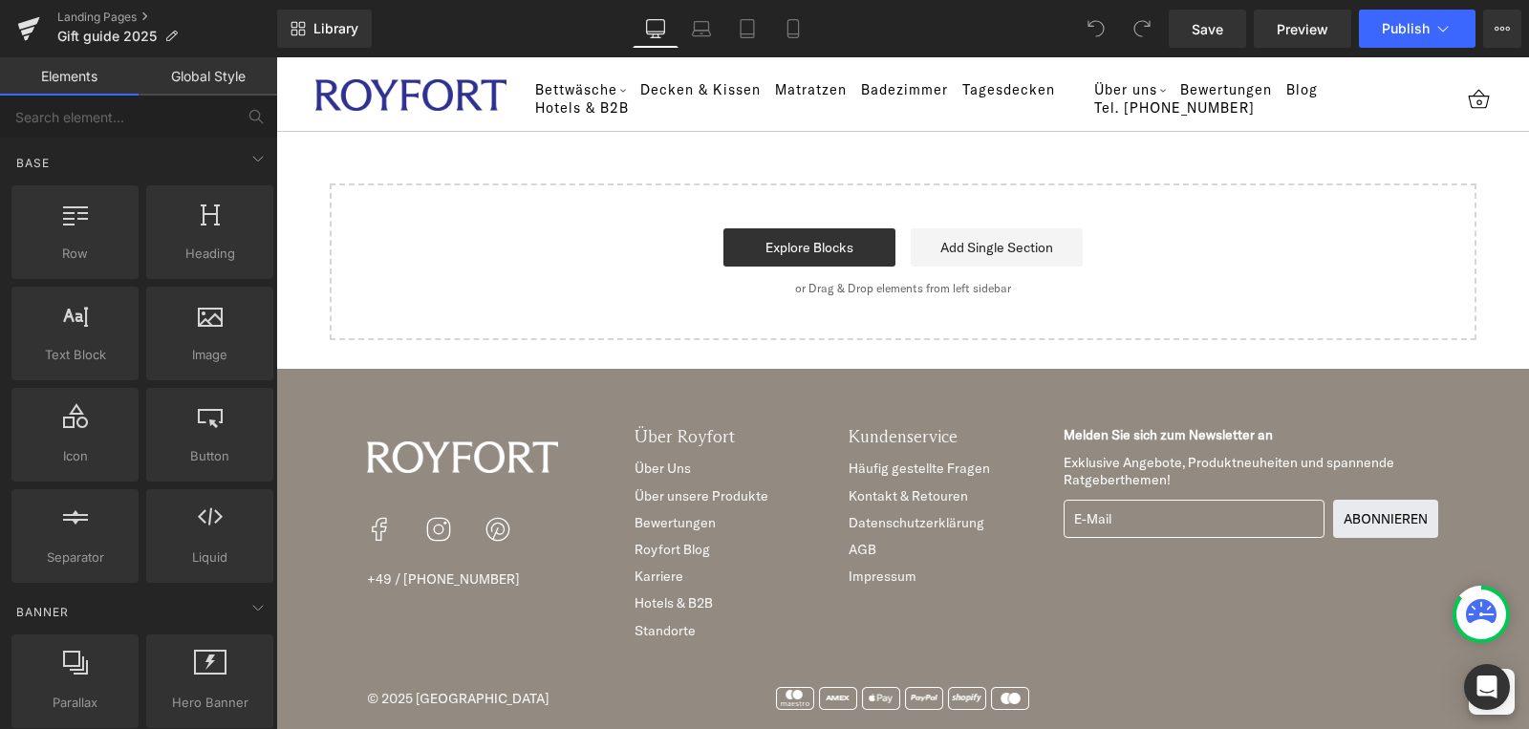
scroll to position [8319, 0]
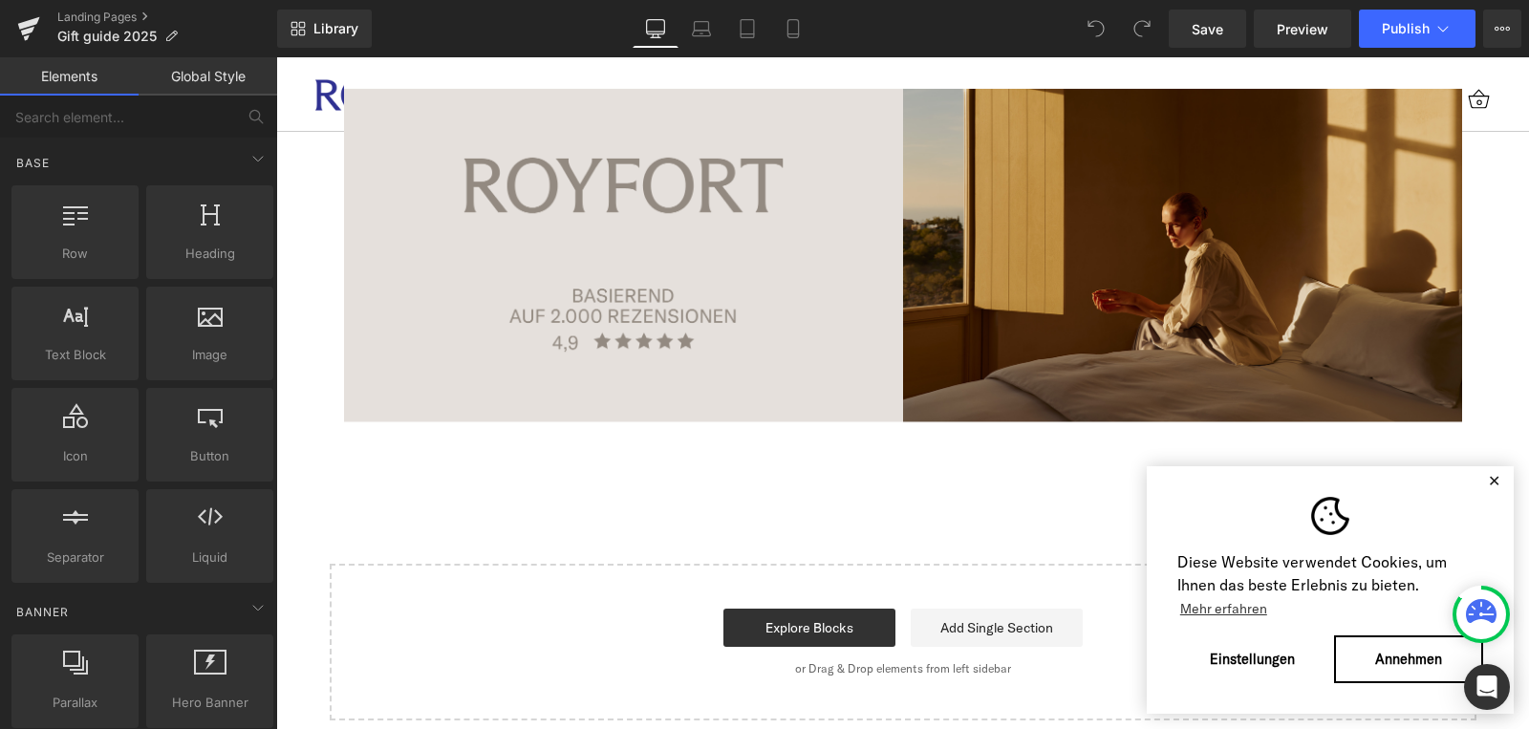
scroll to position [7604, 0]
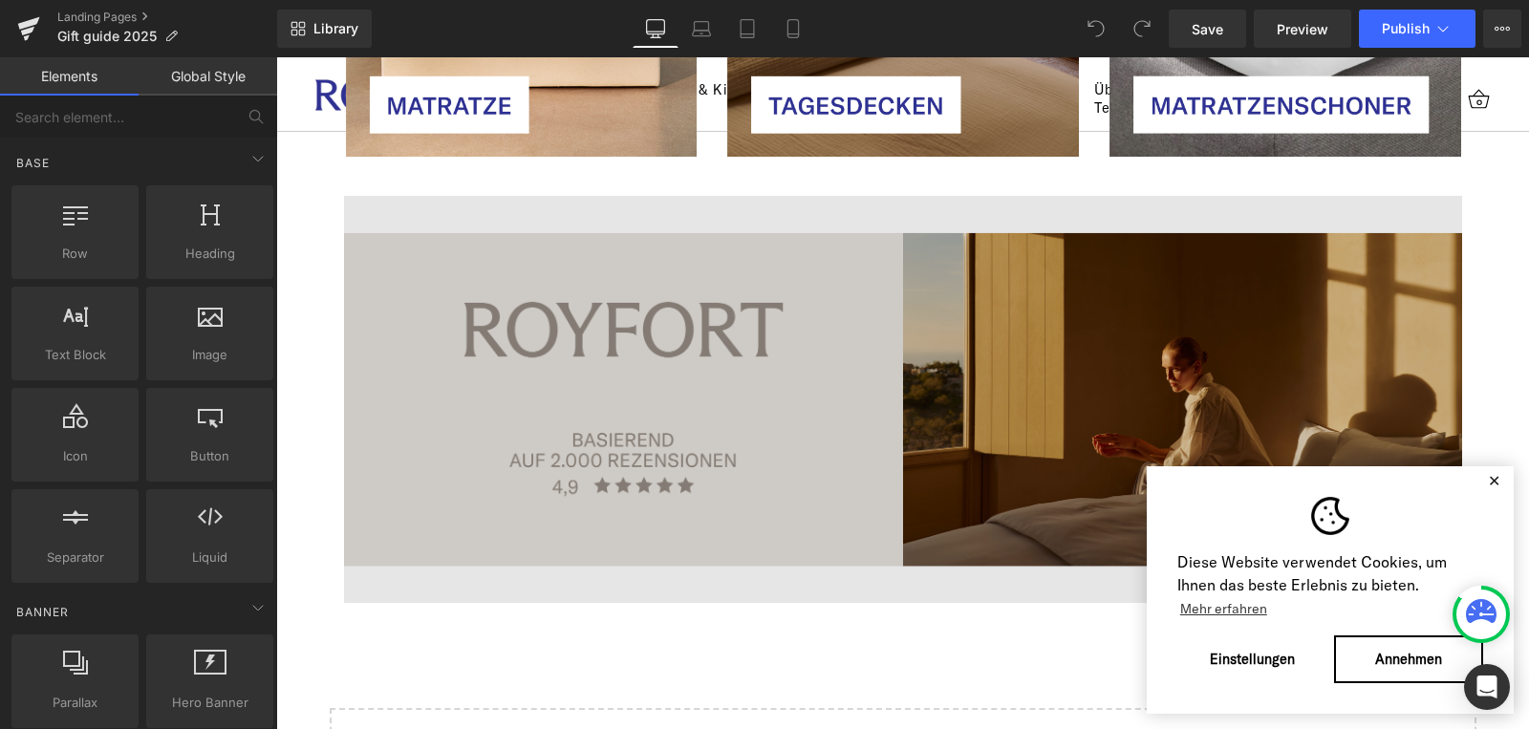
click at [1220, 243] on img at bounding box center [903, 399] width 1118 height 409
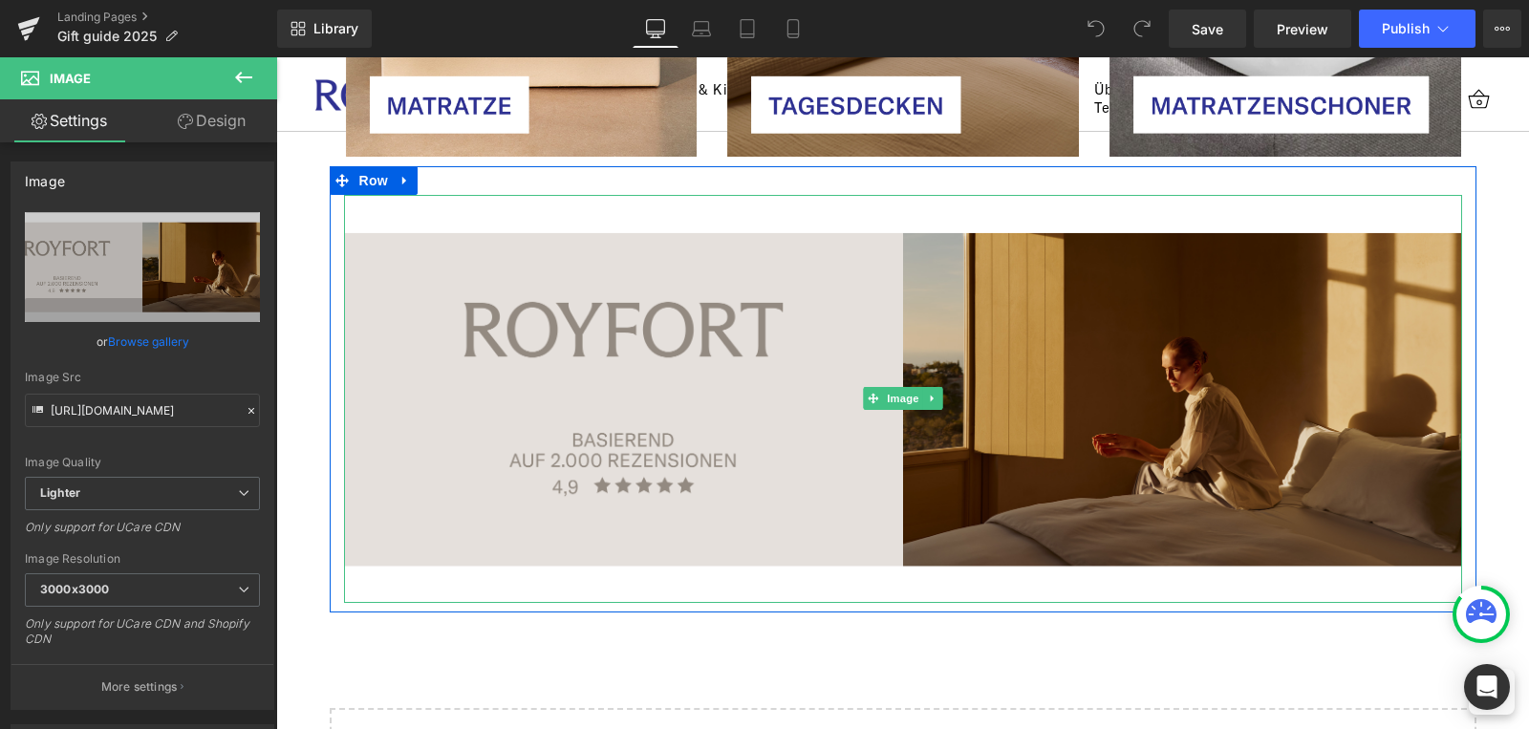
scroll to position [0, 0]
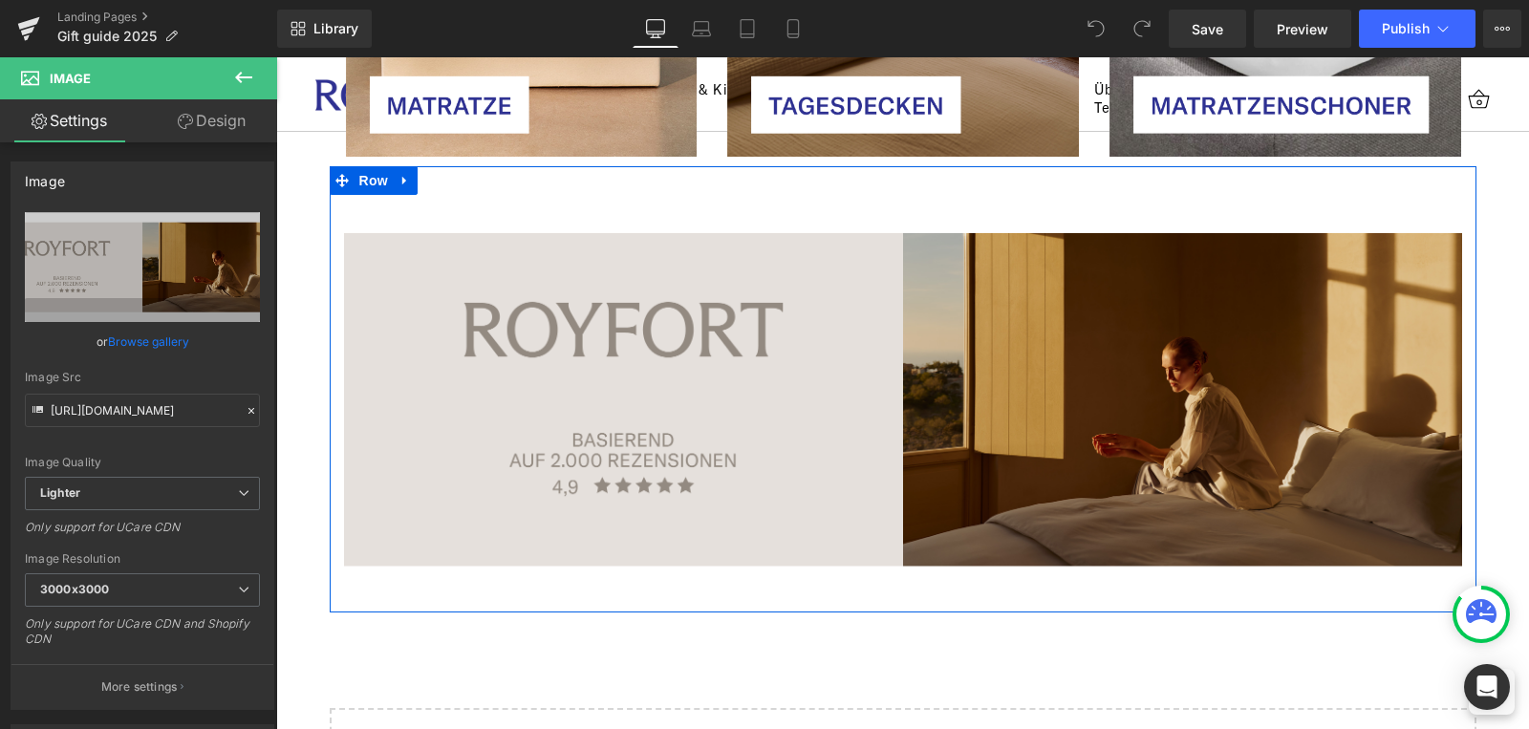
click at [1430, 182] on div "Image Row" at bounding box center [903, 389] width 1147 height 447
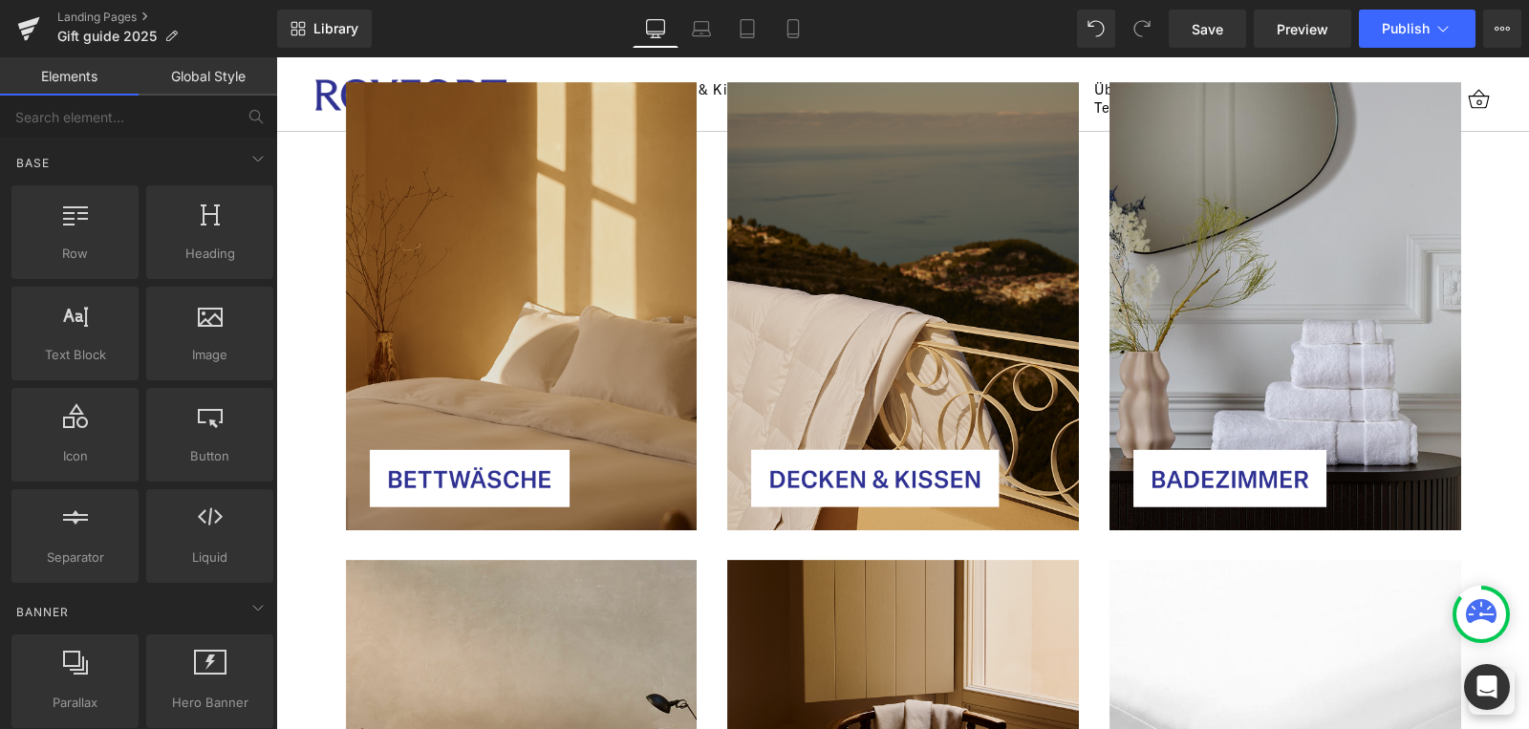
scroll to position [6735, 0]
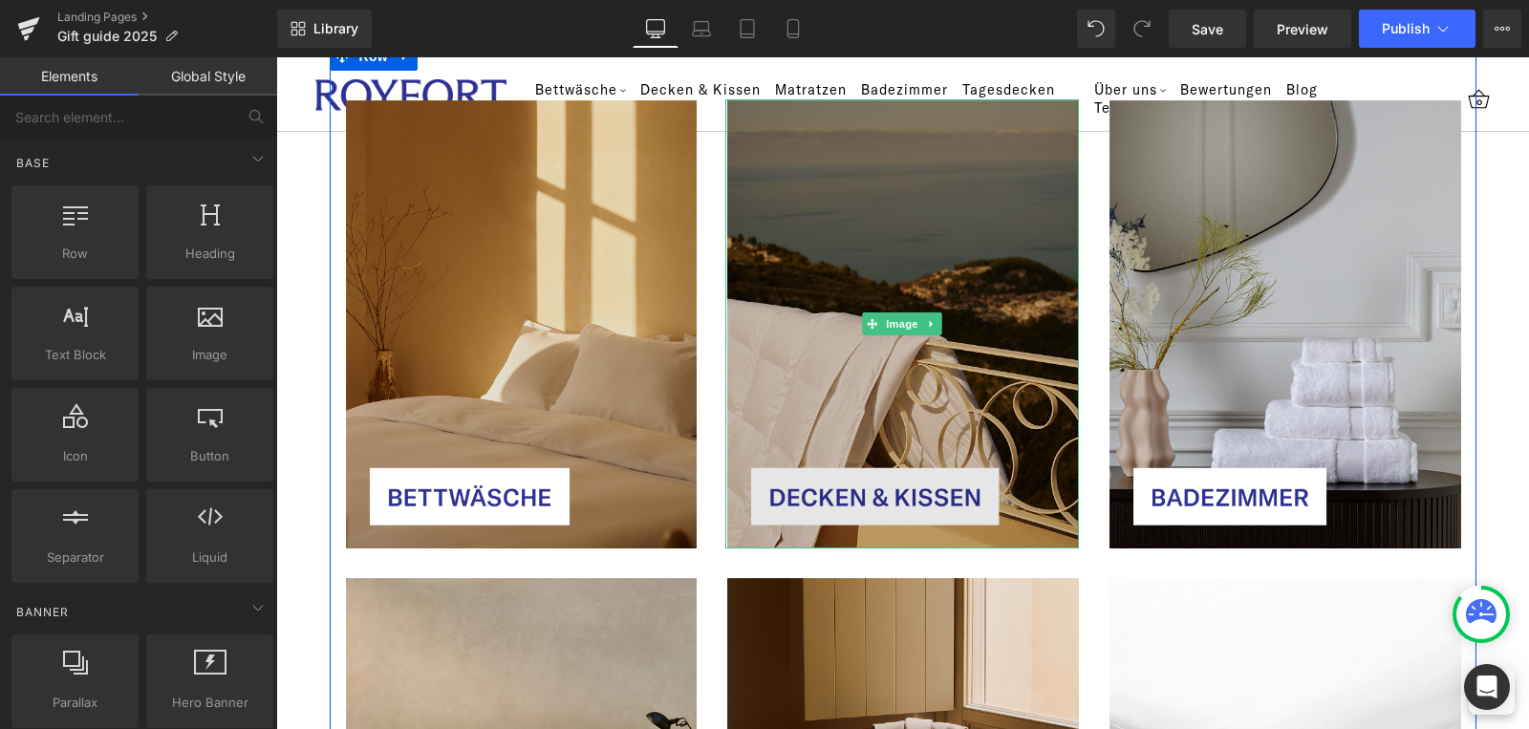
click at [912, 300] on img at bounding box center [902, 323] width 354 height 449
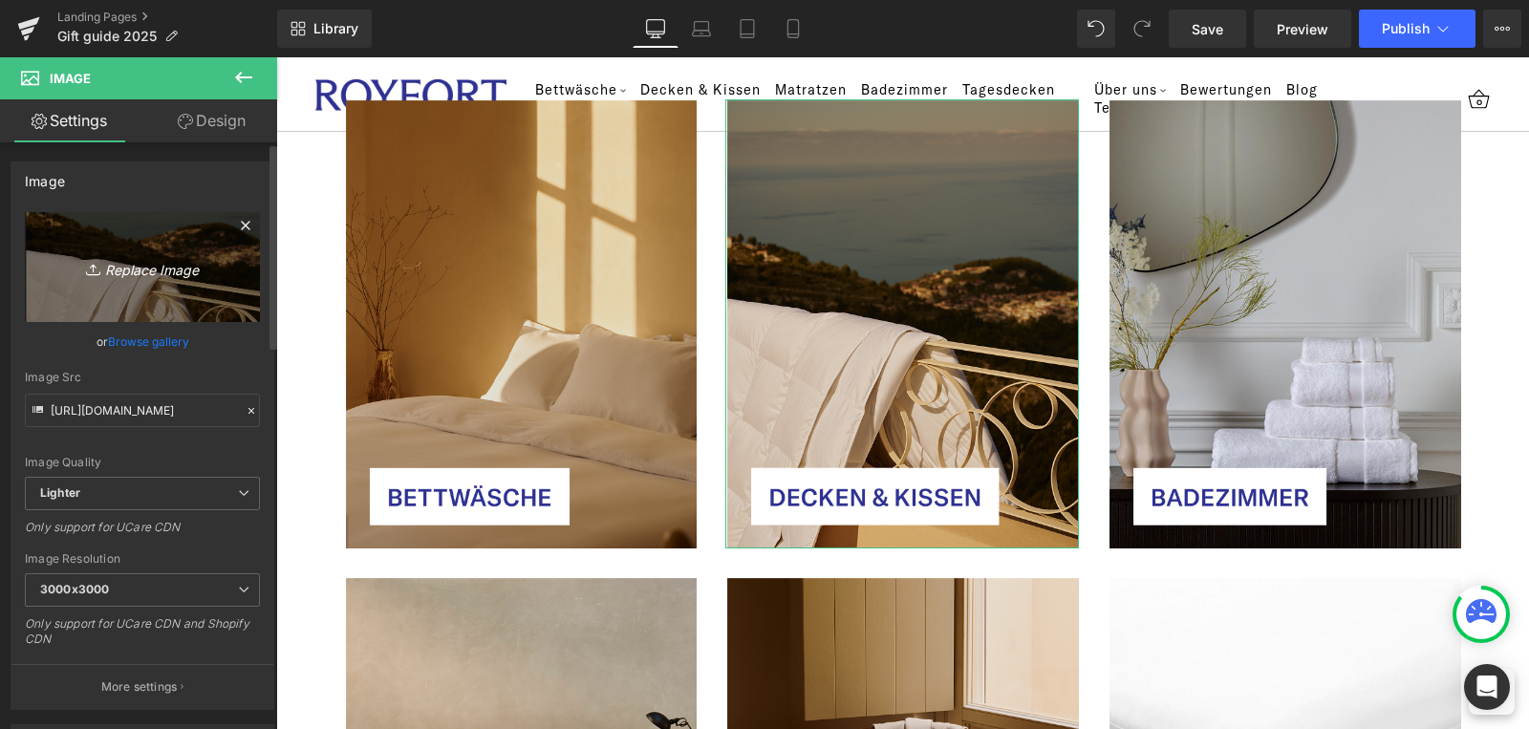
click at [144, 264] on icon "Replace Image" at bounding box center [142, 267] width 153 height 24
type input "C:\fakepath\Frame 19.jpg"
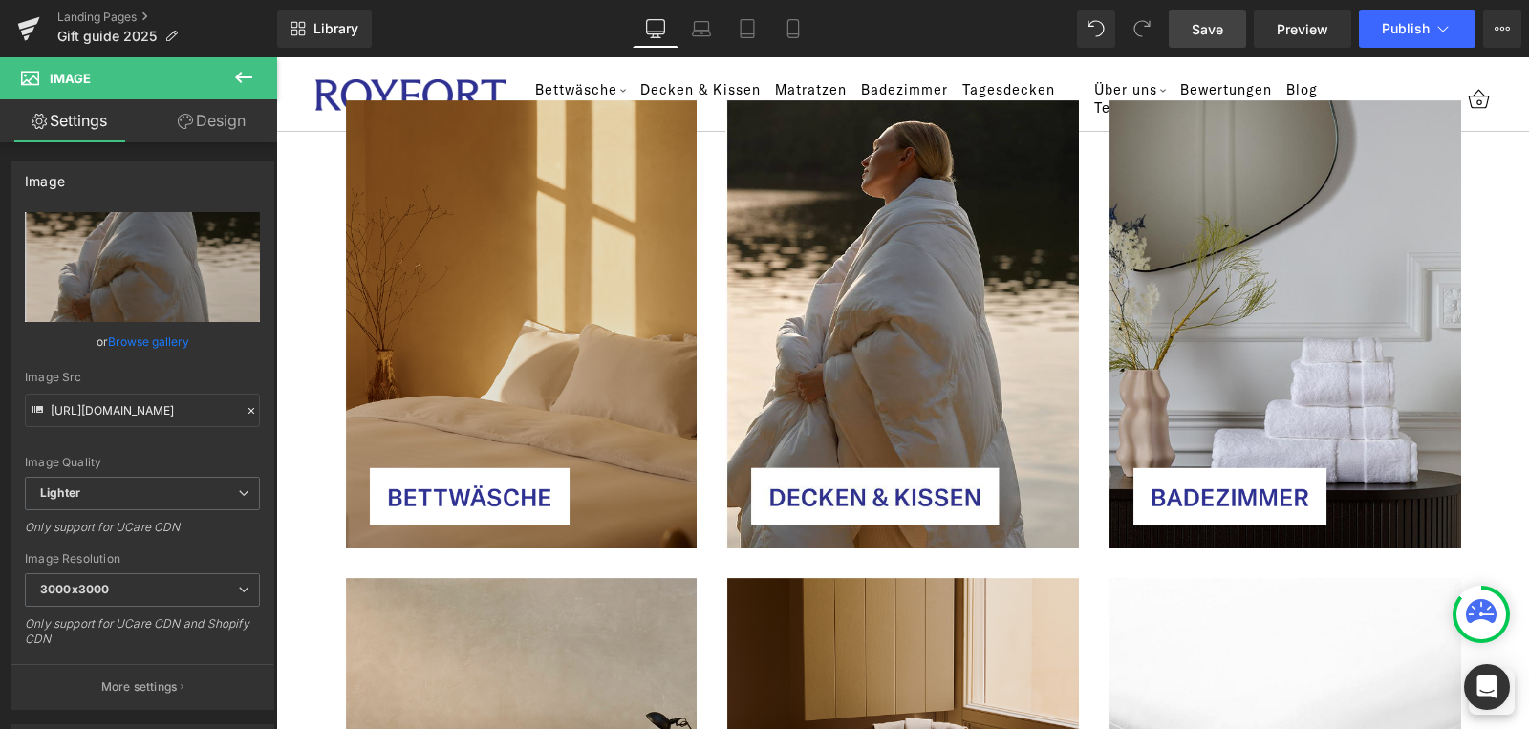
click at [1195, 22] on span "Save" at bounding box center [1208, 29] width 32 height 20
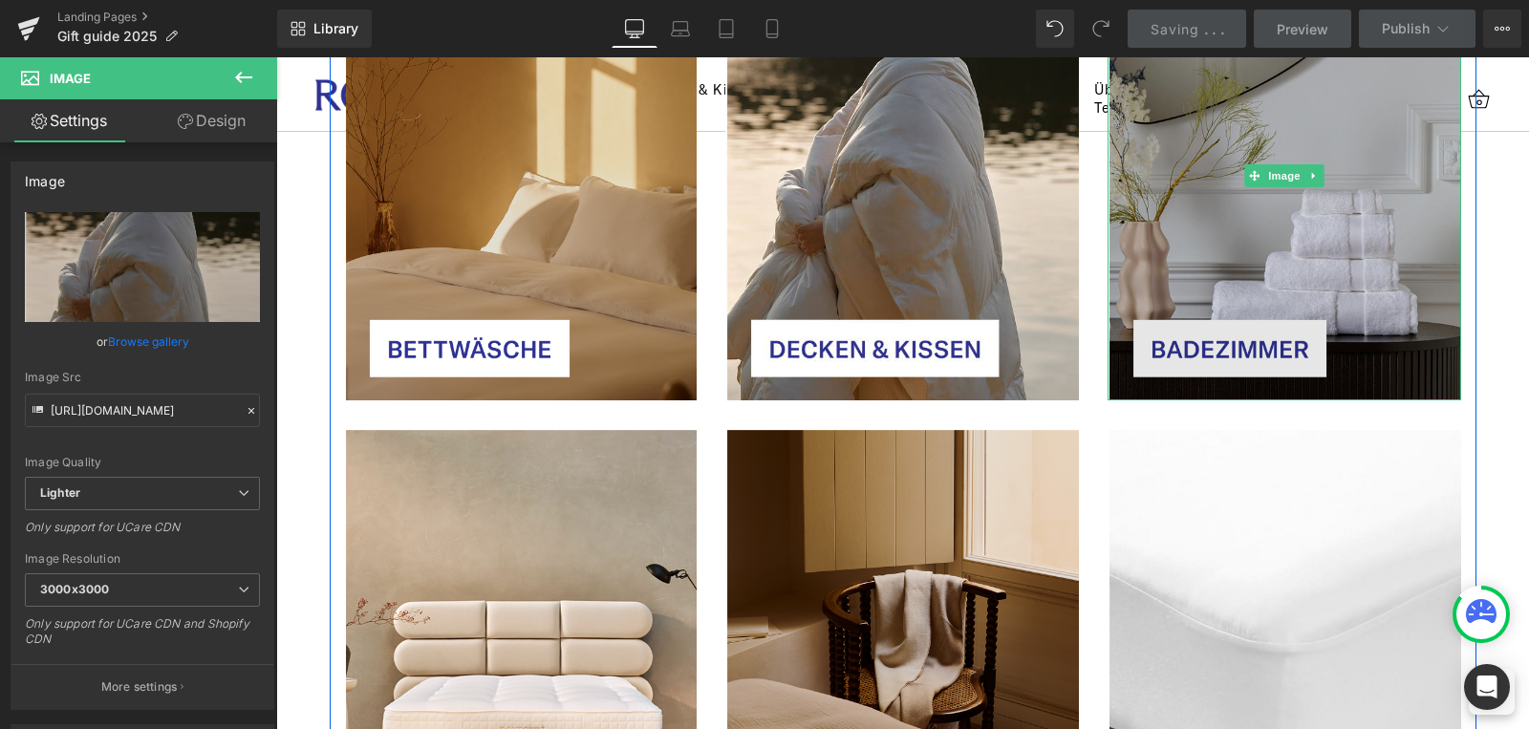
scroll to position [6899, 0]
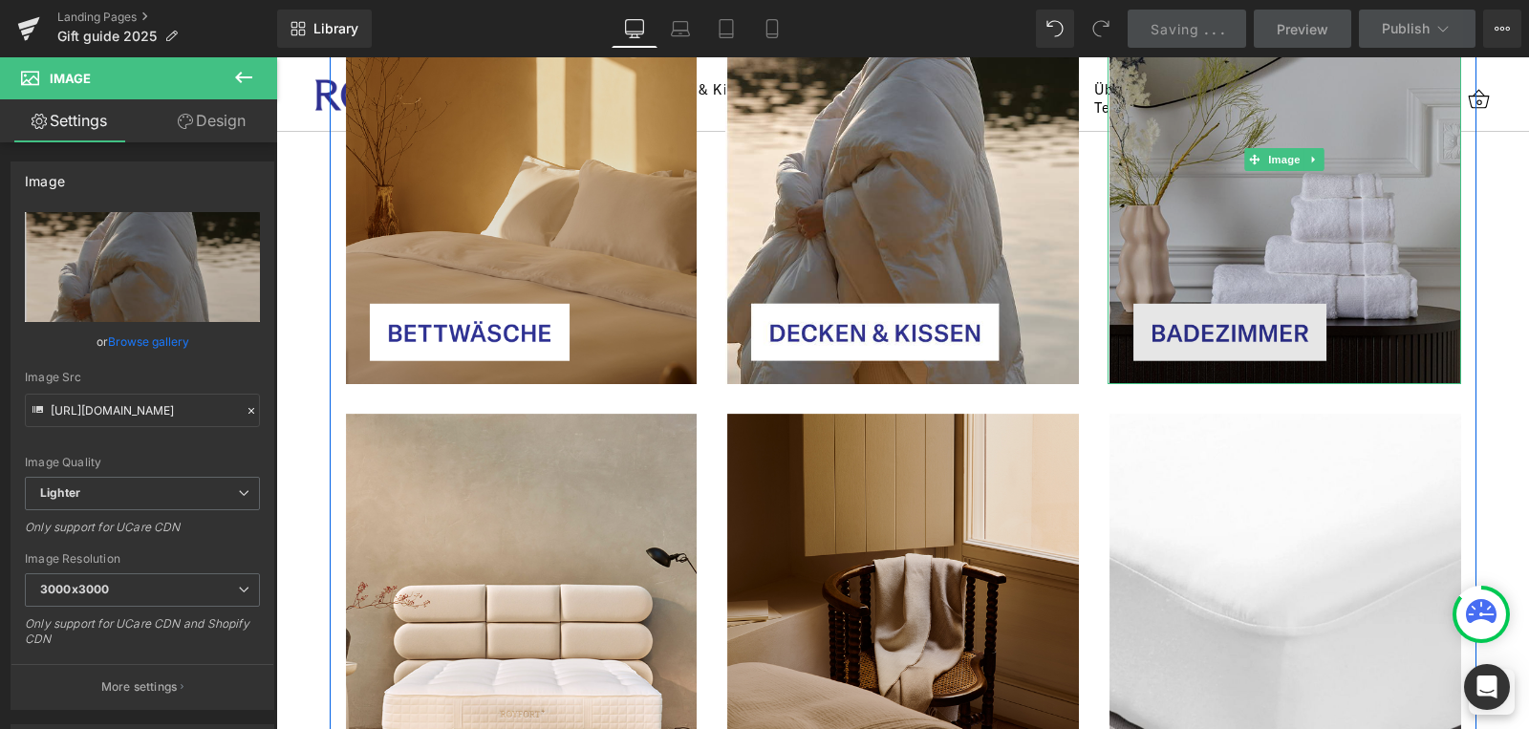
click at [1279, 265] on img at bounding box center [1284, 159] width 354 height 449
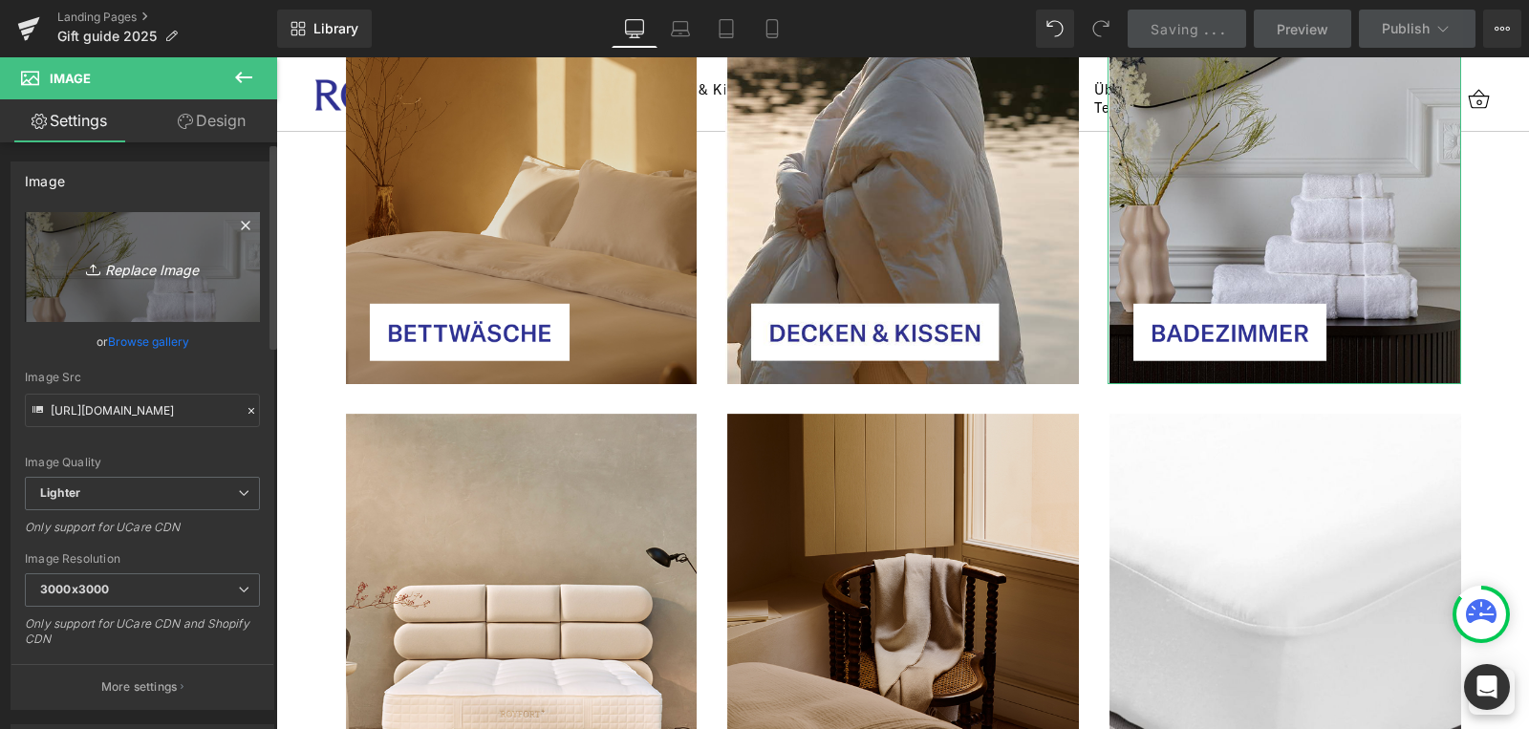
click at [112, 266] on icon "Replace Image" at bounding box center [142, 267] width 153 height 24
type input "C:\fakepath\Frame 21.jpg"
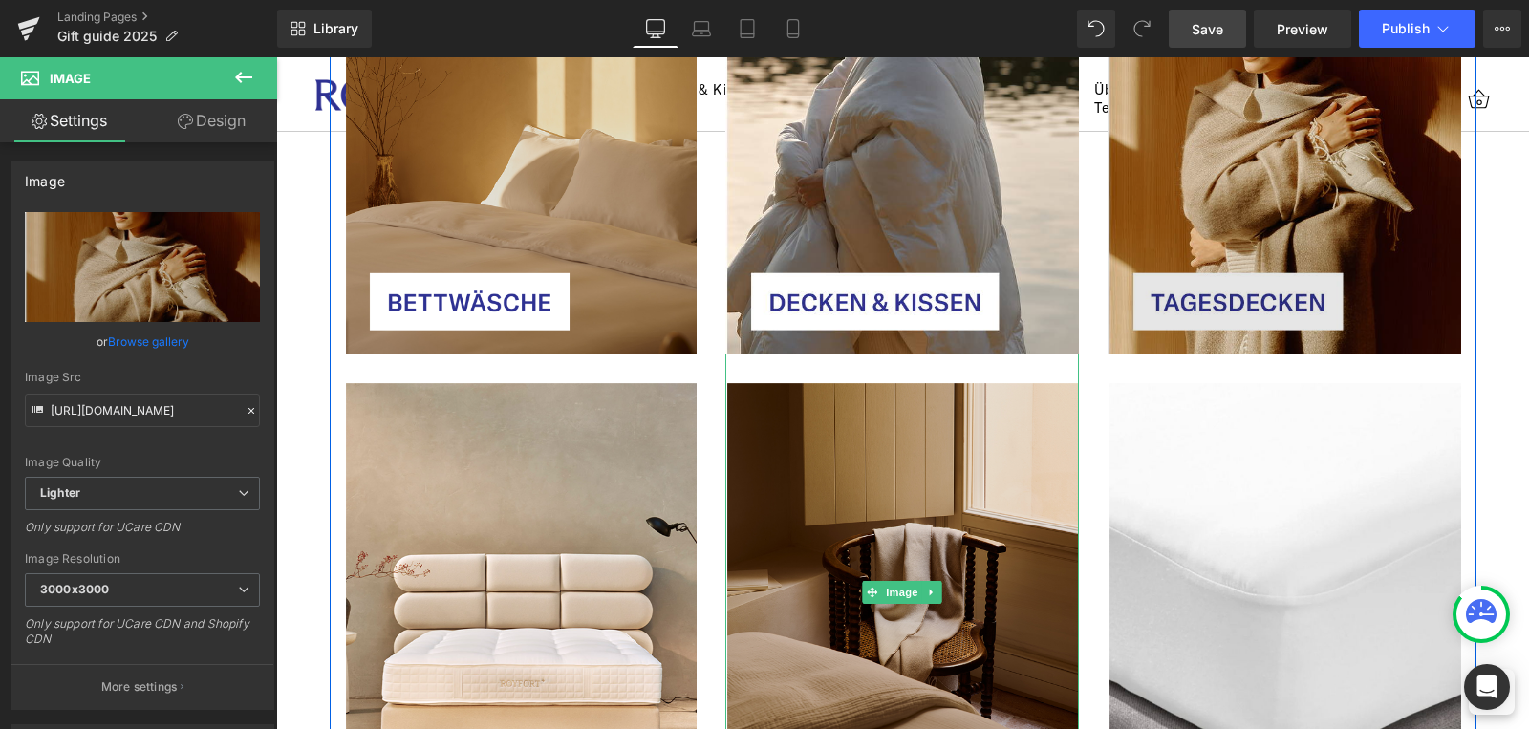
scroll to position [6941, 0]
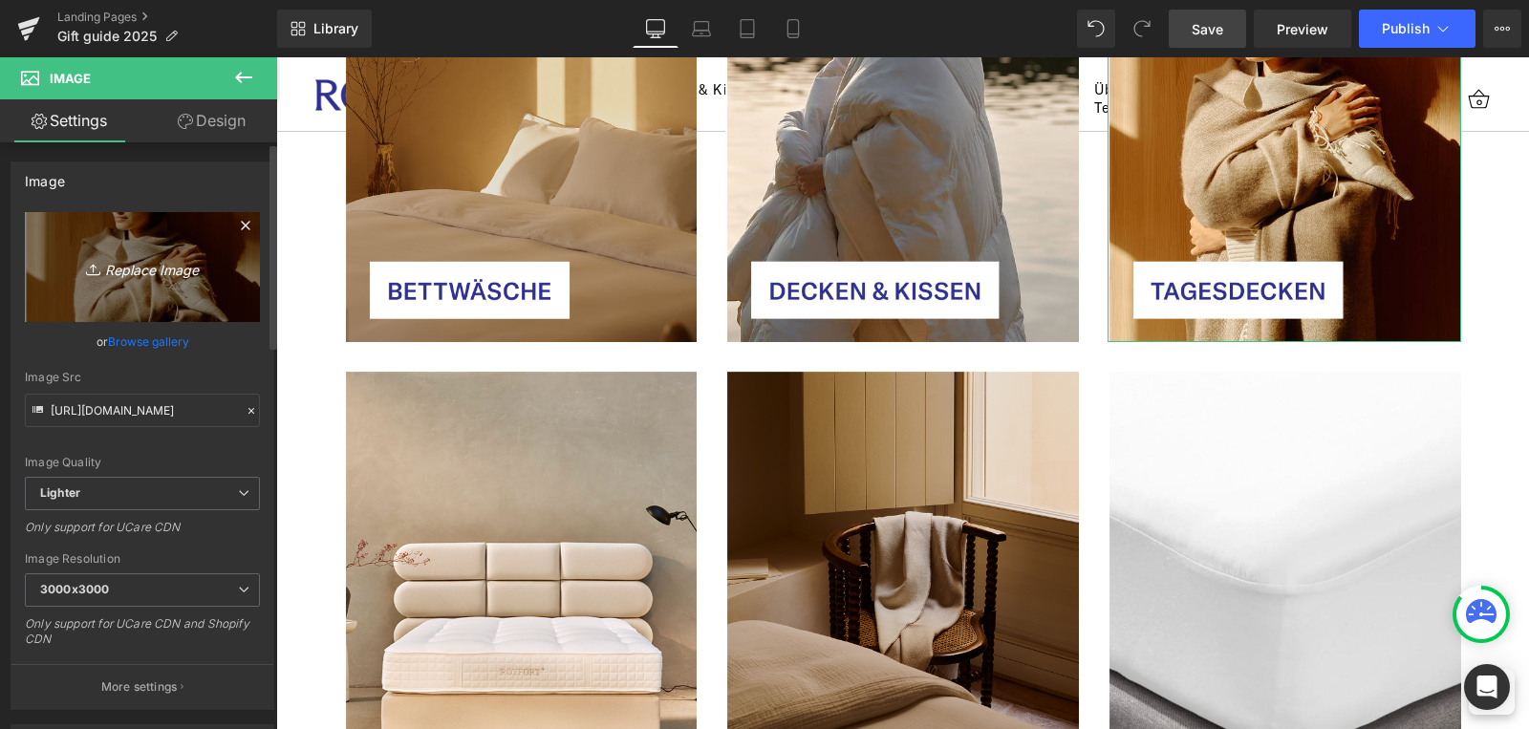
click at [137, 267] on icon "Replace Image" at bounding box center [142, 267] width 153 height 24
type input "C:\fakepath\Frame 22 (2).jpg"
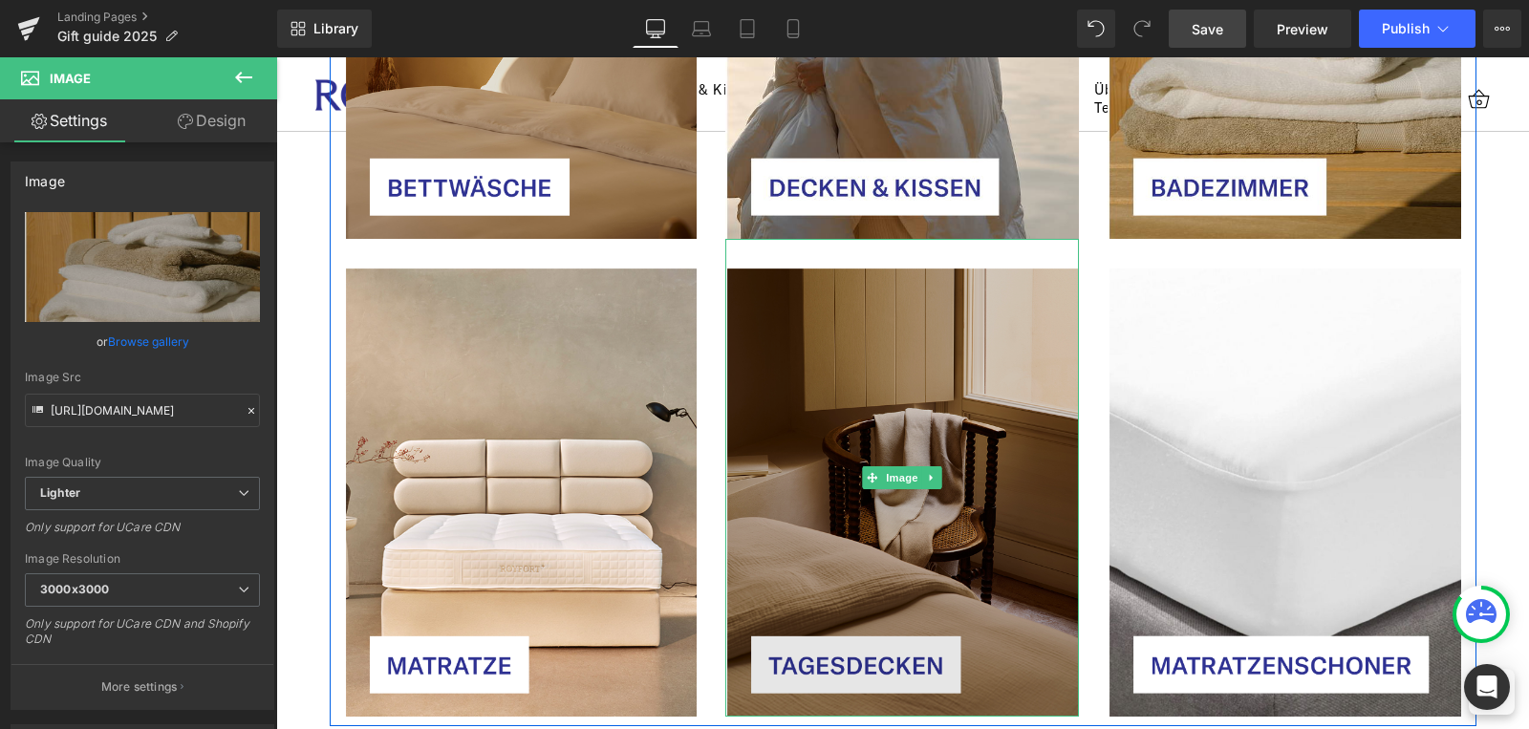
scroll to position [7043, 0]
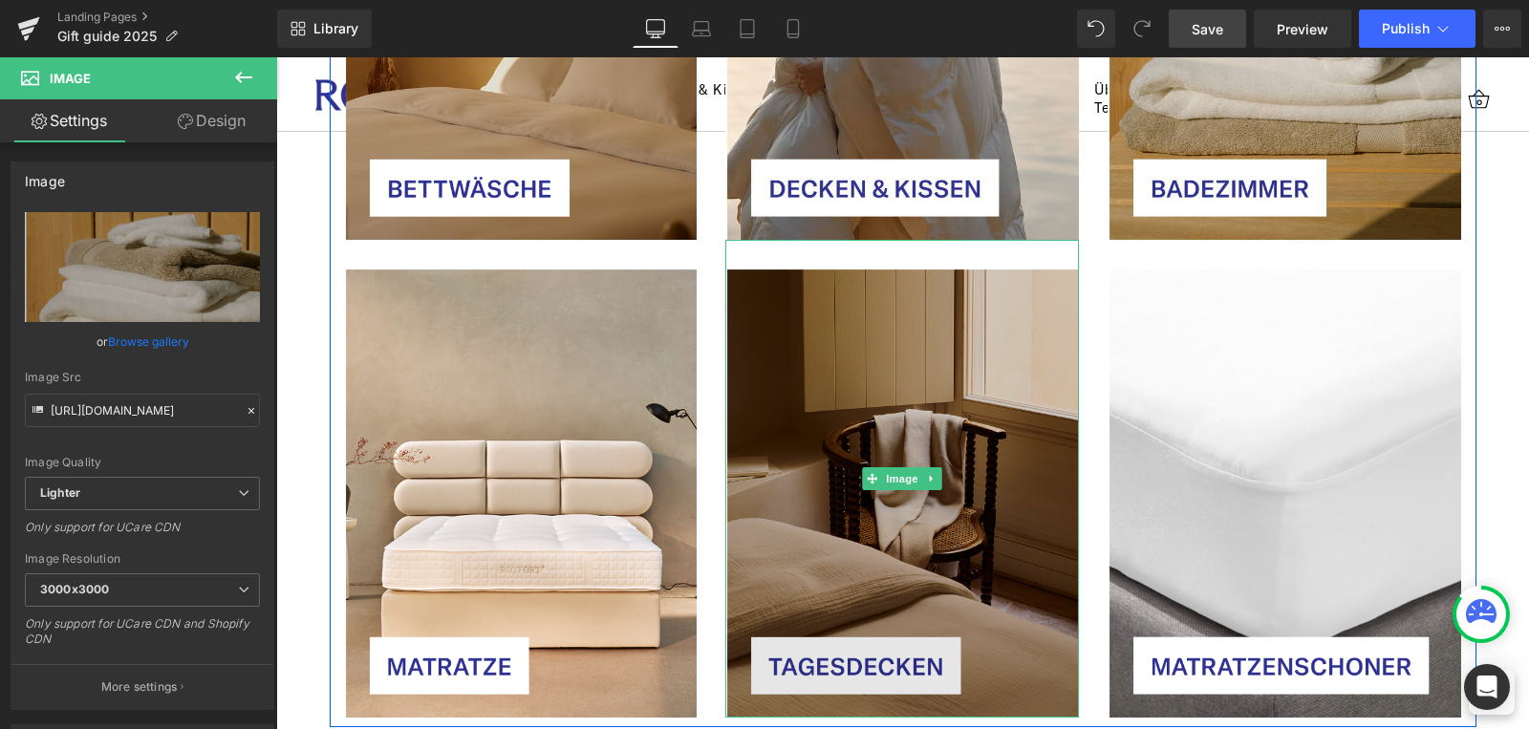
click at [870, 411] on img at bounding box center [902, 479] width 354 height 478
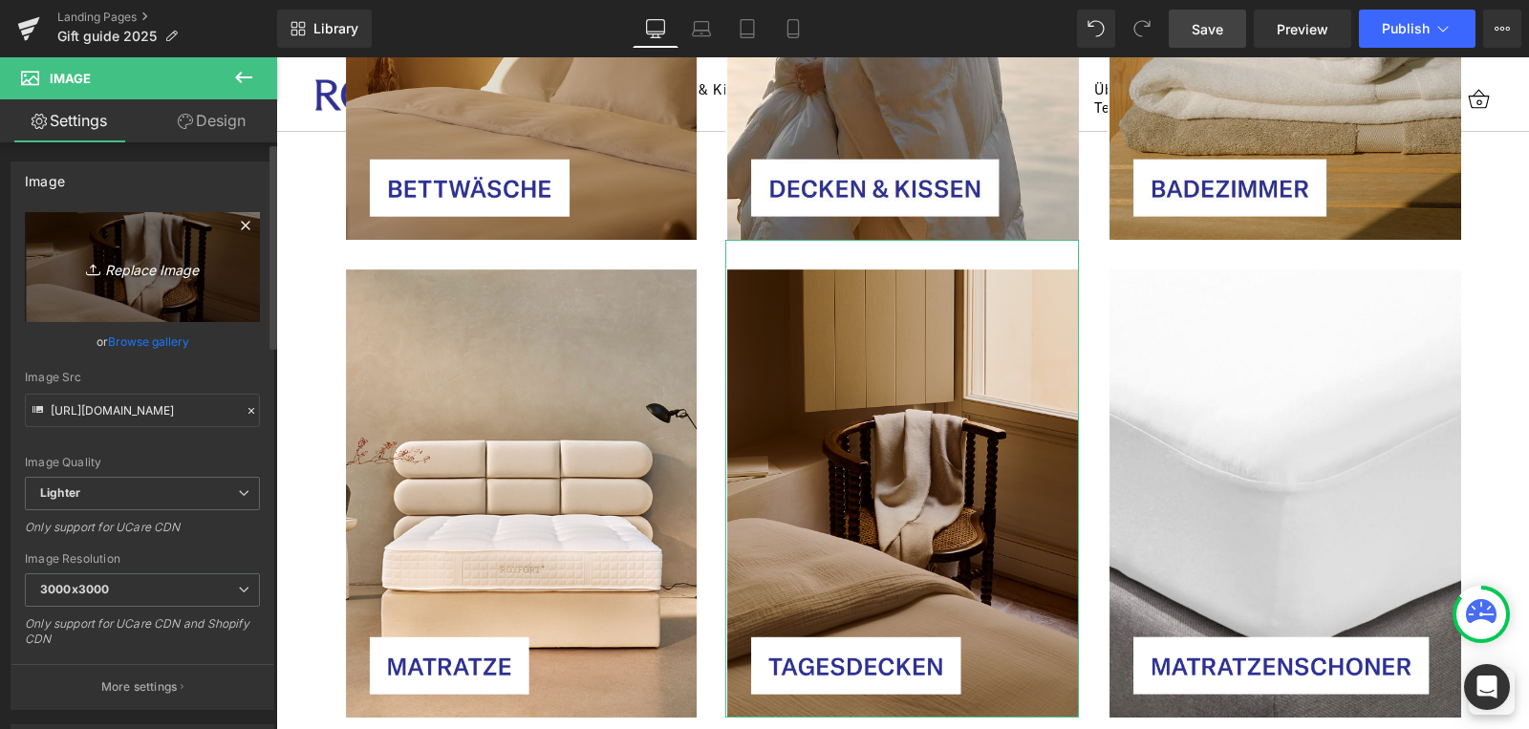
click at [142, 268] on icon "Replace Image" at bounding box center [142, 267] width 153 height 24
type input "C:\fakepath\Frame 21.jpg"
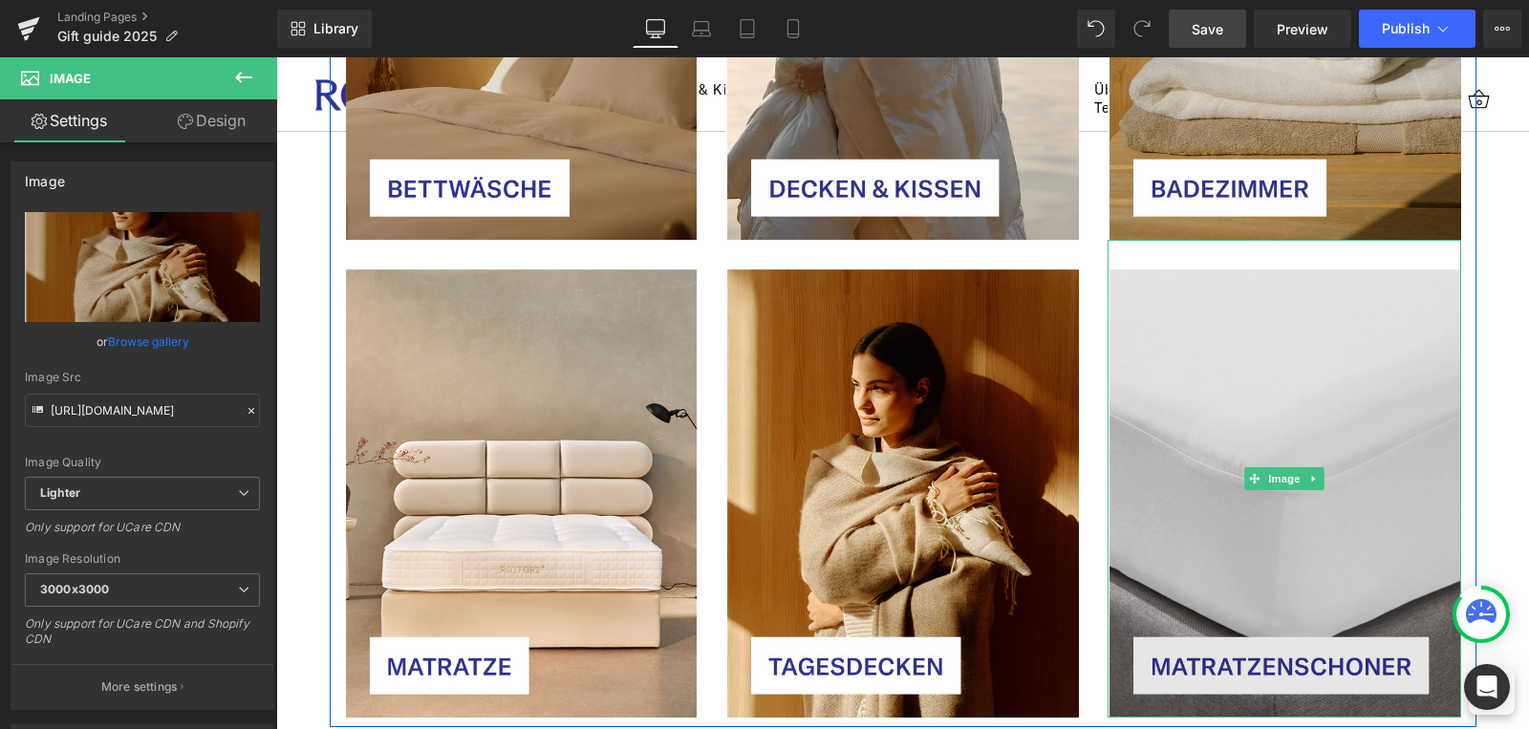
click at [1279, 494] on img at bounding box center [1284, 479] width 354 height 478
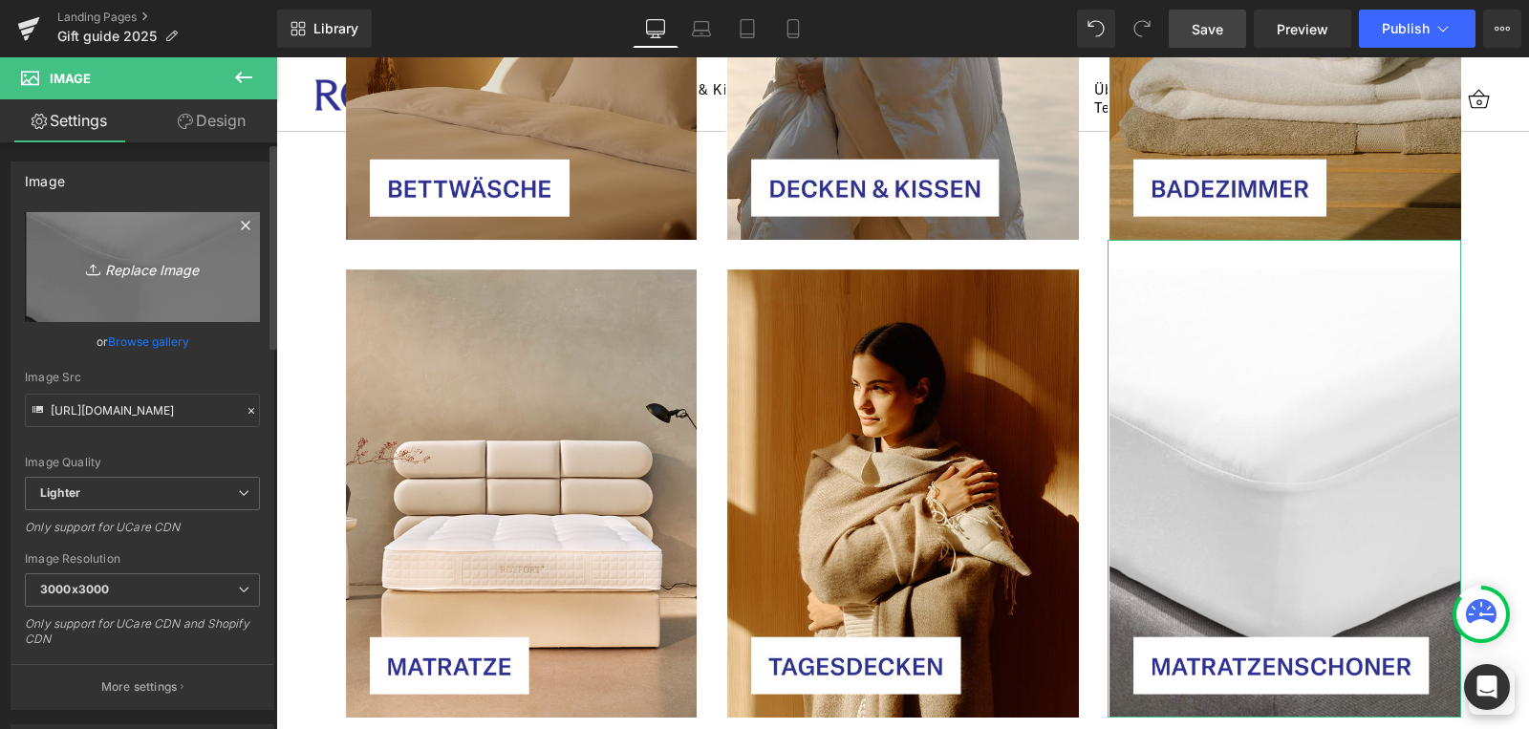
click at [136, 268] on icon "Replace Image" at bounding box center [142, 267] width 153 height 24
type input "C:\fakepath\Frame 20 (2).jpg"
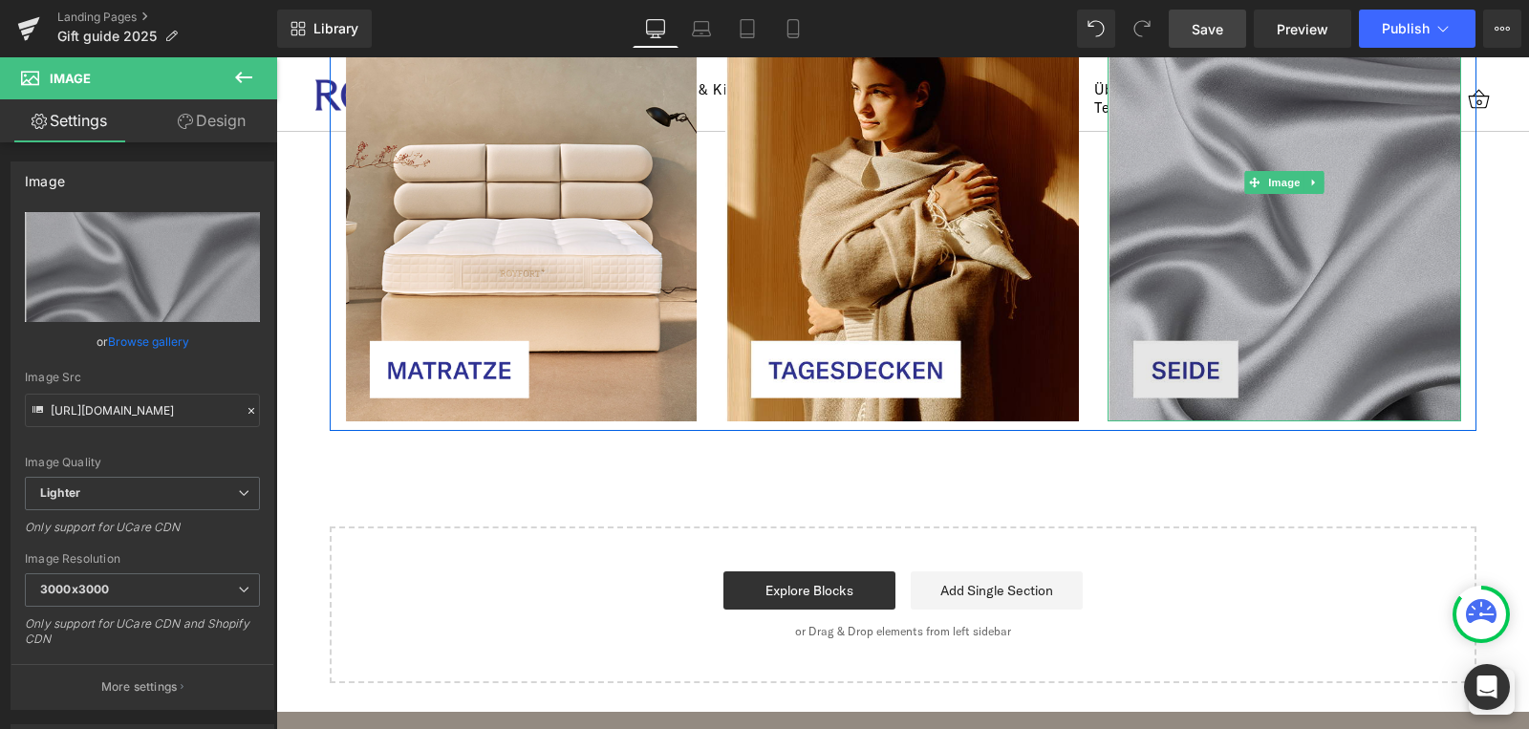
scroll to position [7358, 0]
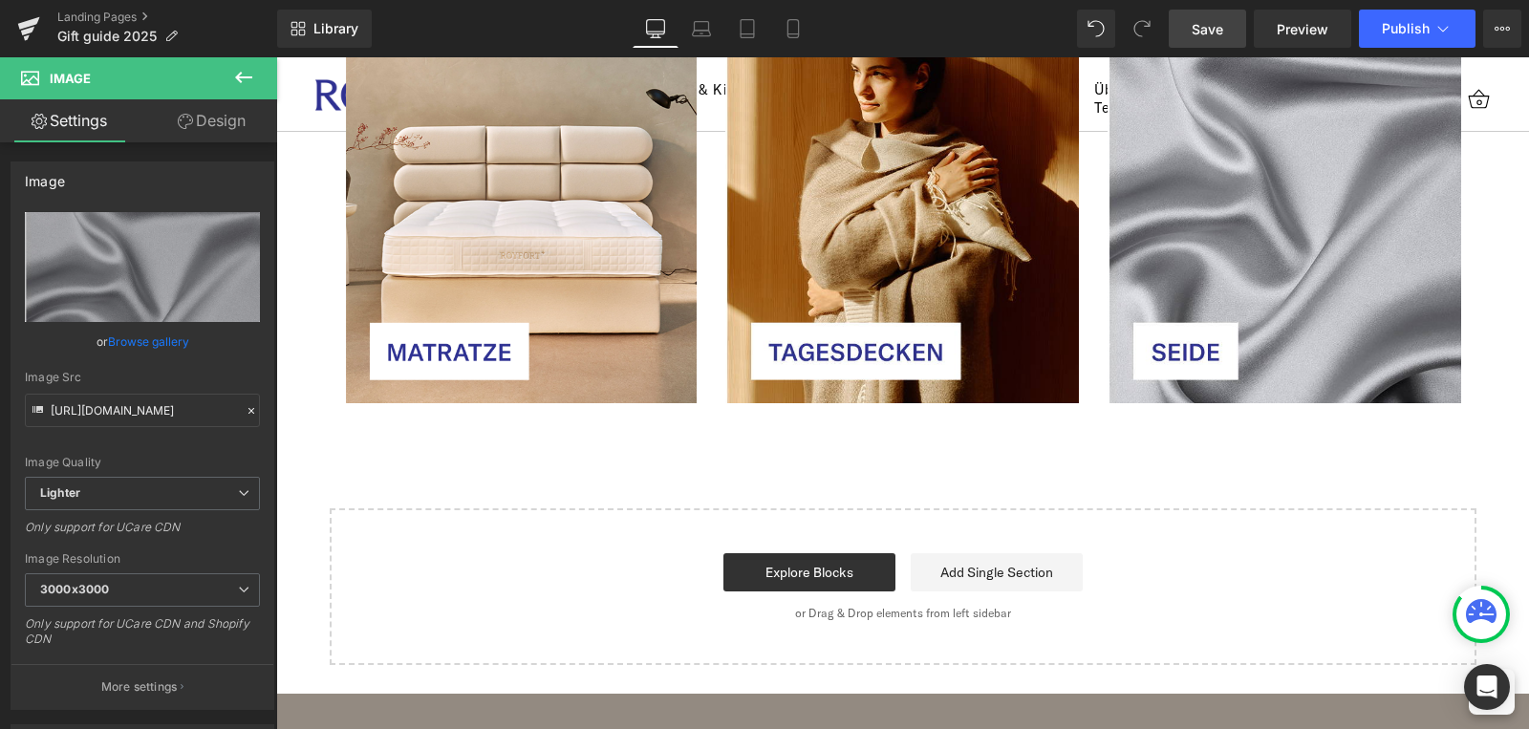
click at [1214, 25] on span "Save" at bounding box center [1208, 29] width 32 height 20
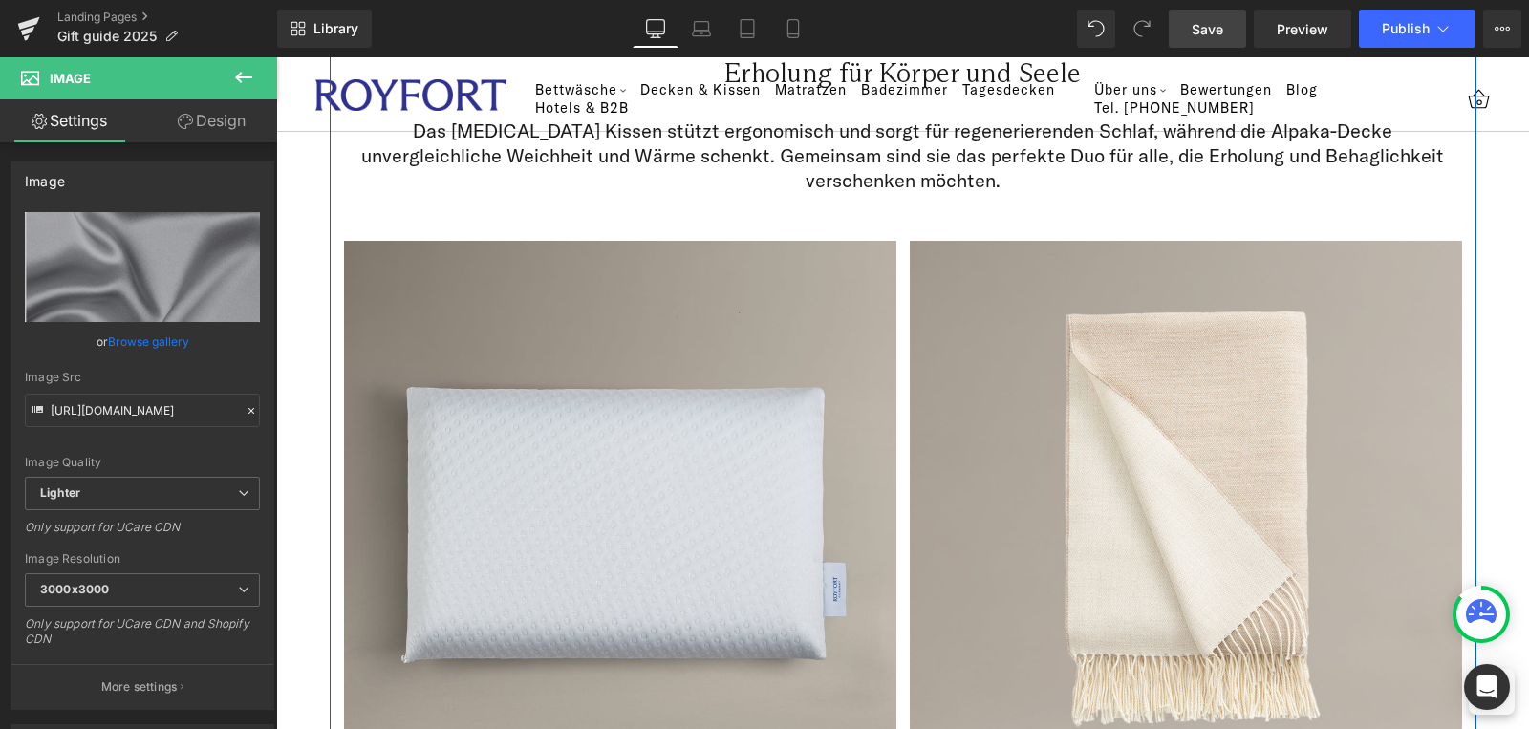
scroll to position [5044, 0]
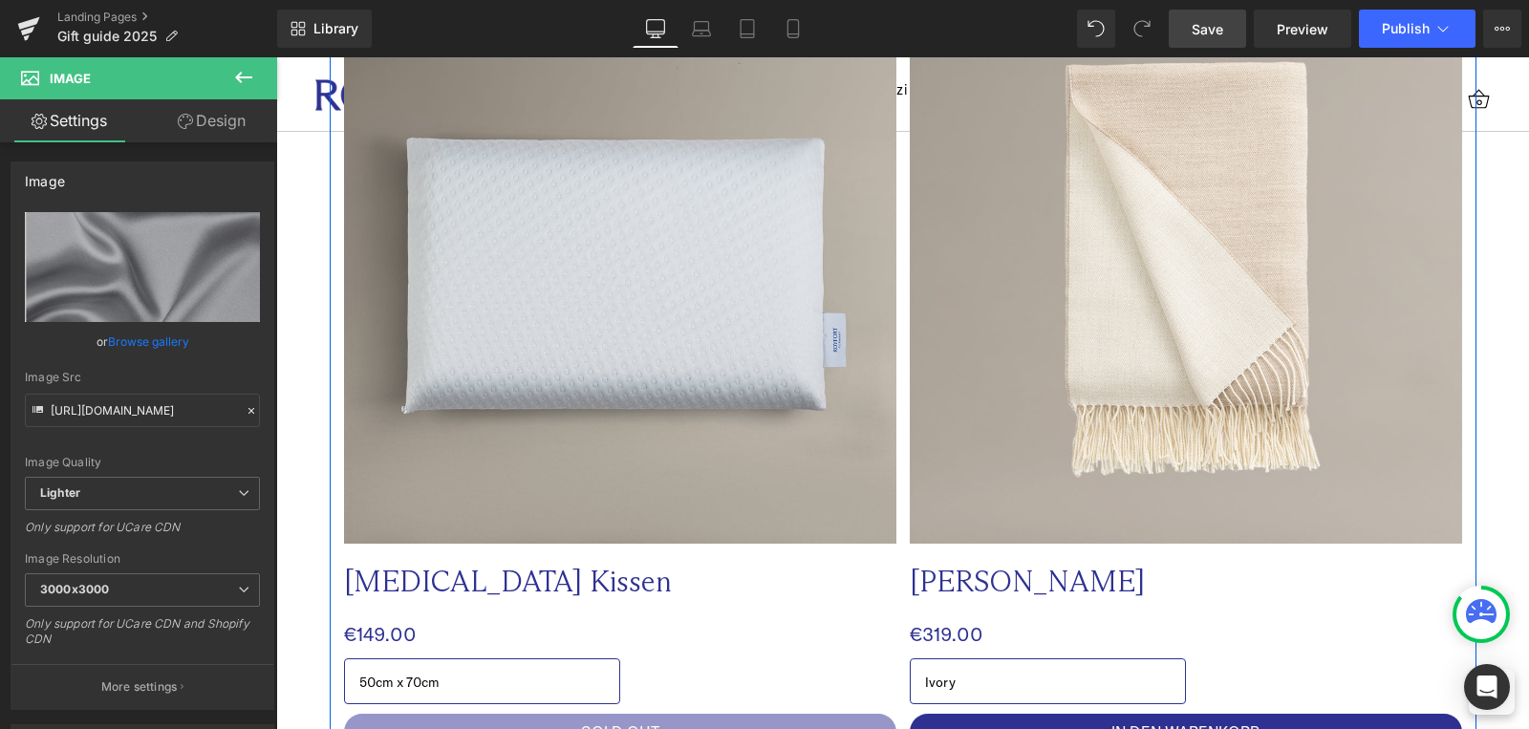
click at [623, 374] on img at bounding box center [620, 267] width 552 height 552
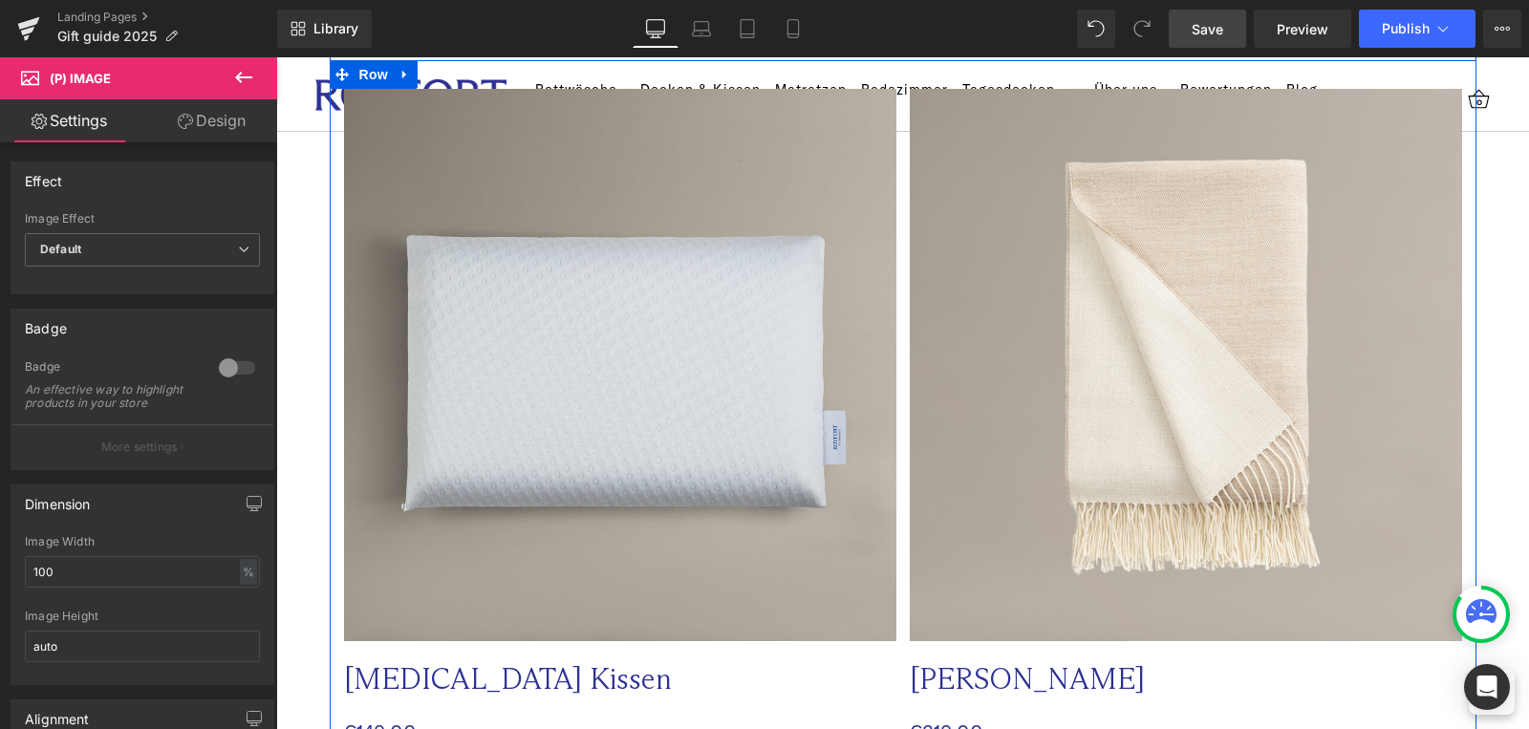
scroll to position [4676, 0]
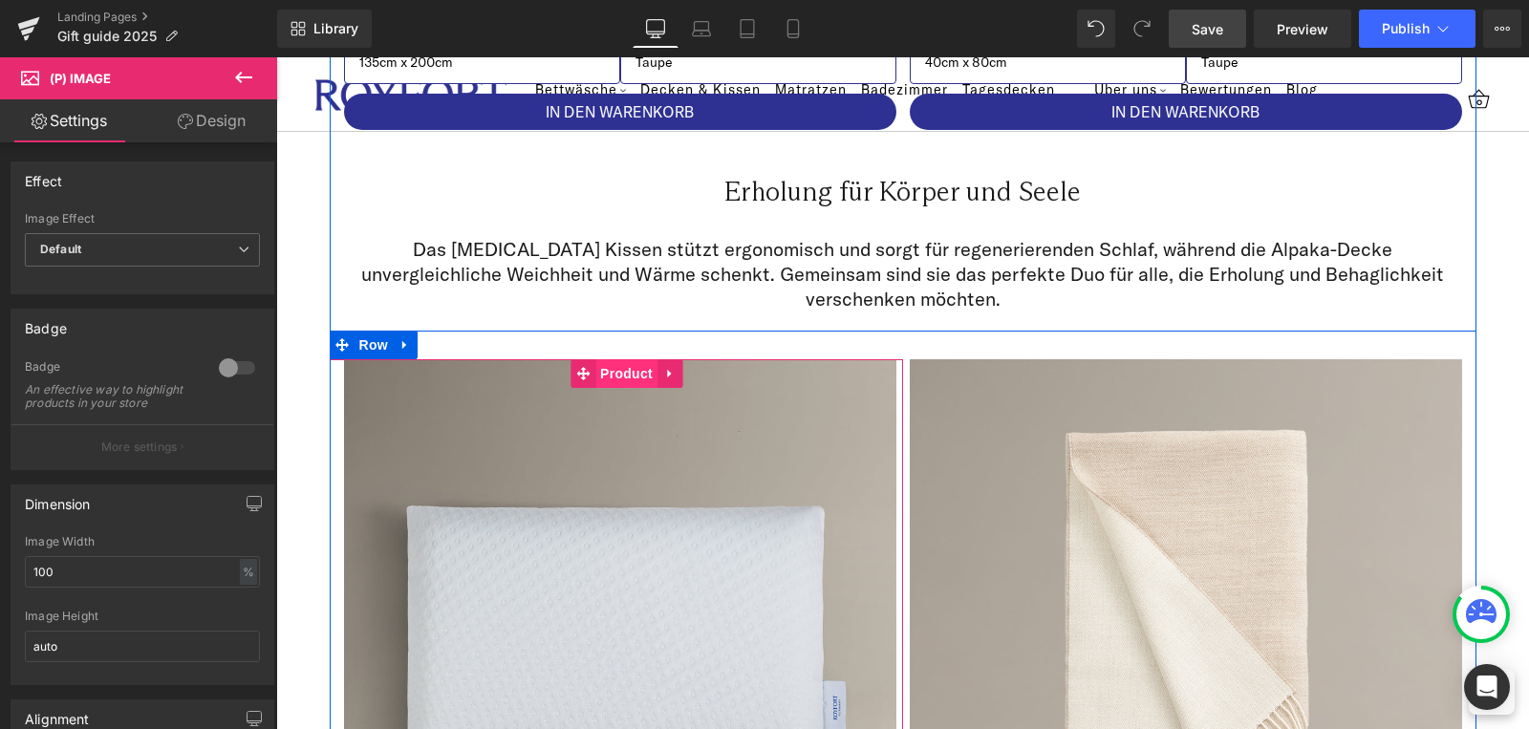
click at [606, 368] on span "Product" at bounding box center [626, 373] width 62 height 29
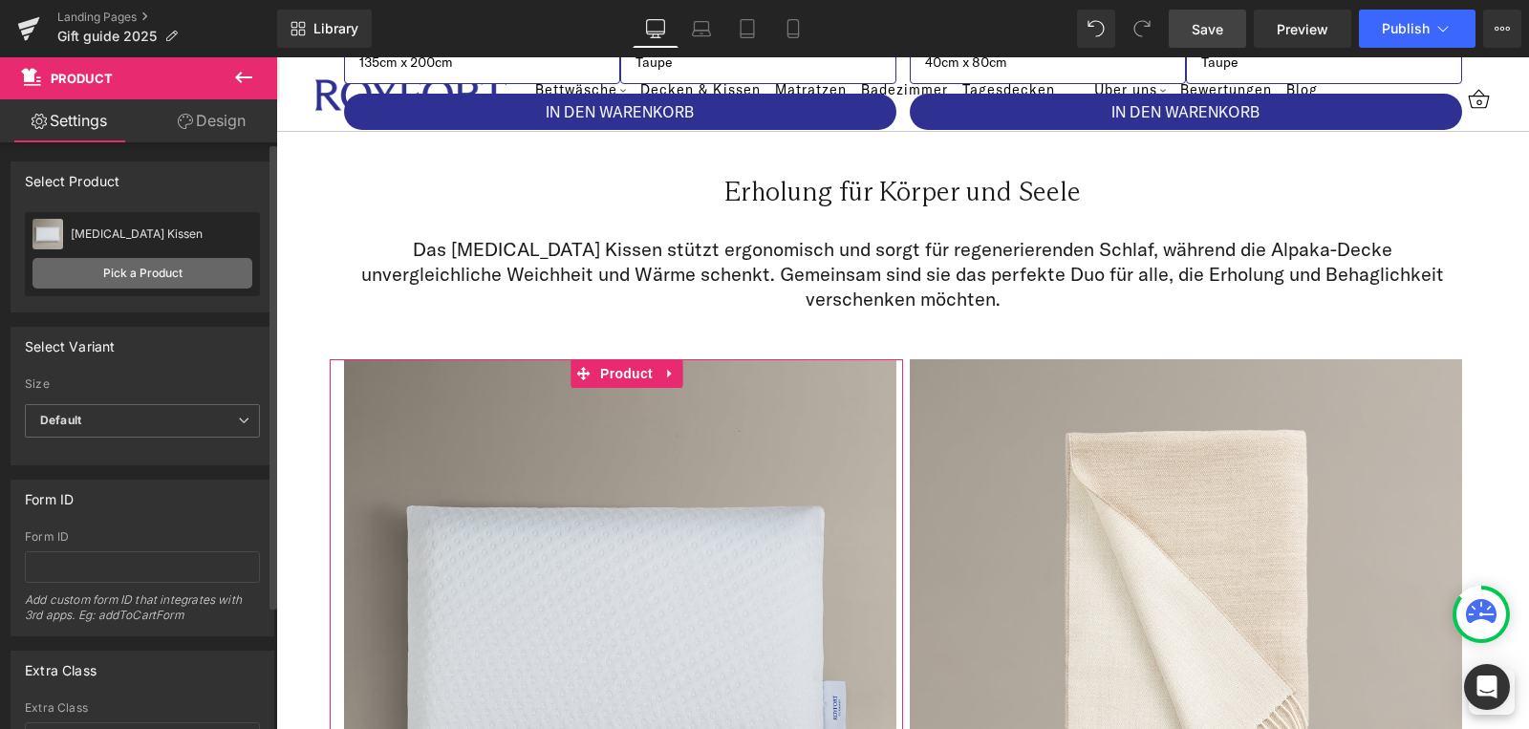
click at [114, 273] on link "Pick a Product" at bounding box center [142, 273] width 220 height 31
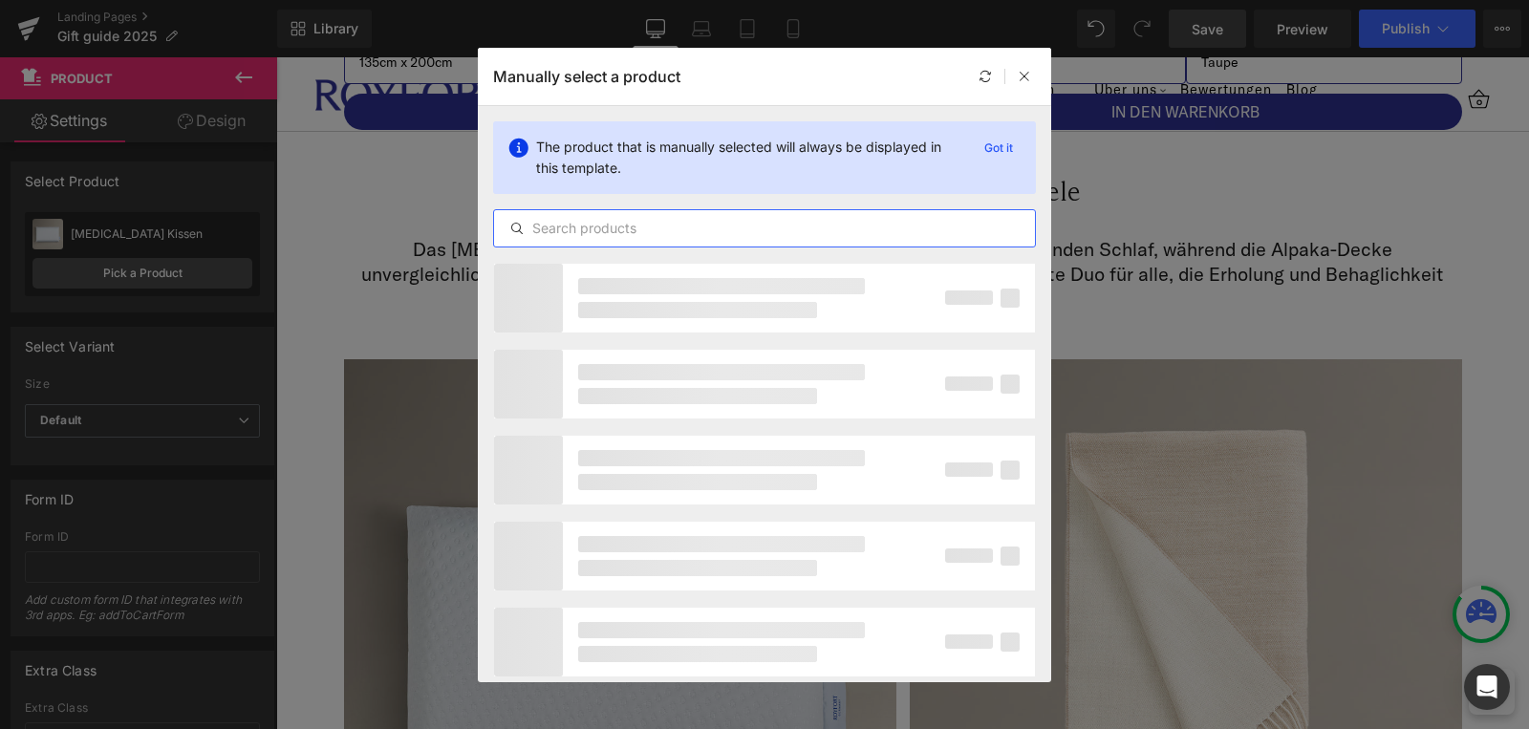
click at [629, 228] on input "text" at bounding box center [764, 228] width 541 height 23
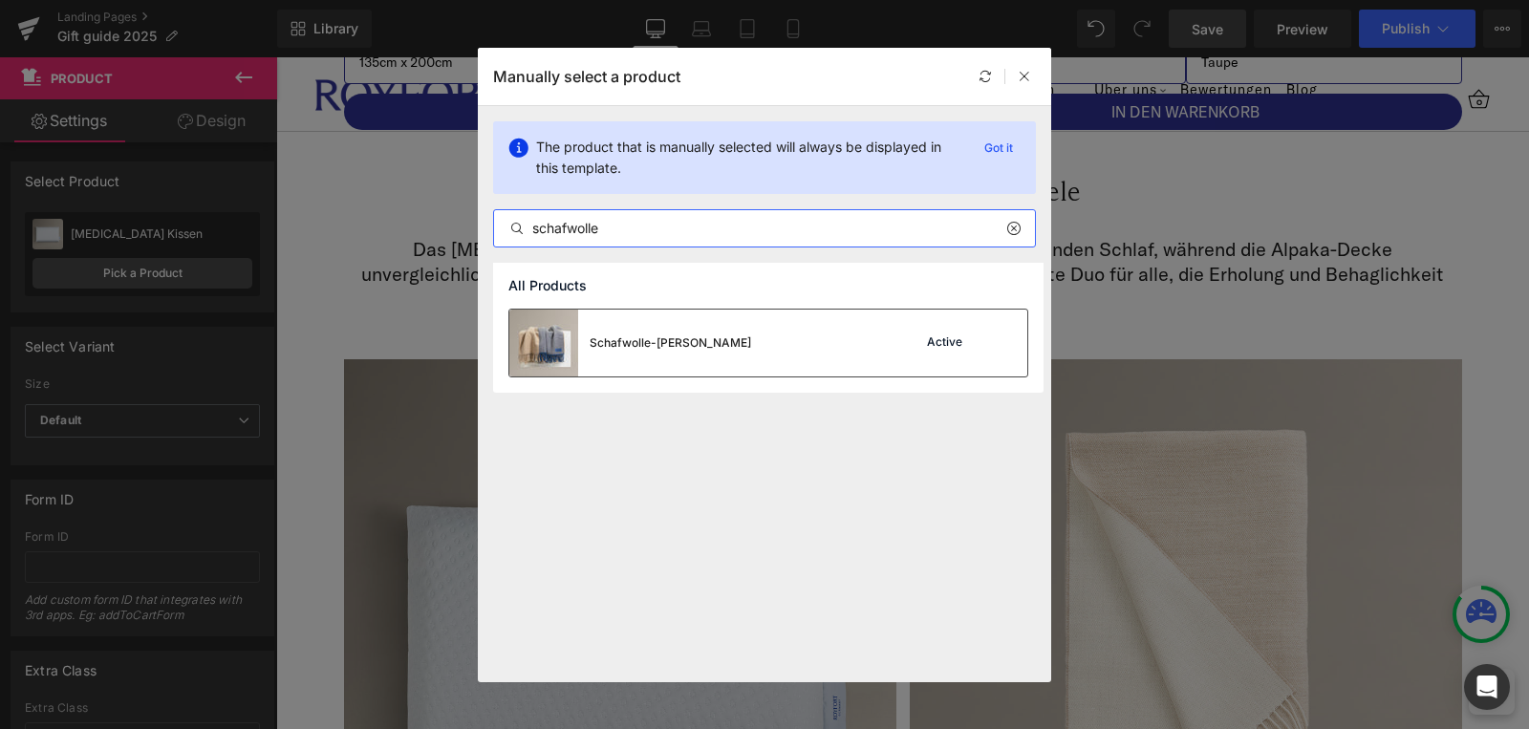
type input "schafwolle"
click at [644, 338] on div "Schafwolle-[PERSON_NAME]" at bounding box center [670, 342] width 161 height 17
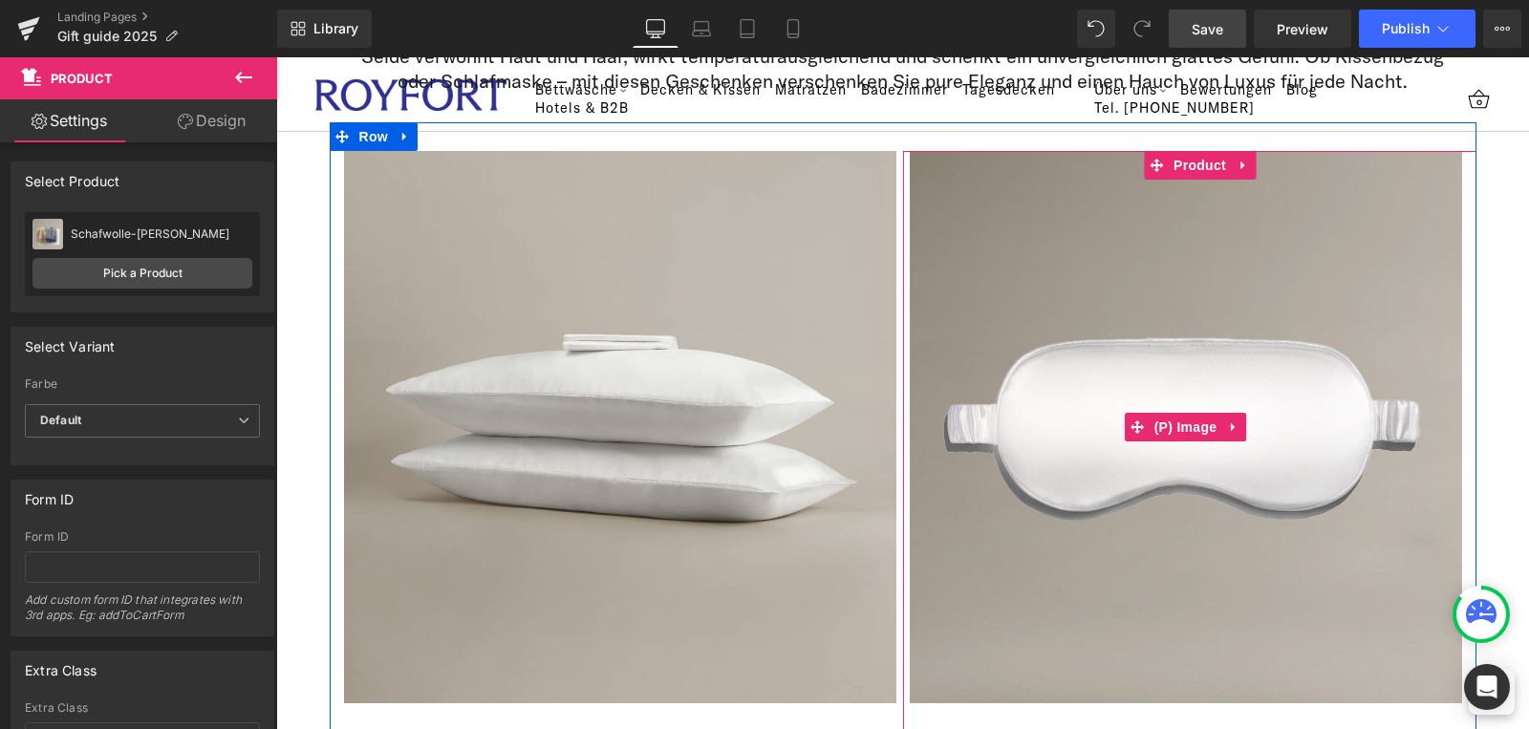
scroll to position [2902, 0]
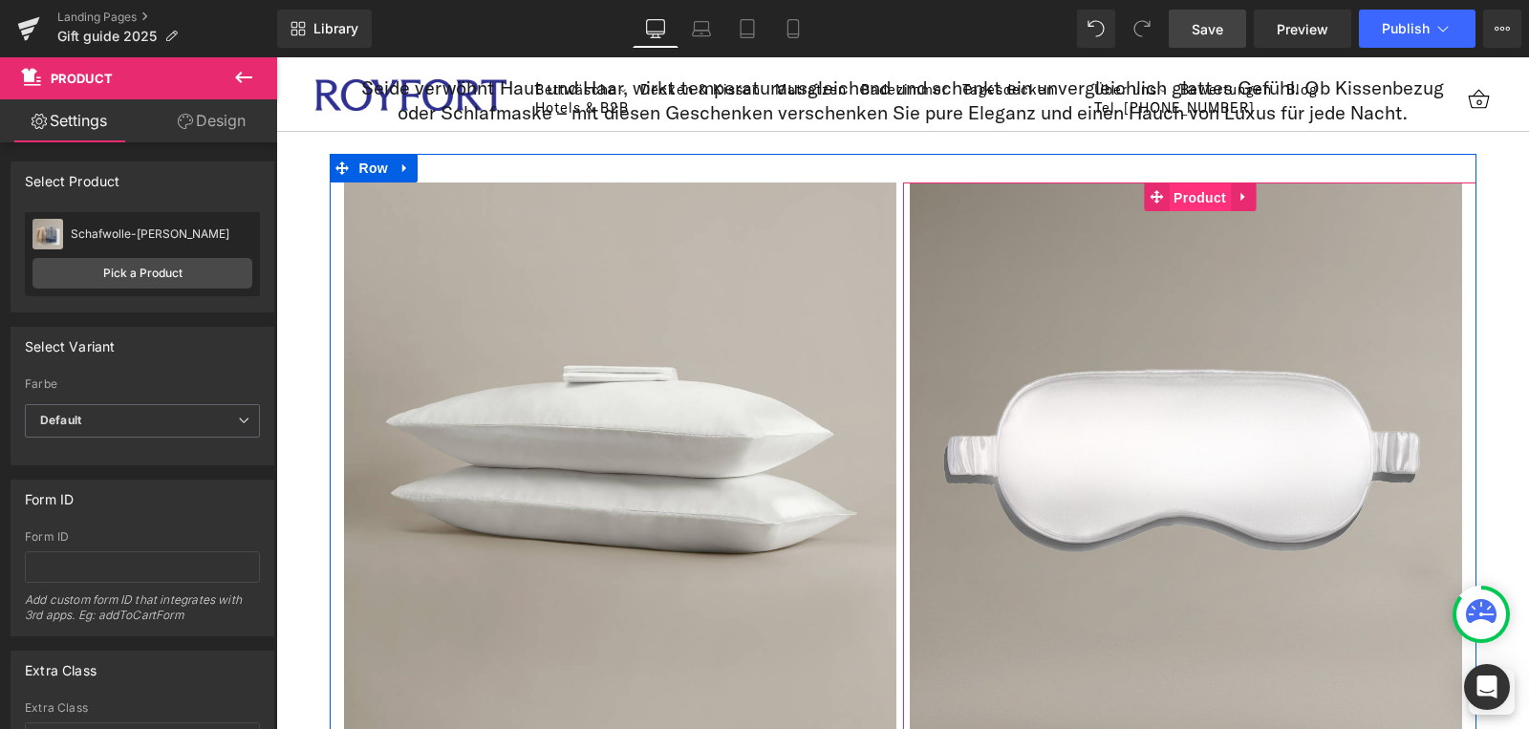
click at [1193, 193] on span "Product" at bounding box center [1200, 197] width 62 height 29
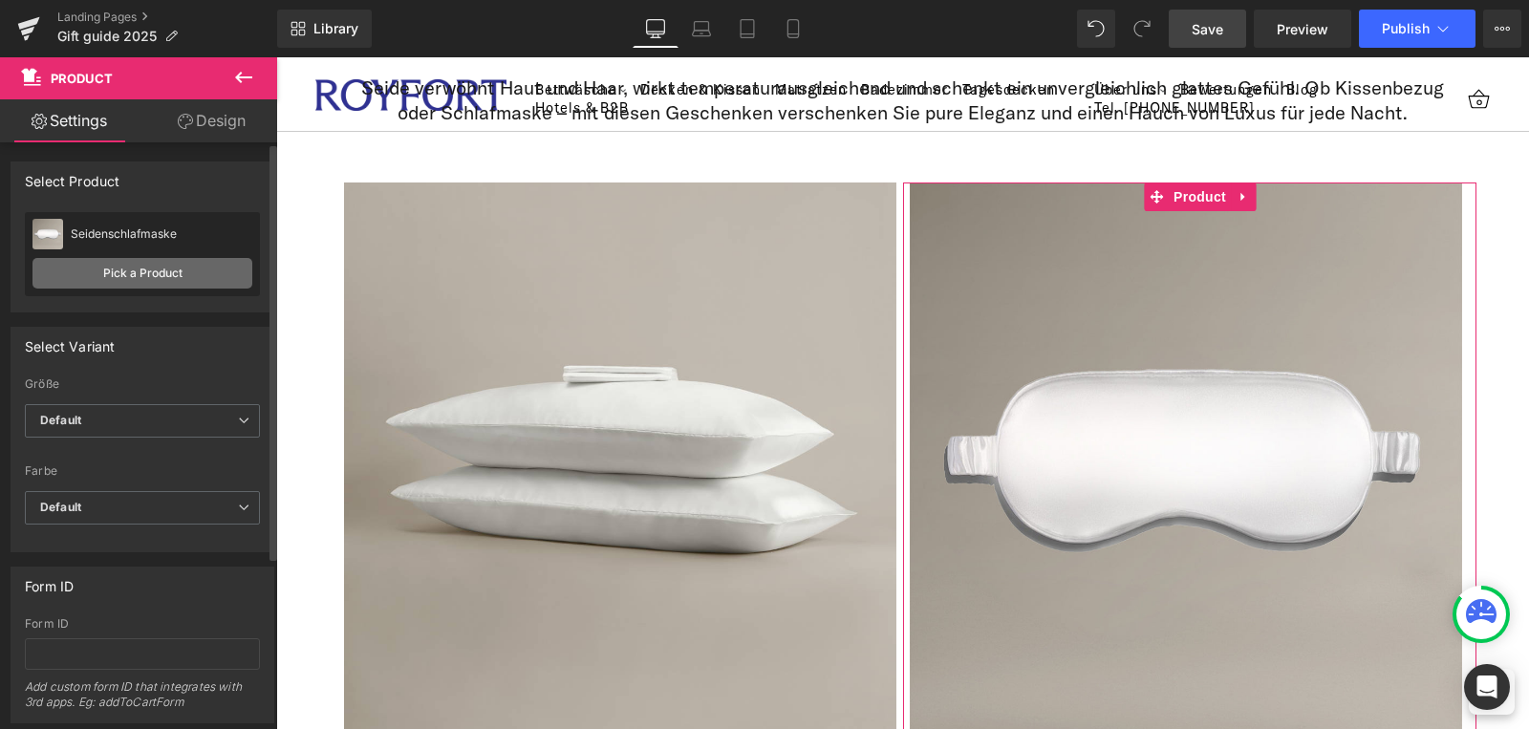
click at [125, 277] on link "Pick a Product" at bounding box center [142, 273] width 220 height 31
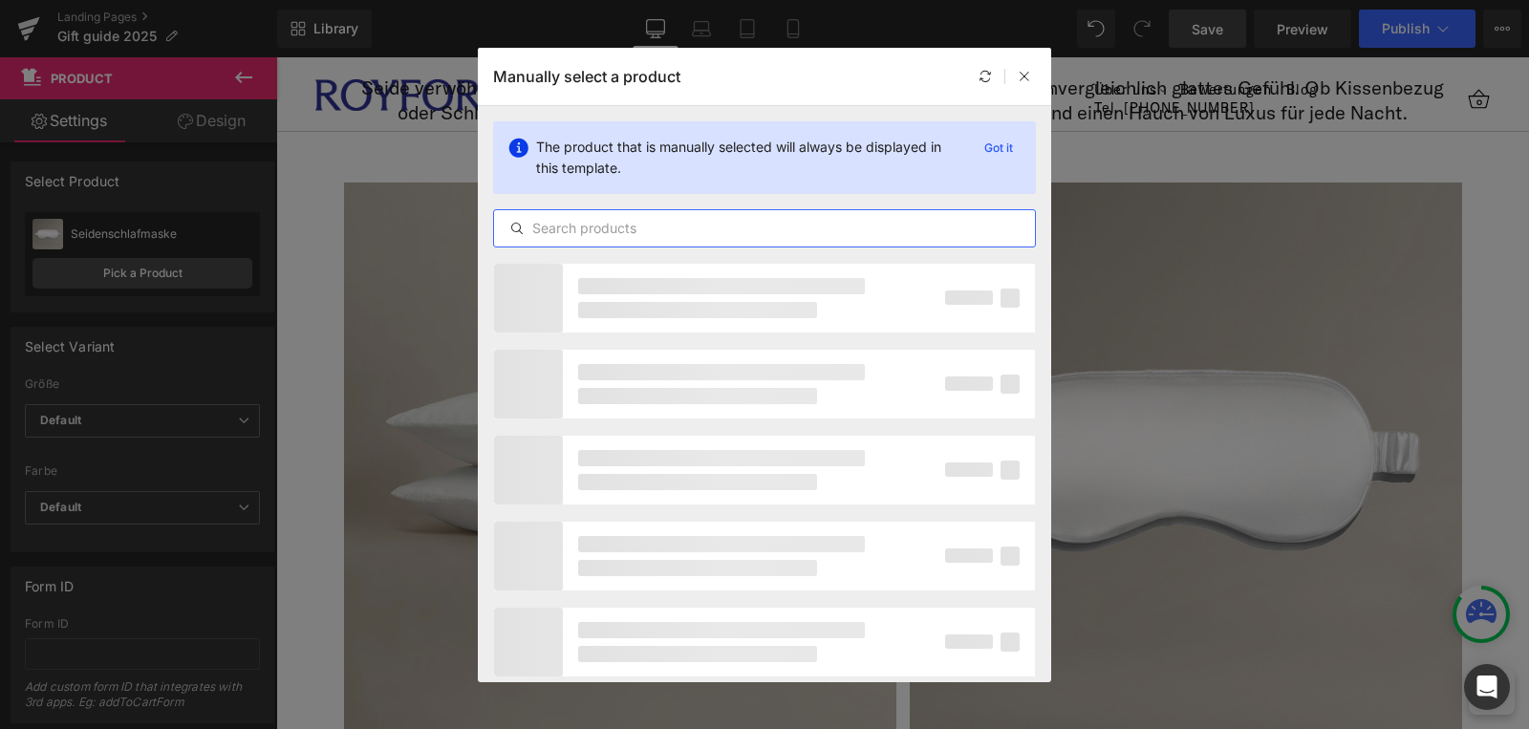
click at [692, 226] on input "text" at bounding box center [764, 228] width 541 height 23
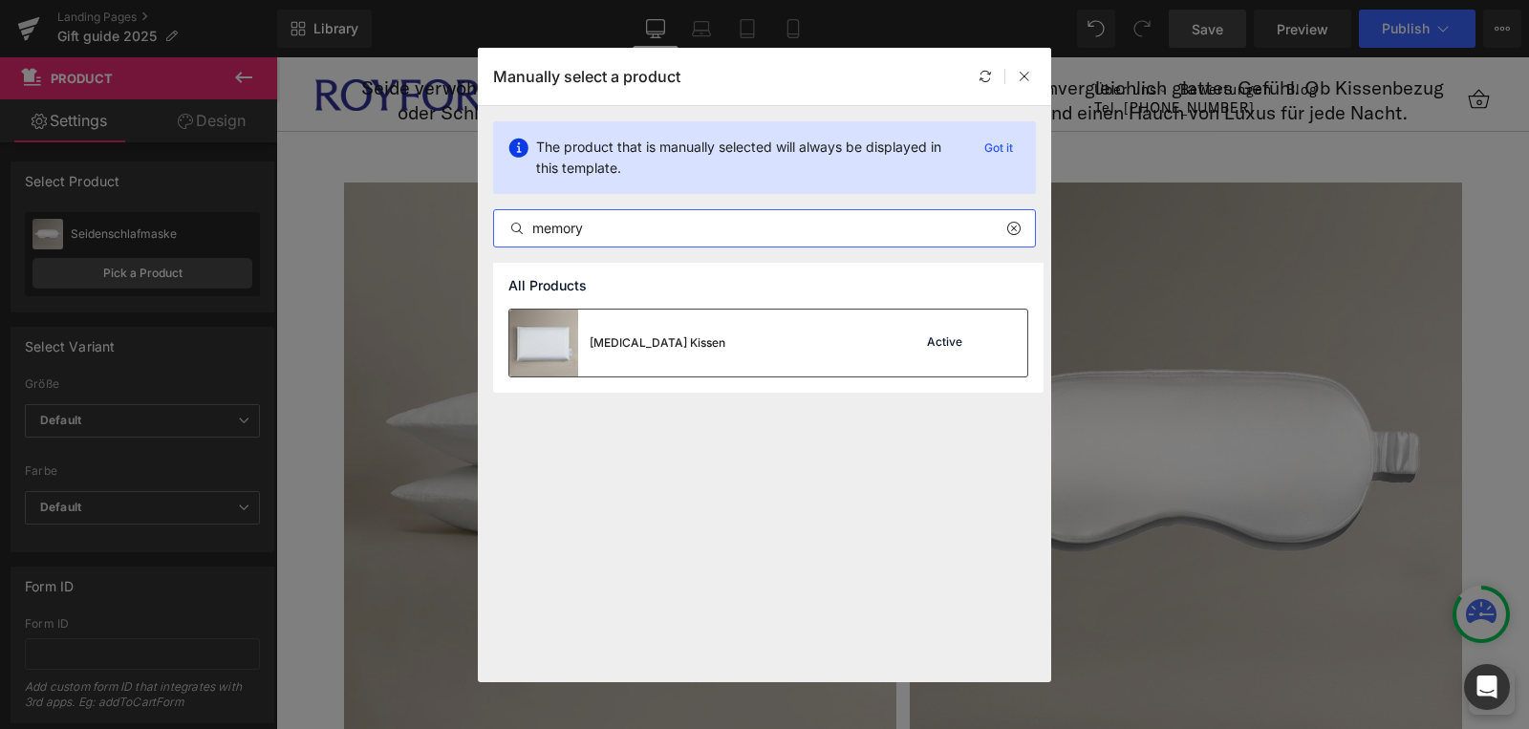
type input "memory"
click at [617, 339] on div "[MEDICAL_DATA] Kissen" at bounding box center [658, 342] width 136 height 17
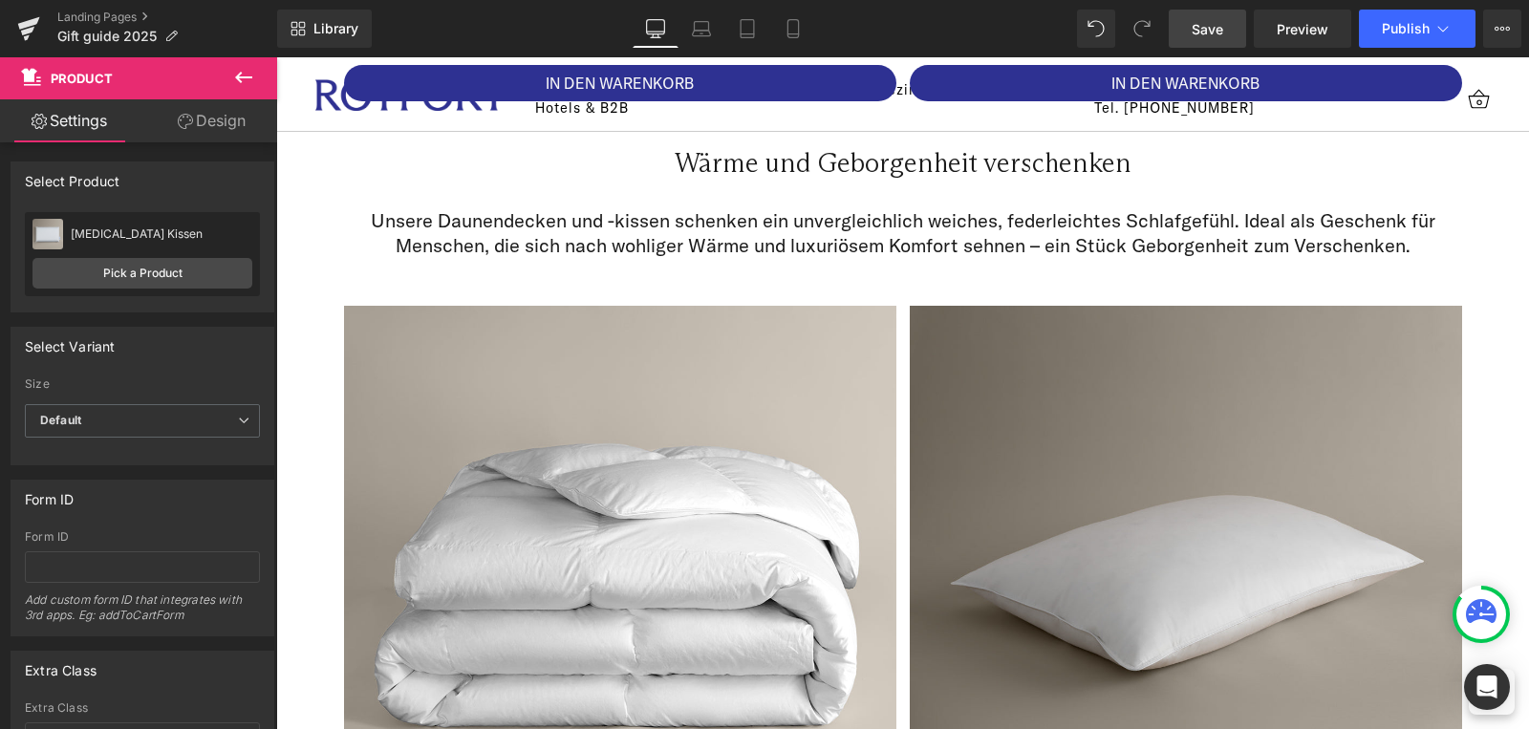
scroll to position [1496, 0]
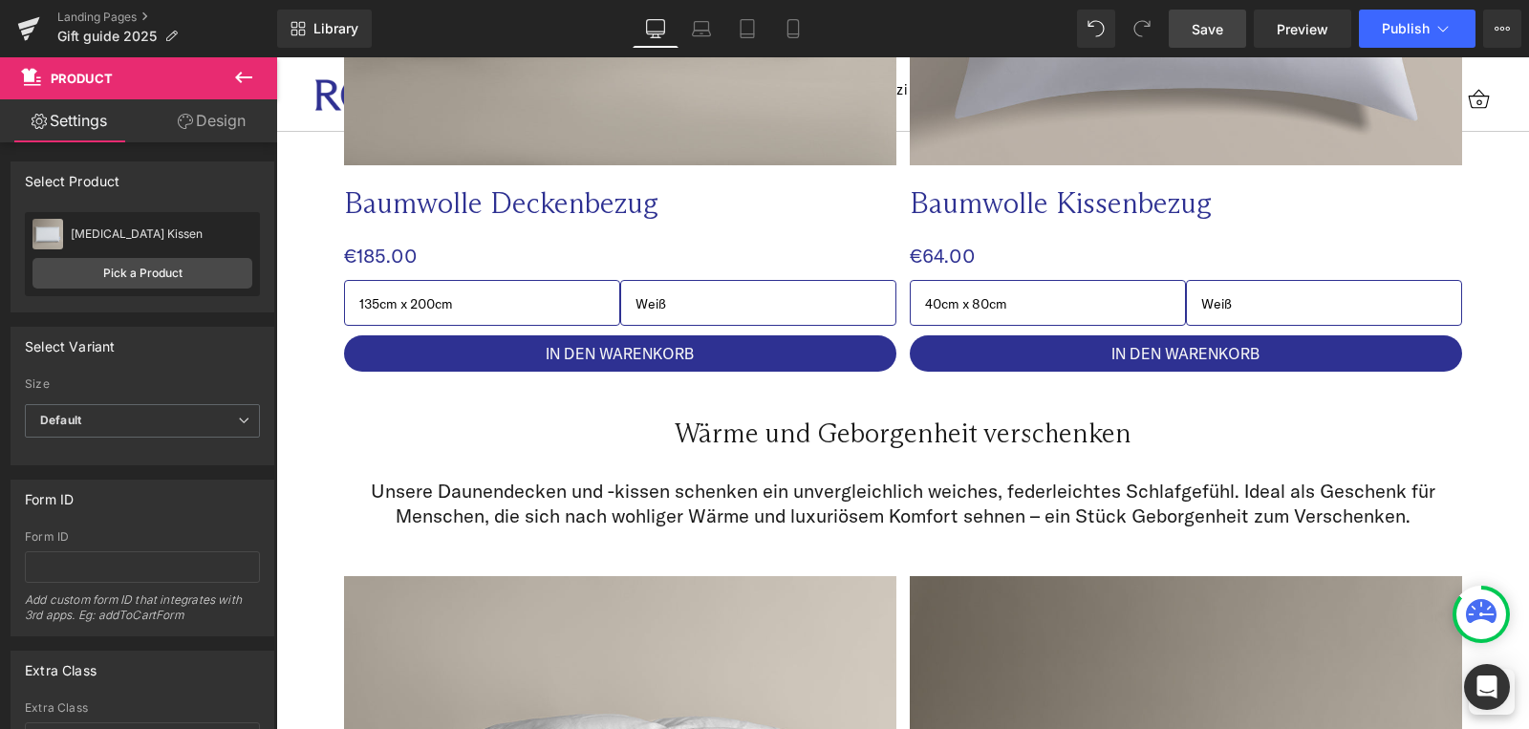
click at [1209, 24] on span "Save" at bounding box center [1208, 29] width 32 height 20
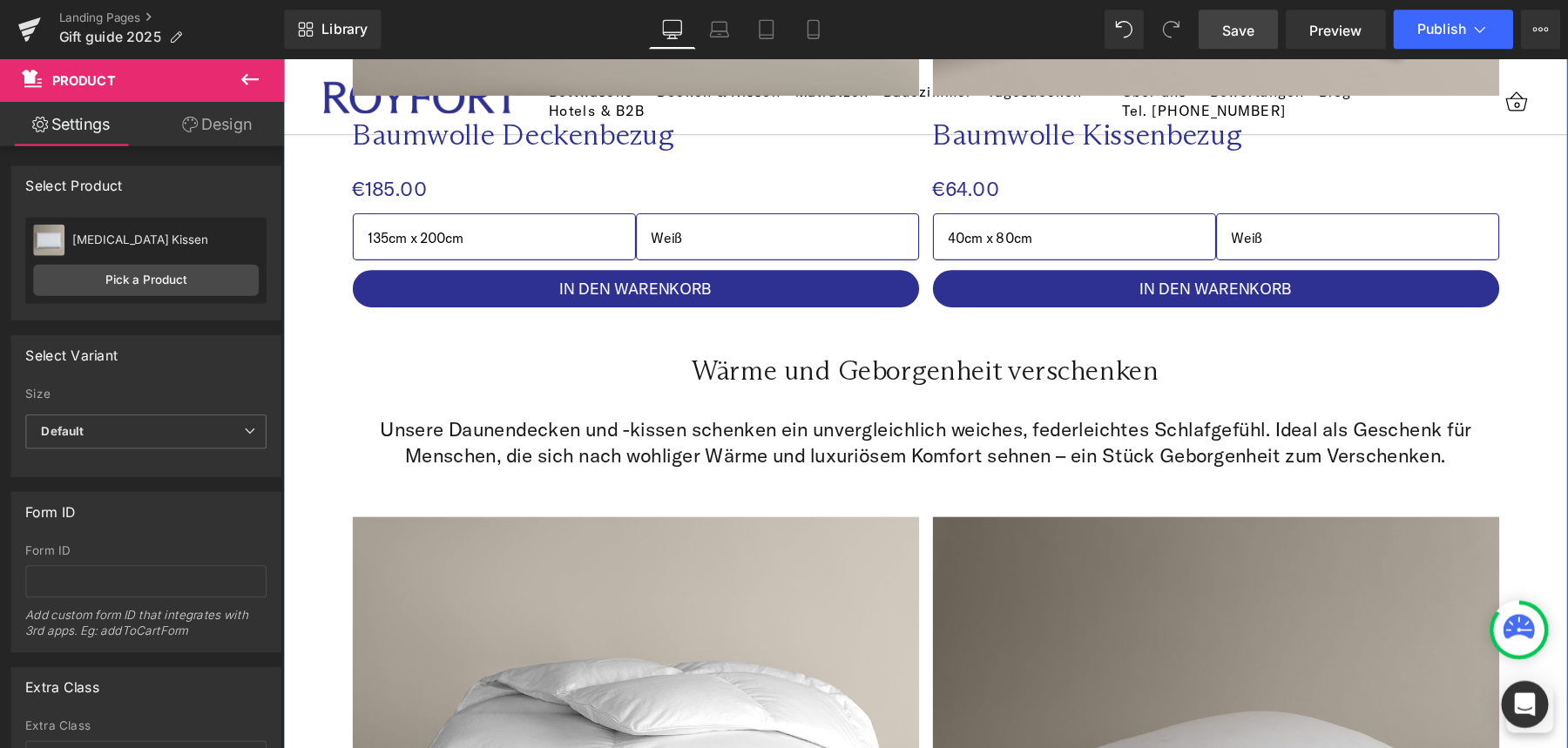
scroll to position [1597, 0]
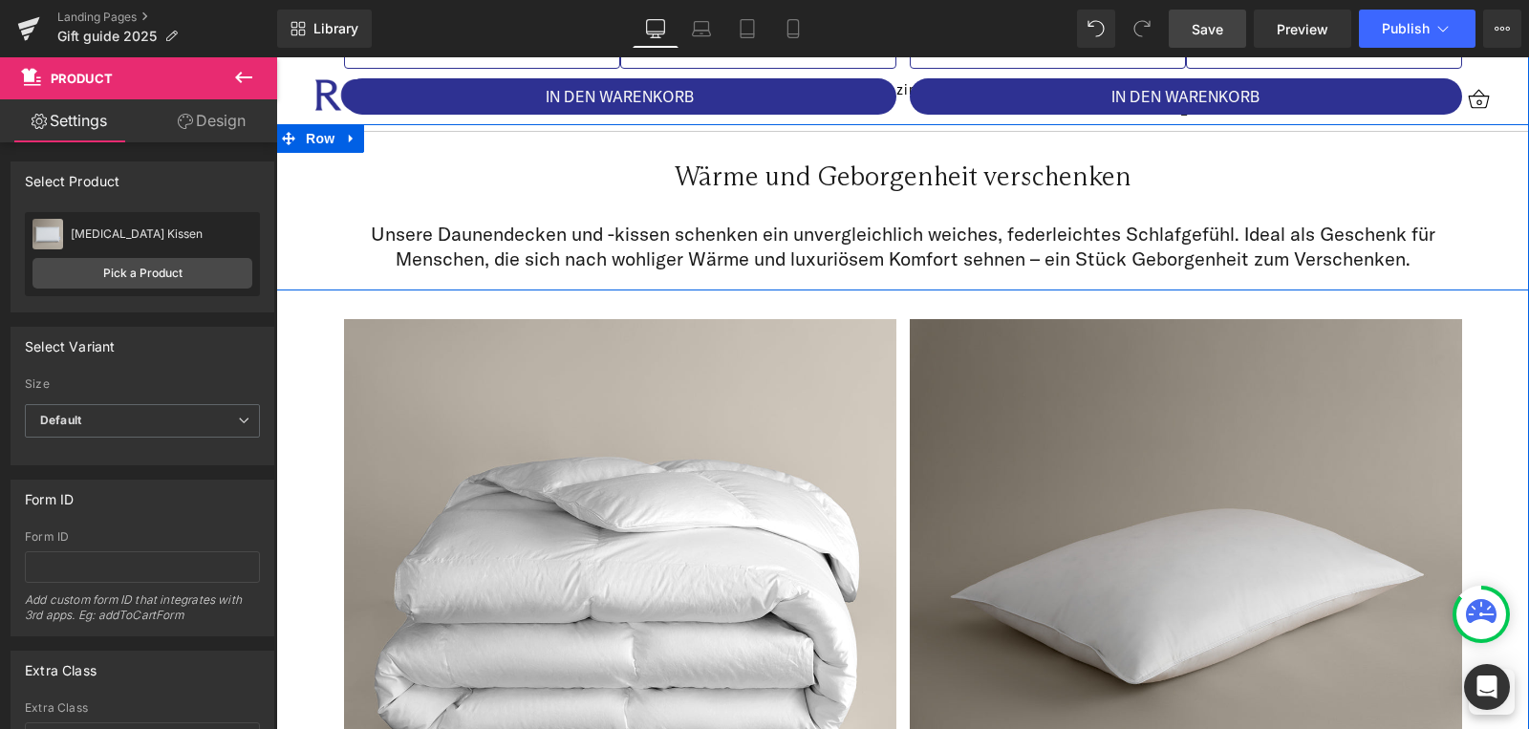
click at [1476, 179] on div "Wärme und Geborgenheit verschenken Heading Row Unsere Daunendecken und -kissen …" at bounding box center [902, 207] width 1253 height 166
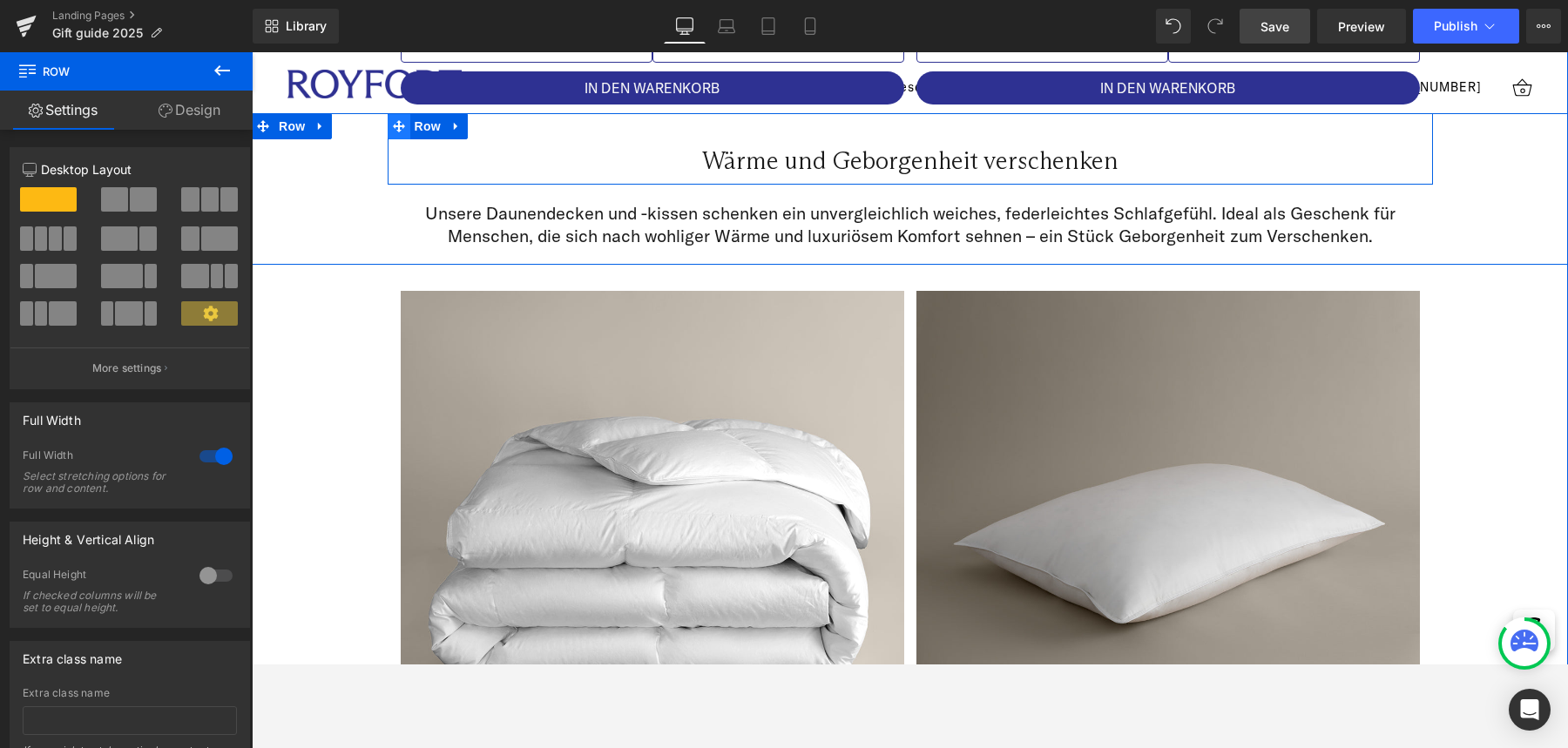
click at [396, 123] on icon at bounding box center [398, 126] width 12 height 13
click at [450, 127] on icon at bounding box center [456, 126] width 12 height 13
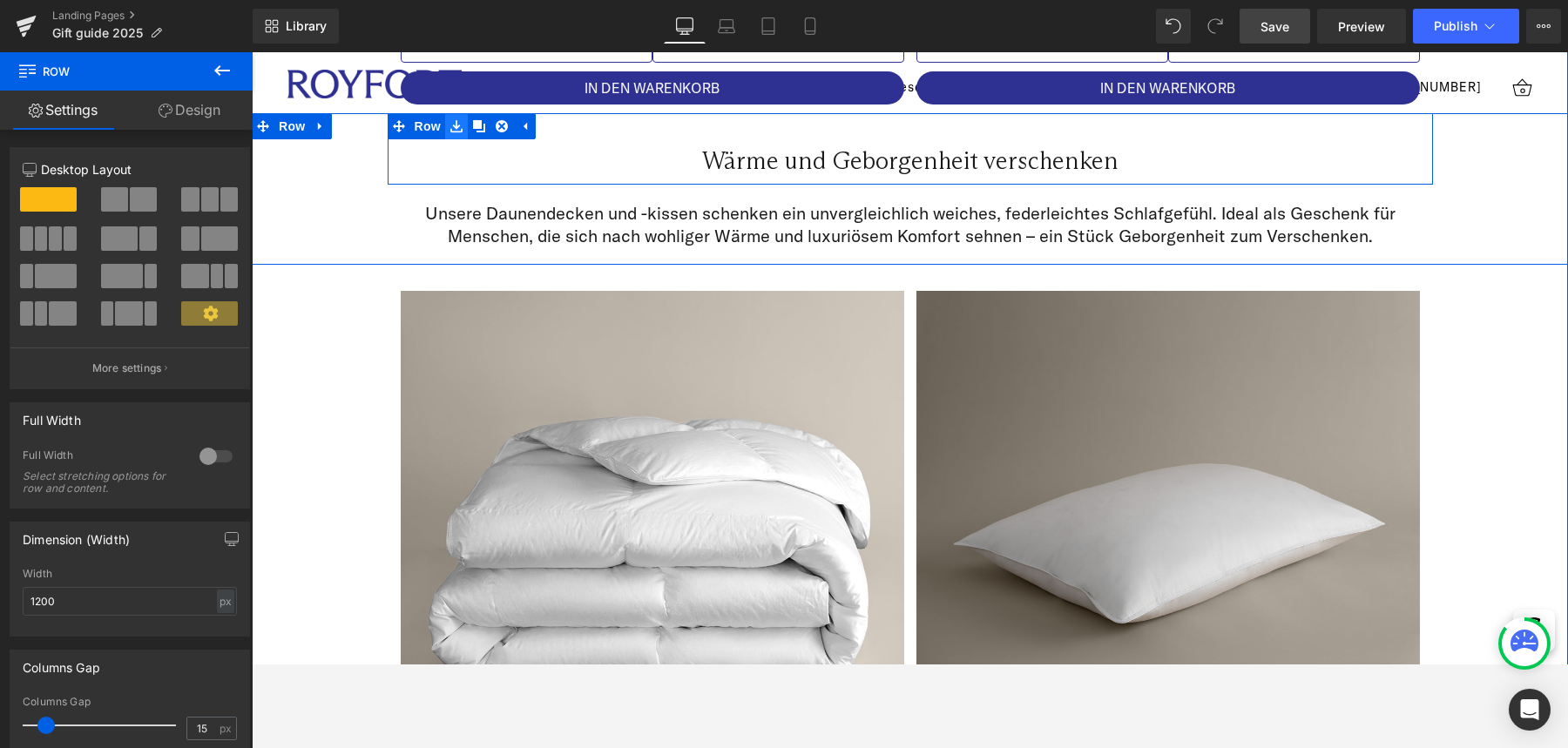
click at [450, 129] on icon at bounding box center [456, 126] width 12 height 13
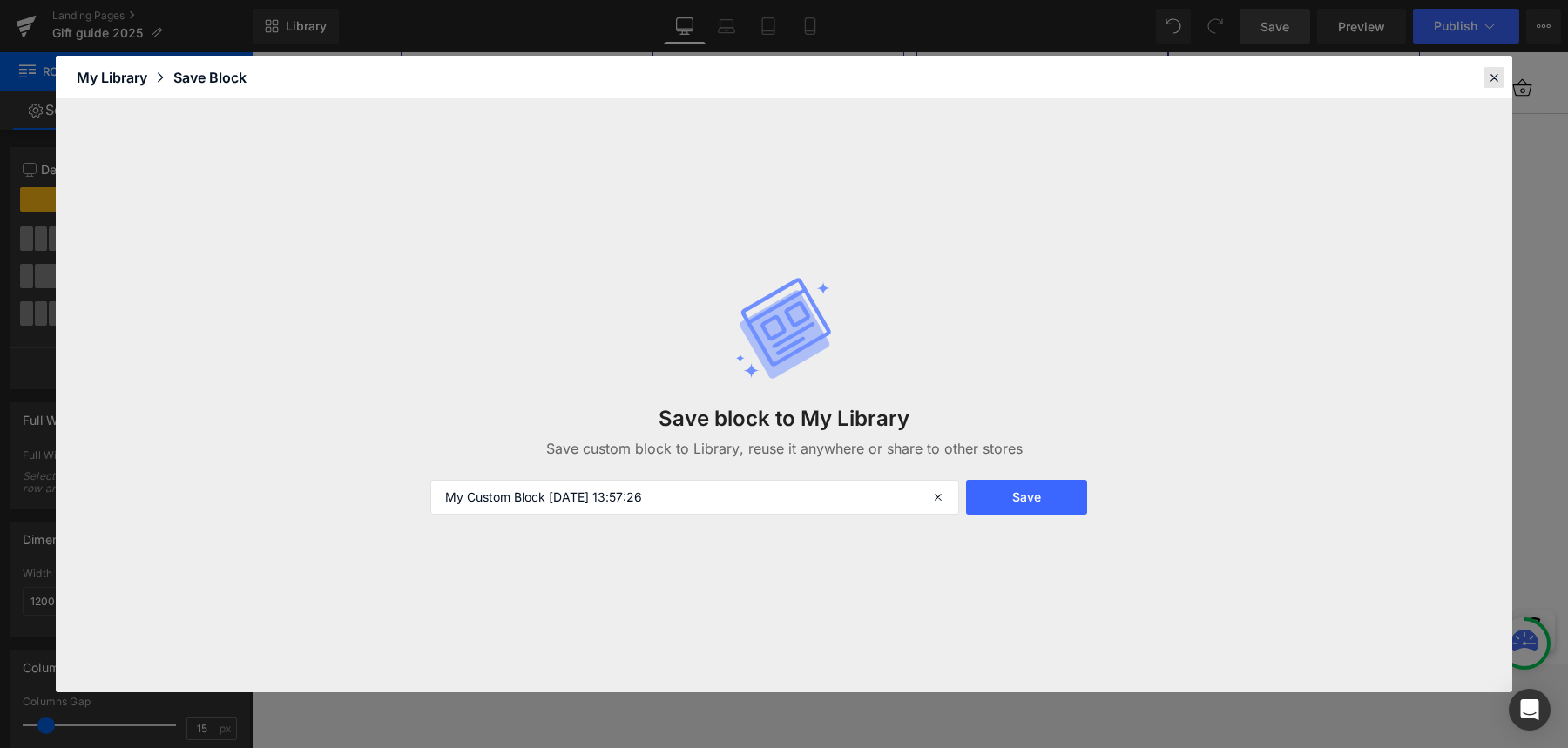
click at [1393, 77] on icon at bounding box center [1493, 77] width 15 height 15
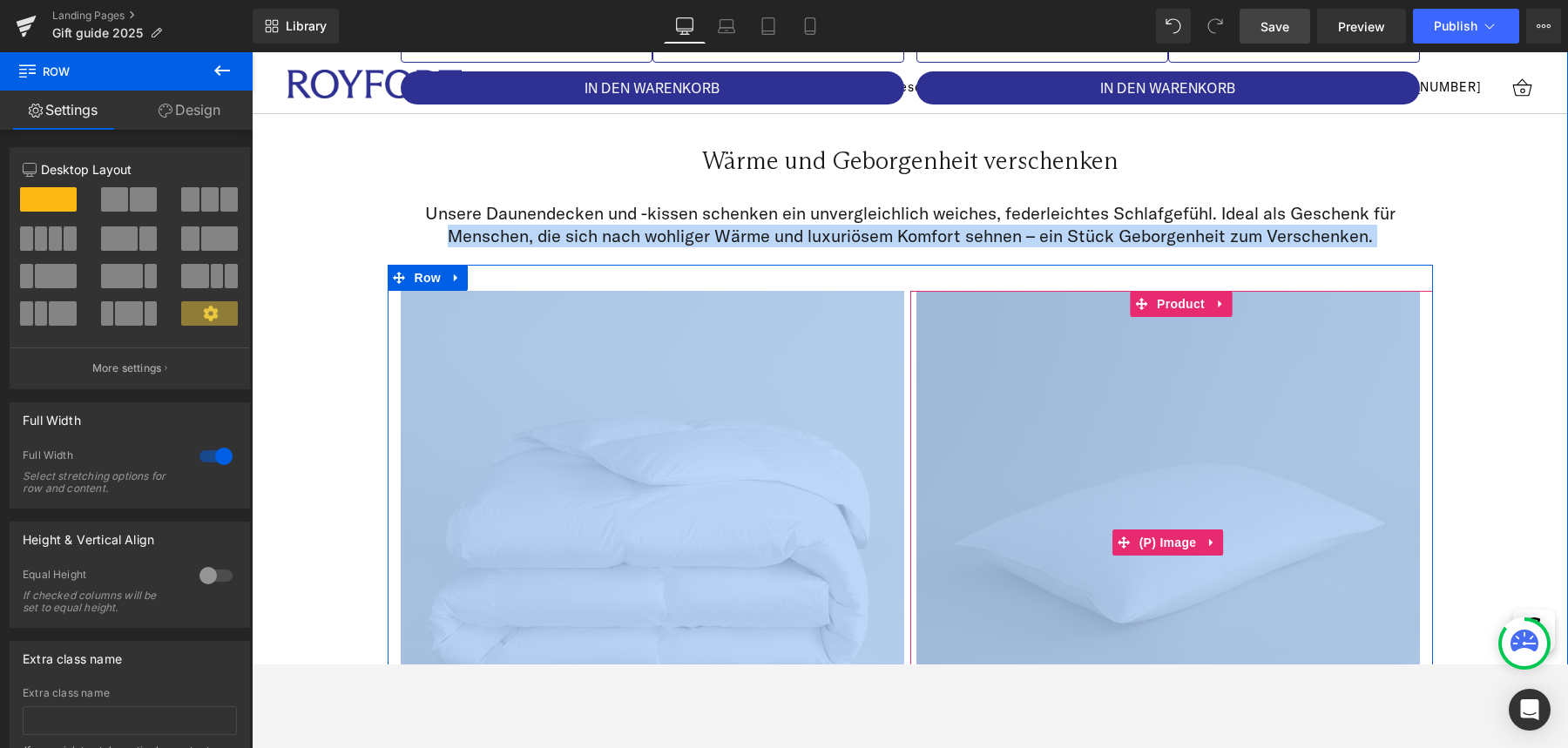
drag, startPoint x: 1454, startPoint y: 222, endPoint x: 1408, endPoint y: 384, distance: 168.4
click at [1393, 384] on div "Wärme und Geborgenheit verschenken Heading Row Unsere Daunendecken und -kissen …" at bounding box center [910, 551] width 1316 height 877
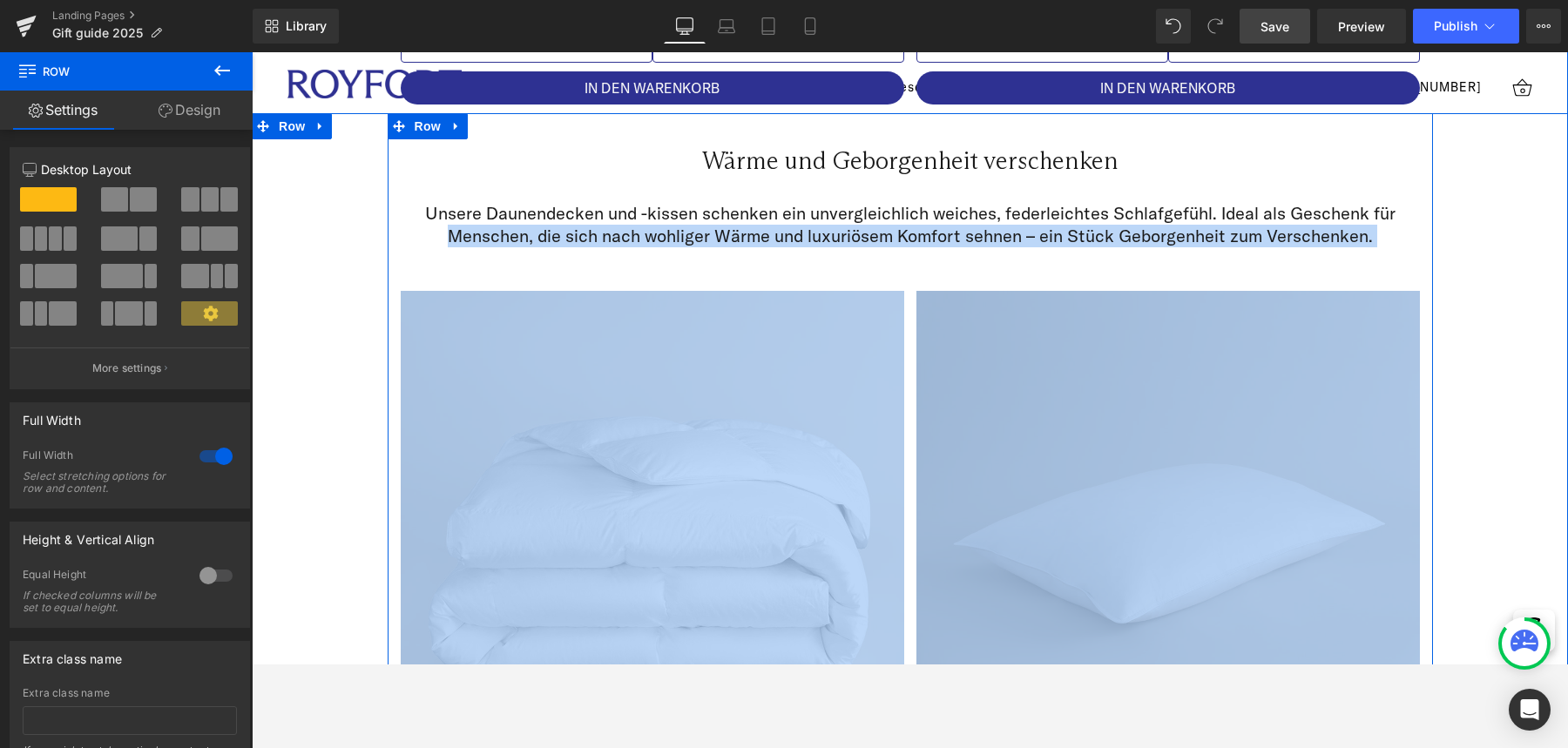
click at [1393, 297] on div "Wärme und Geborgenheit verschenken Heading Row Unsere Daunendecken und -kissen …" at bounding box center [910, 551] width 1316 height 877
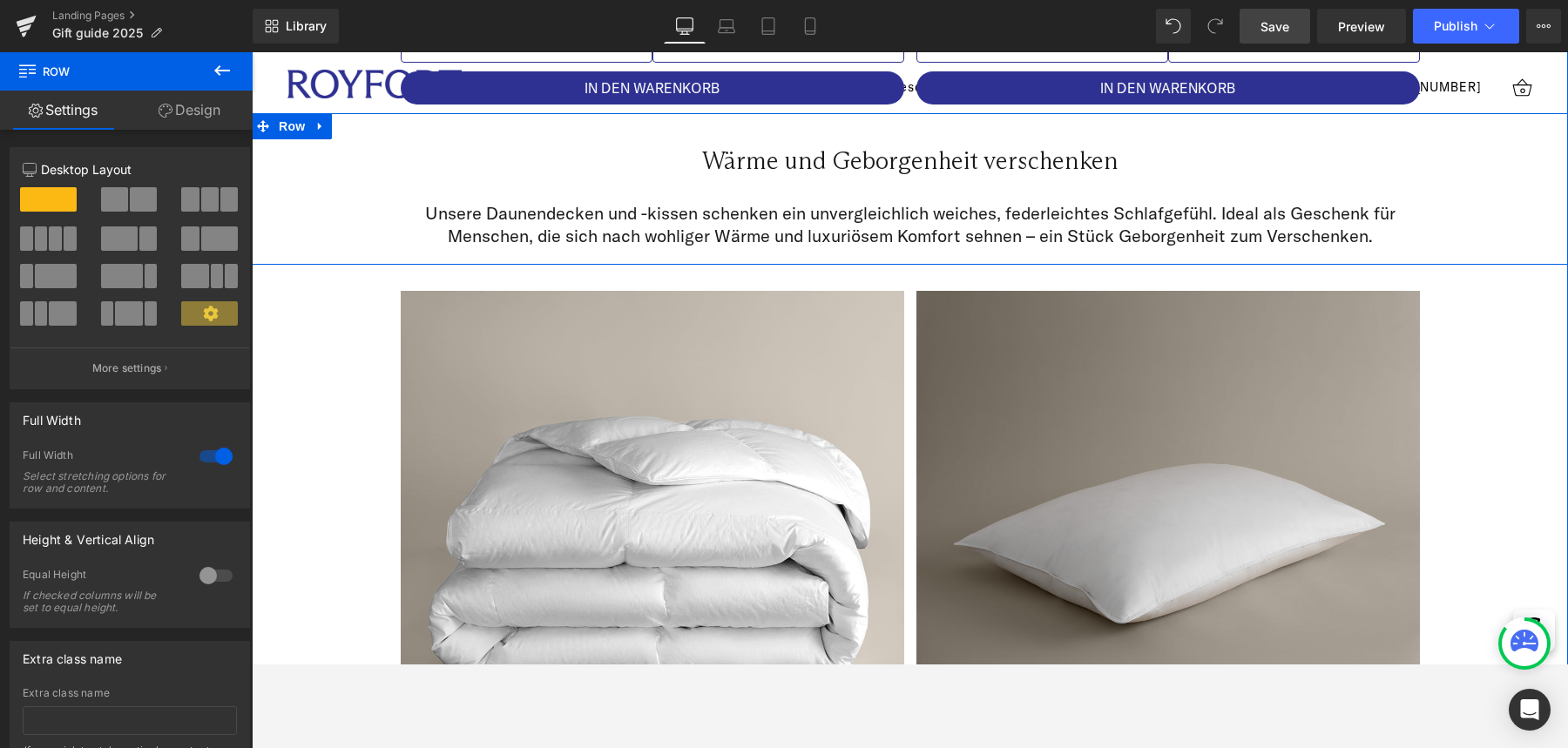
click at [1393, 162] on div "Wärme und Geborgenheit verschenken Heading Row Unsere Daunendecken und -kissen …" at bounding box center [910, 189] width 1316 height 151
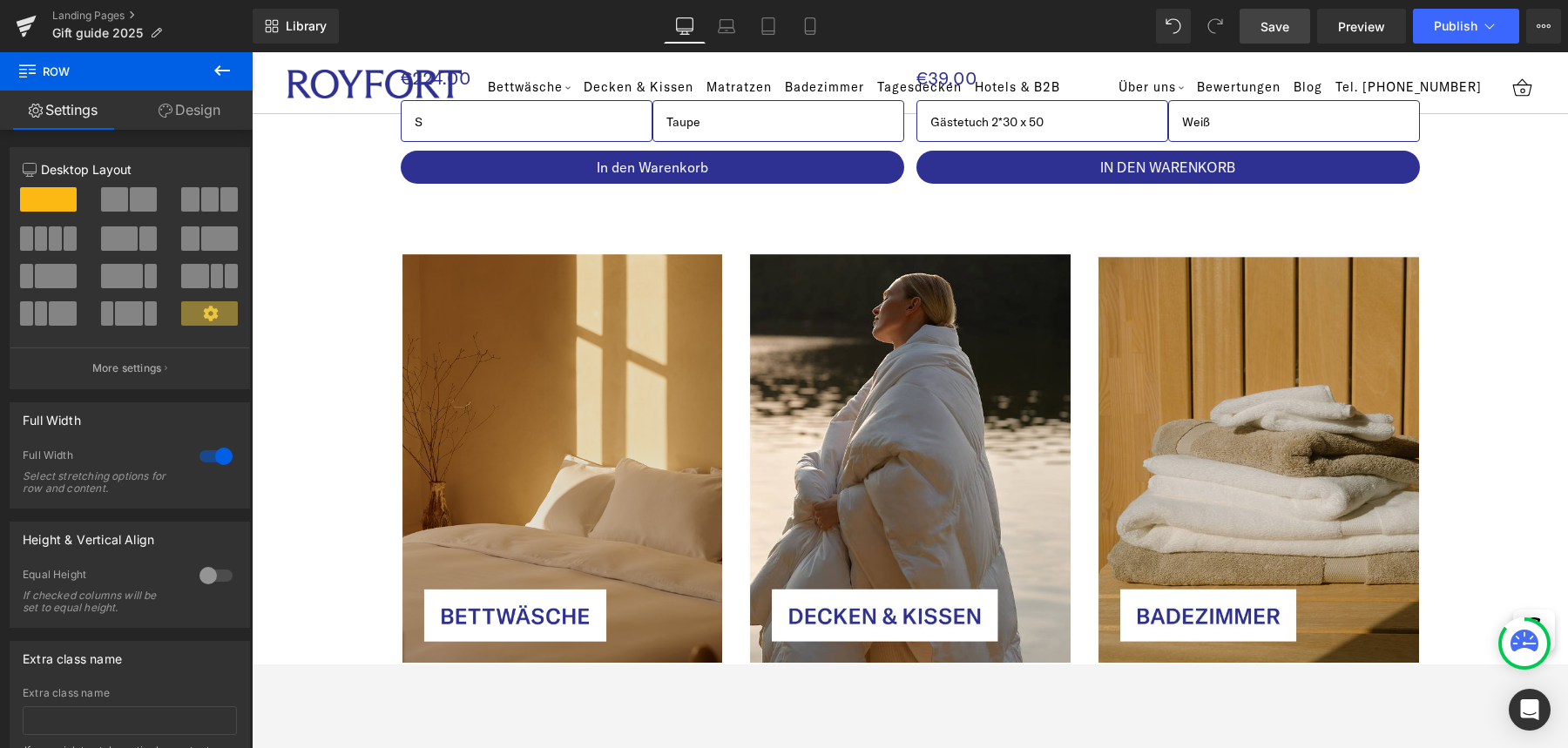
scroll to position [5182, 0]
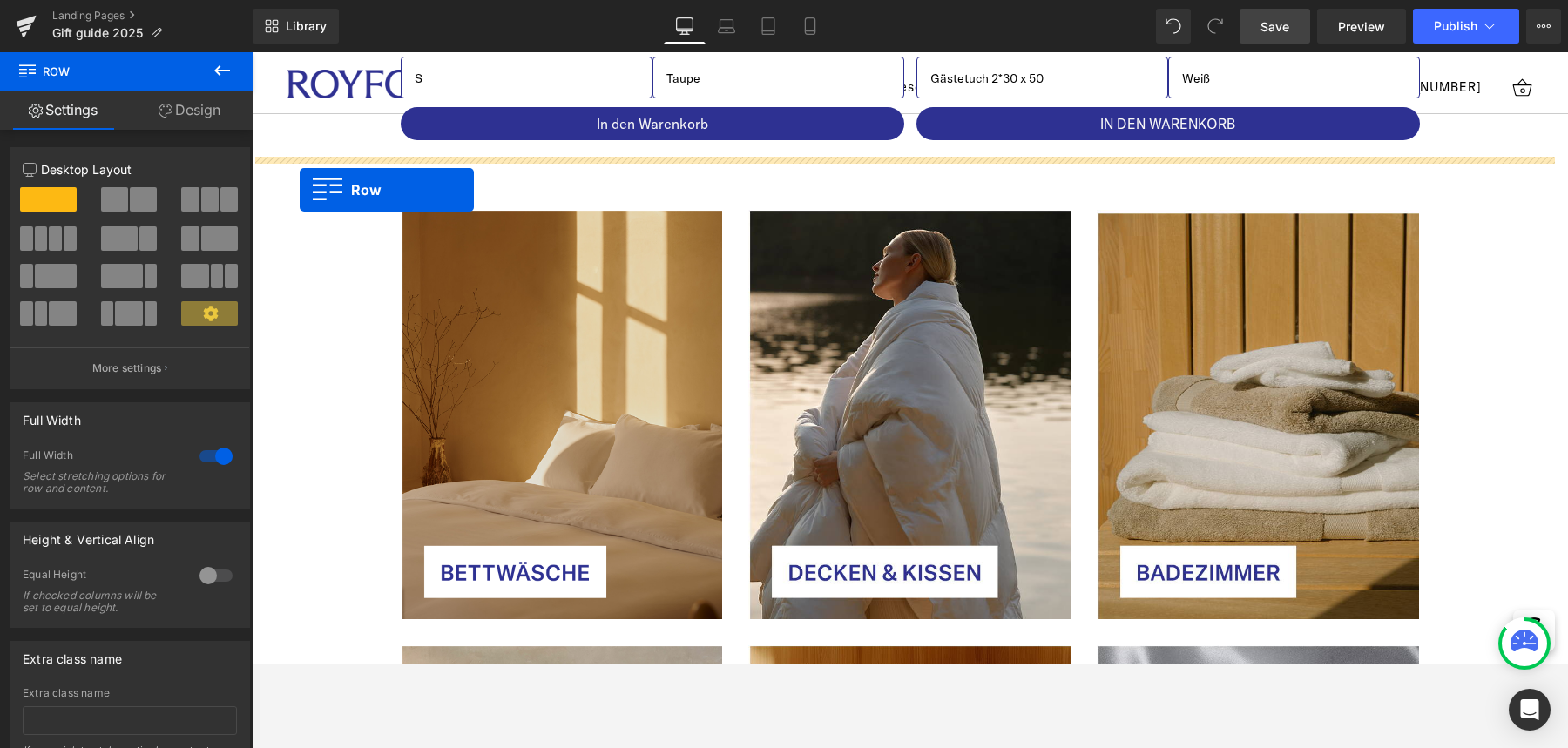
drag, startPoint x: 259, startPoint y: 126, endPoint x: 300, endPoint y: 190, distance: 76.0
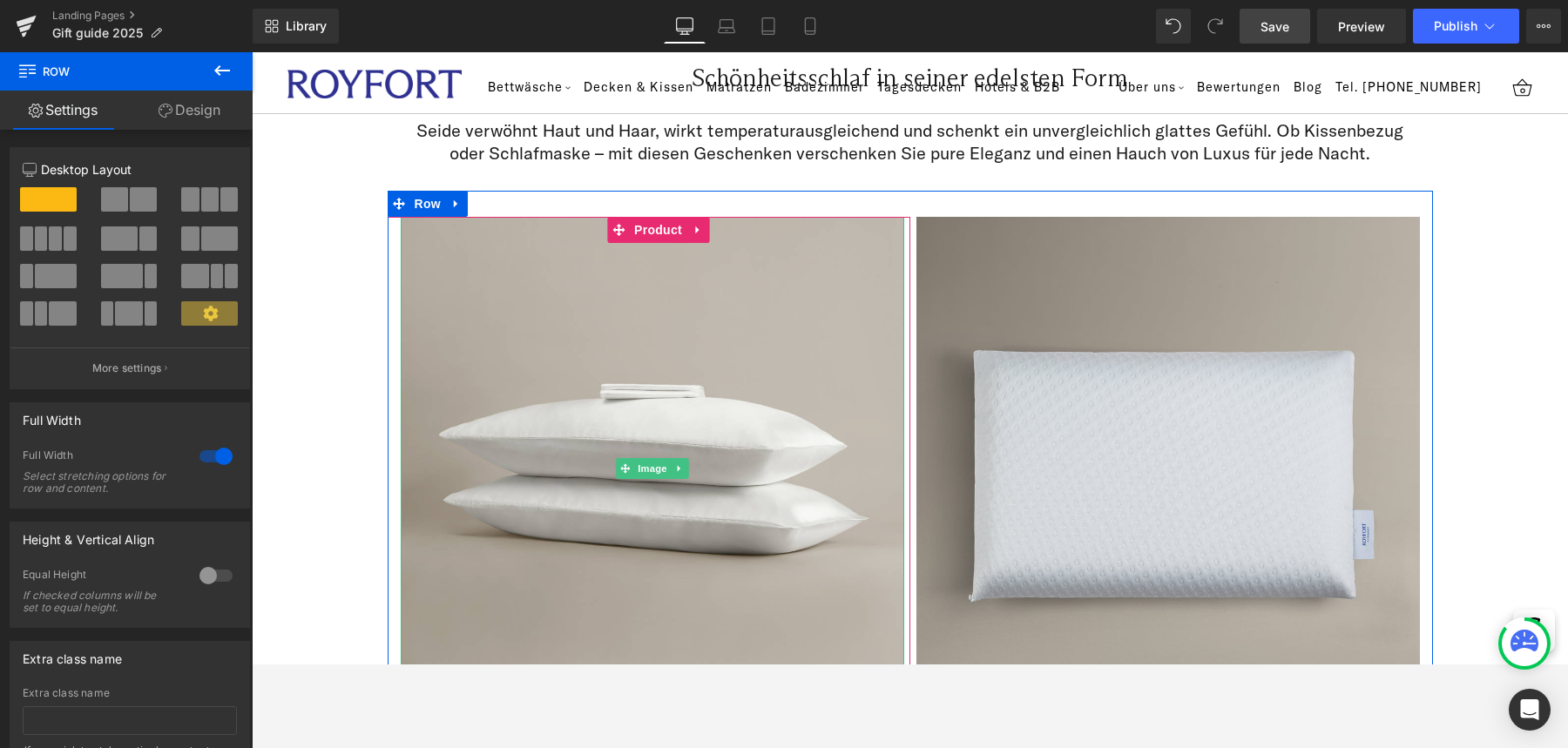
scroll to position [2126, 0]
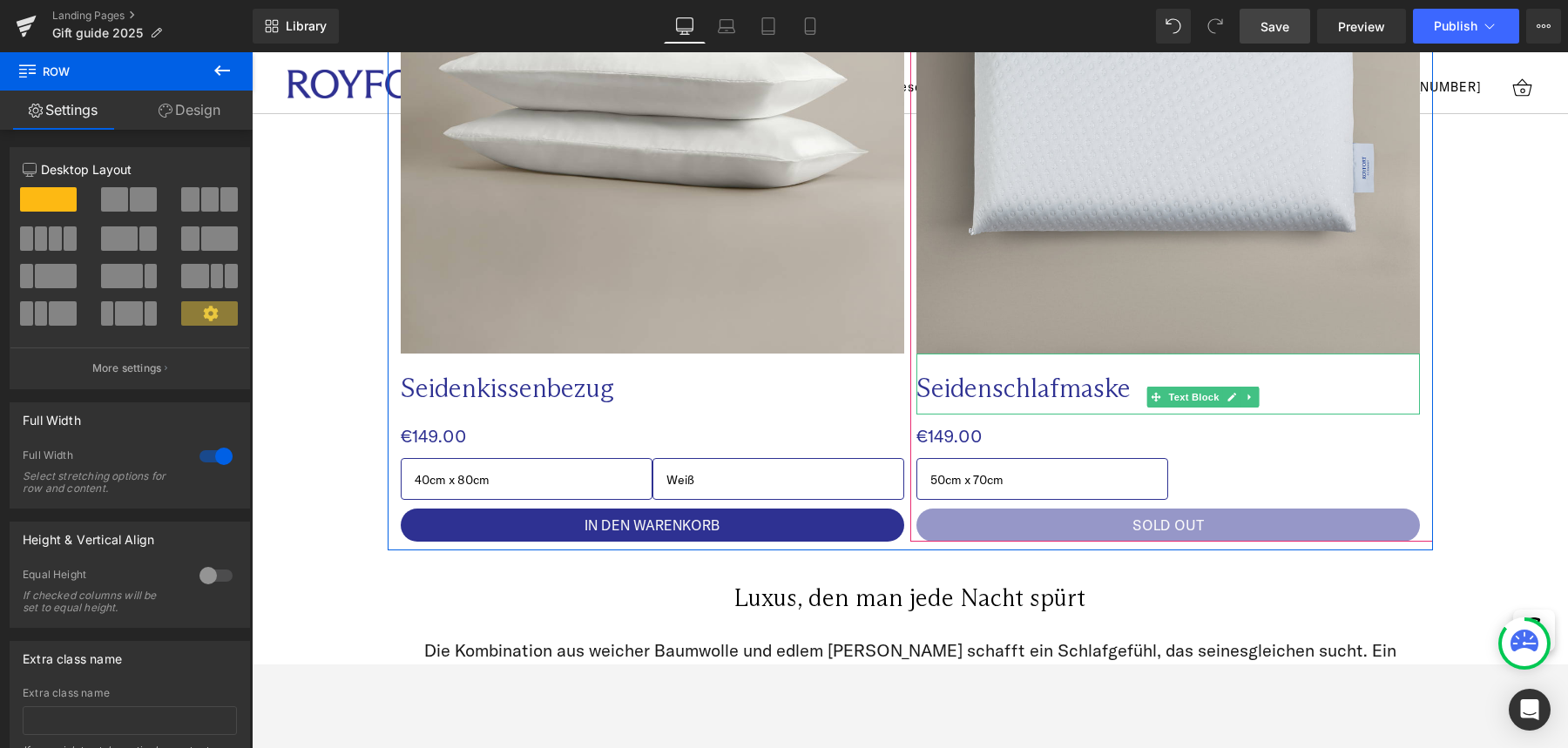
click at [1023, 391] on p "Seidenschlafmaske" at bounding box center [1133, 387] width 434 height 34
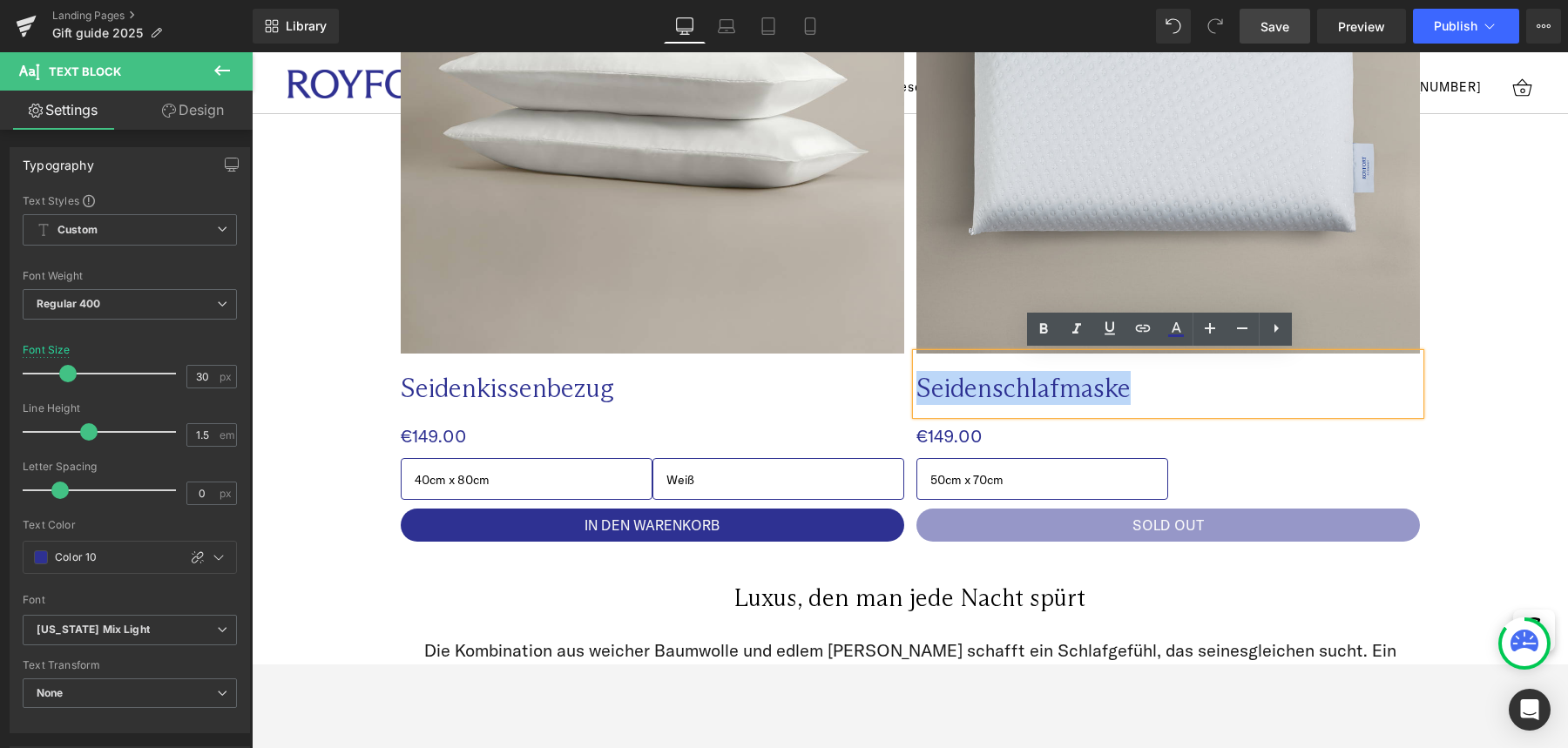
drag, startPoint x: 1143, startPoint y: 397, endPoint x: 908, endPoint y: 391, distance: 235.1
click at [916, 391] on p "Seidenschlafmaske" at bounding box center [1133, 387] width 434 height 34
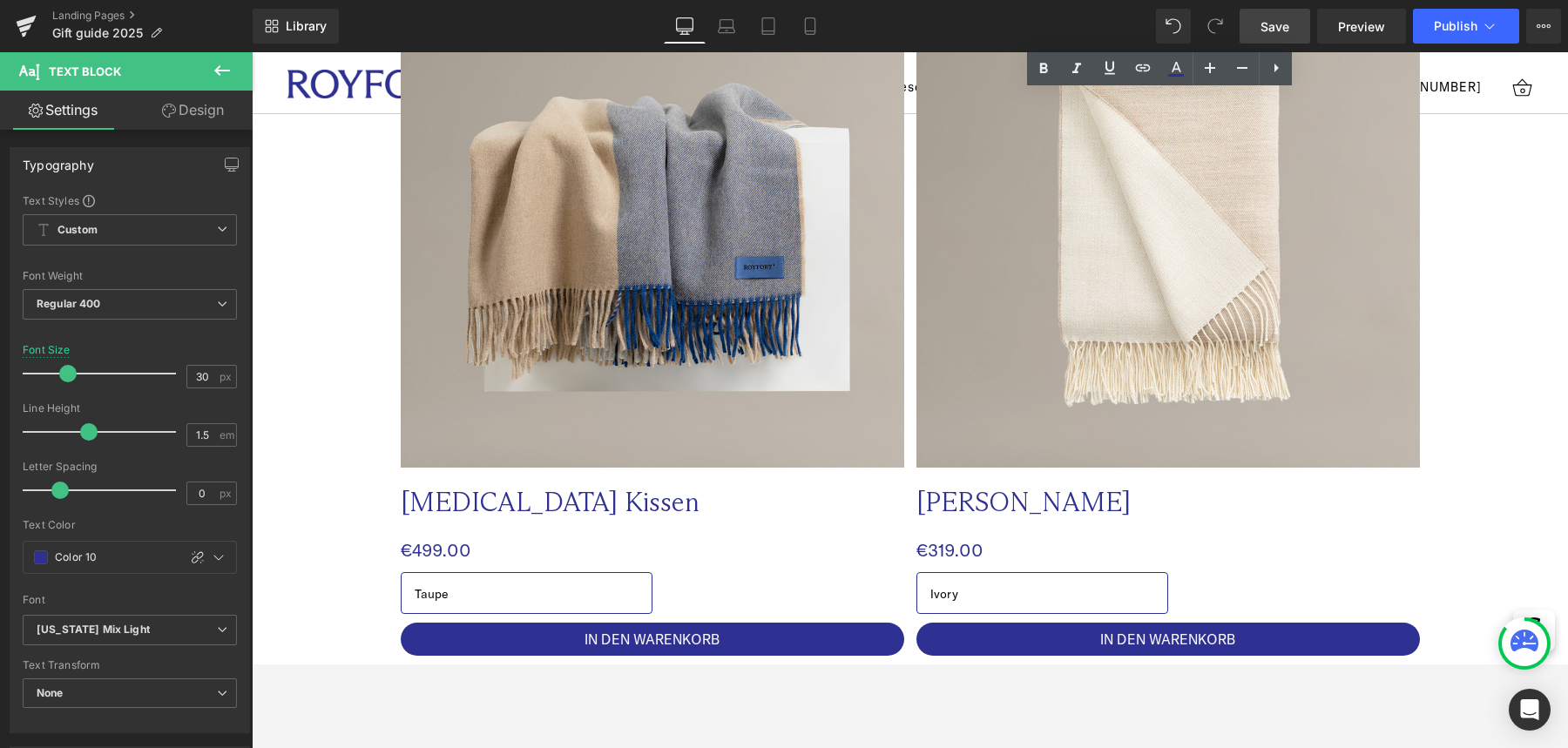
scroll to position [3930, 0]
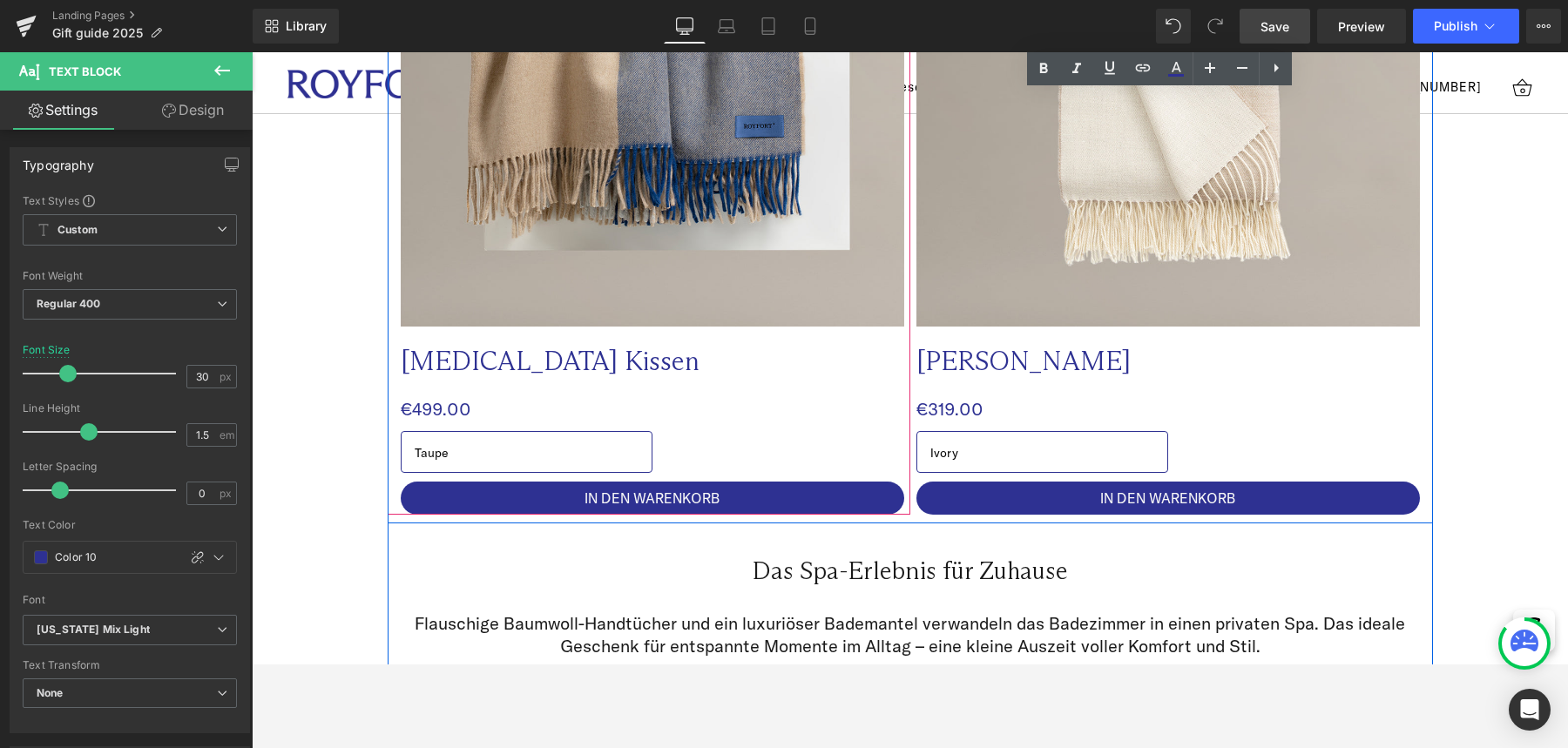
click at [572, 367] on p "[MEDICAL_DATA] Kissen" at bounding box center [618, 360] width 434 height 34
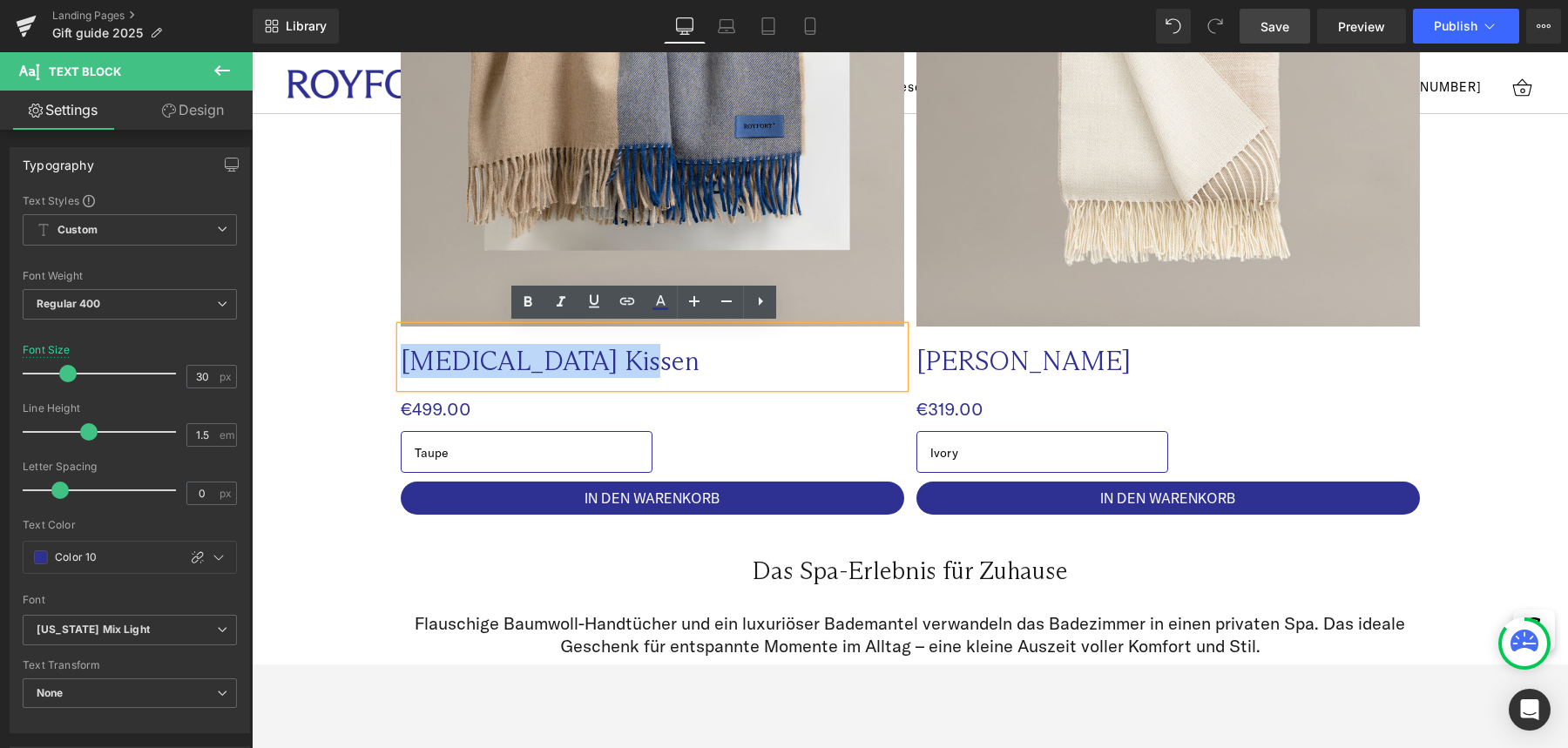
drag, startPoint x: 669, startPoint y: 365, endPoint x: 369, endPoint y: 372, distance: 300.1
click at [369, 372] on div "Erholung für Körper und Seele Heading Row Das [MEDICAL_DATA] Kissen stützt ergo…" at bounding box center [910, 73] width 1316 height 900
click at [1274, 28] on span "Save" at bounding box center [1275, 26] width 29 height 18
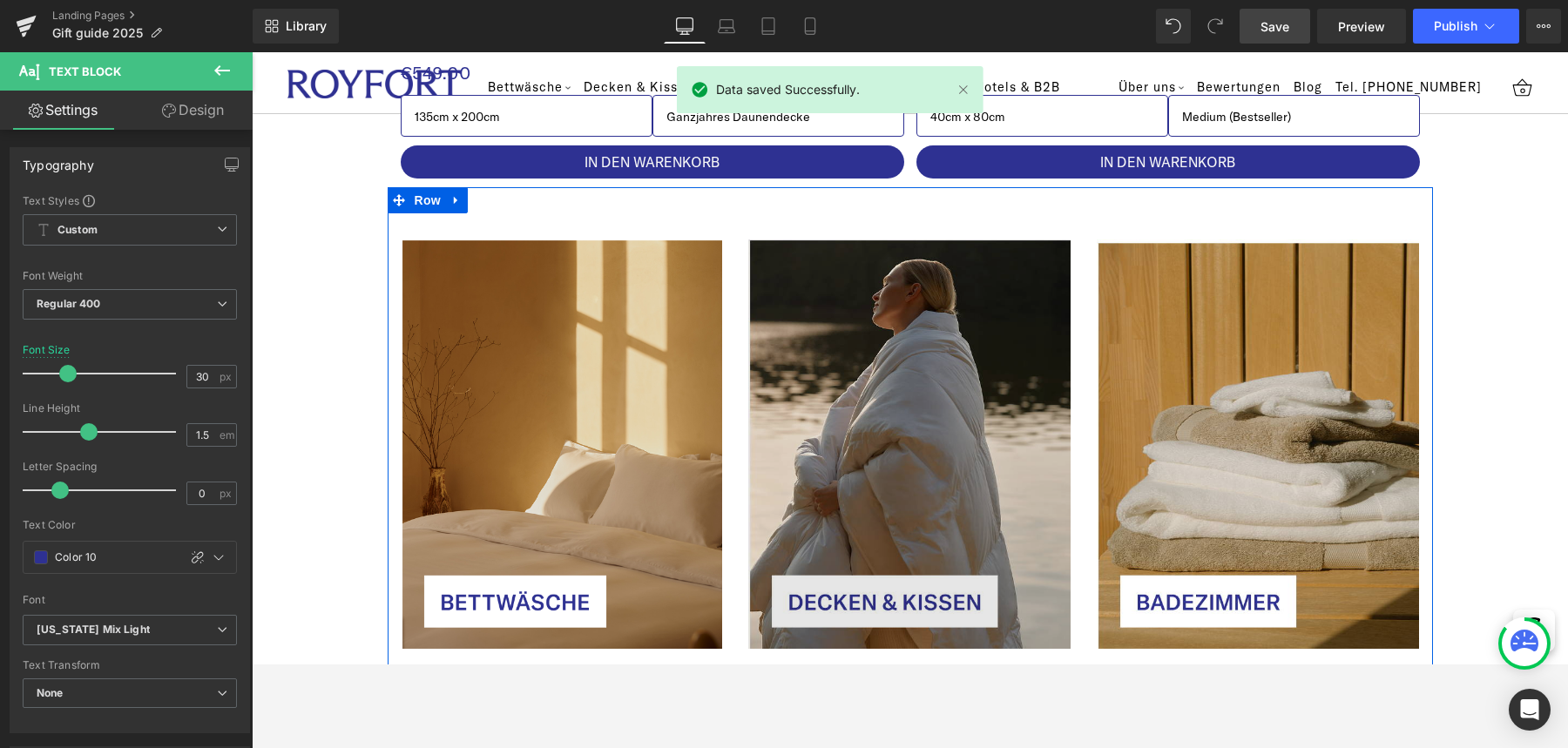
scroll to position [5954, 0]
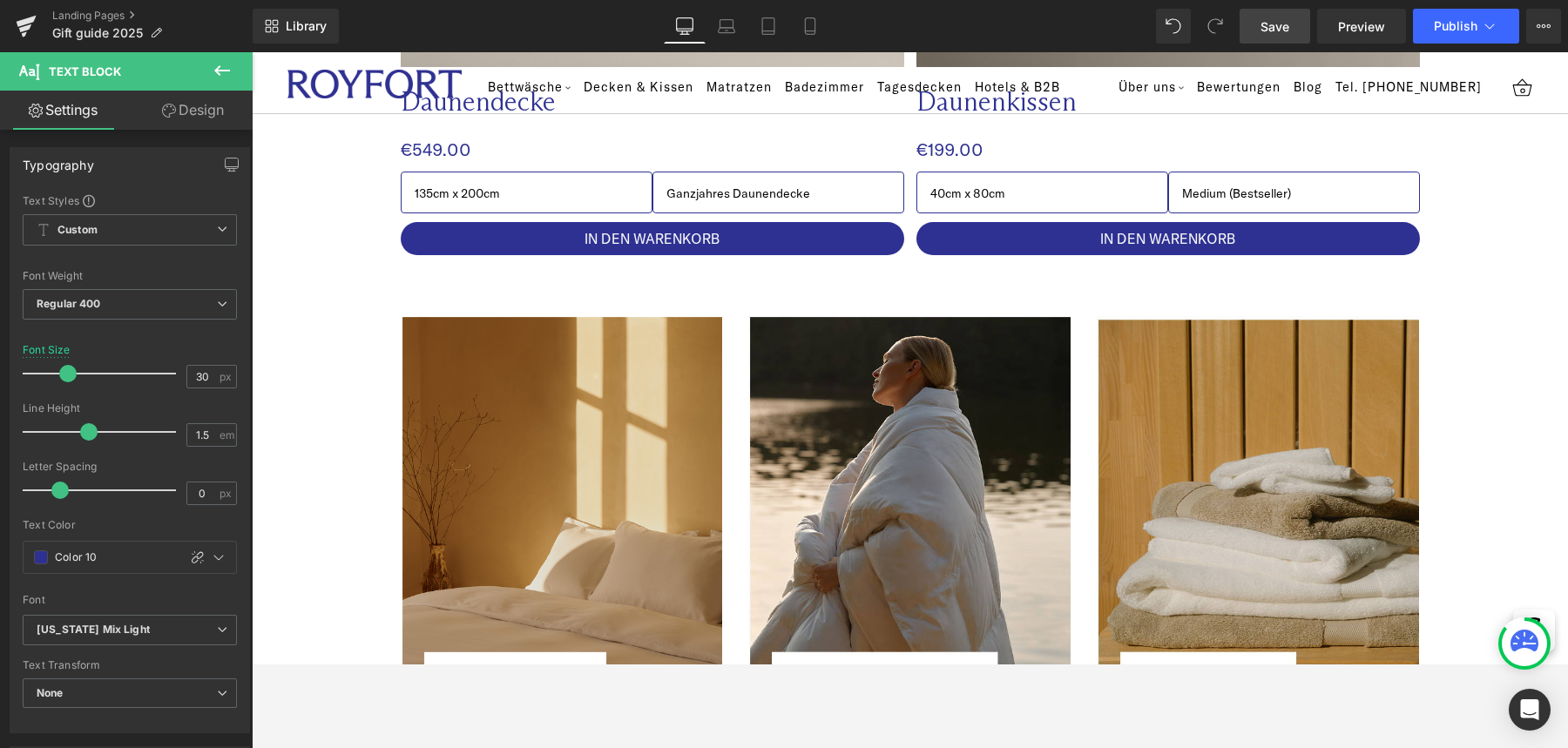
click at [1286, 19] on span "Save" at bounding box center [1275, 26] width 29 height 18
